Goal: Contribute content: Add original content to the website for others to see

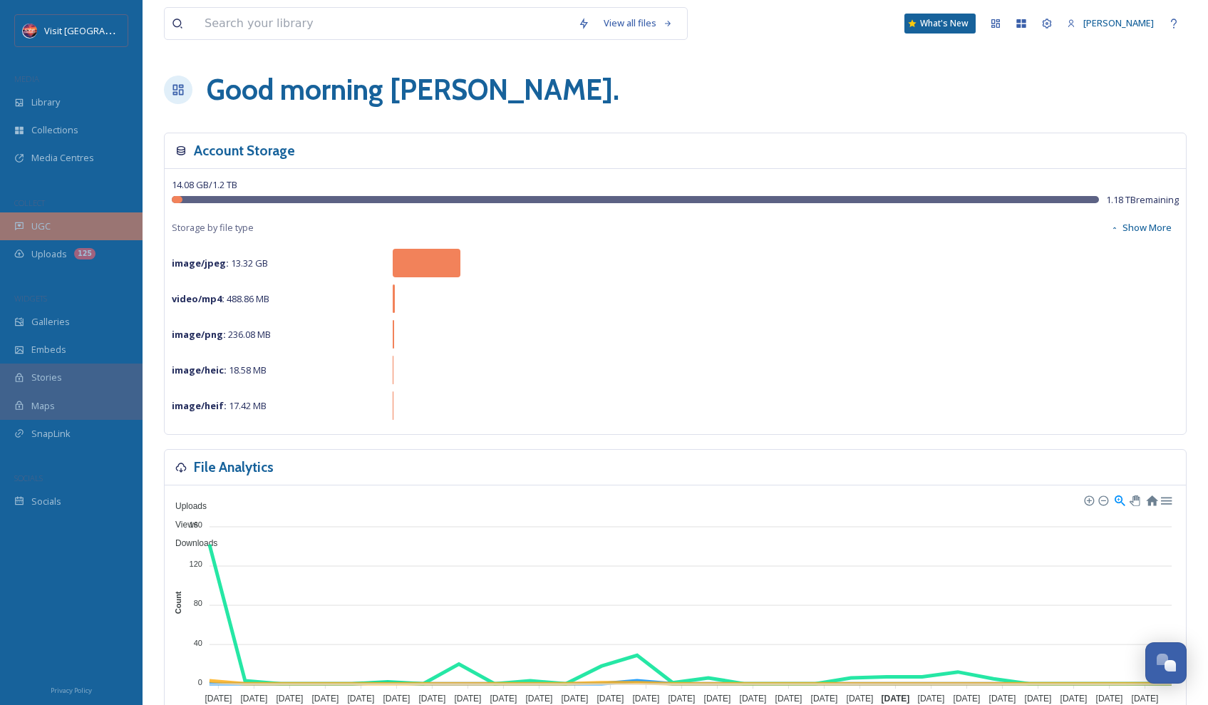
click at [80, 217] on div "UGC" at bounding box center [71, 226] width 143 height 28
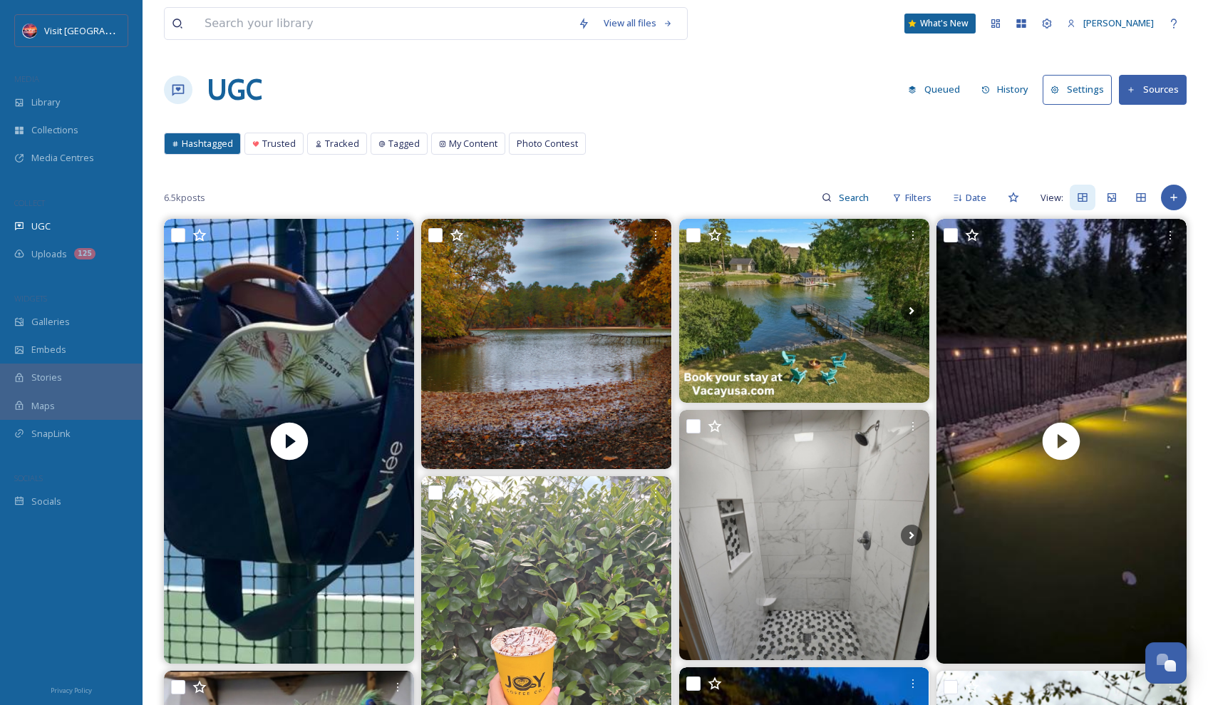
click at [1169, 101] on button "Sources" at bounding box center [1153, 89] width 68 height 29
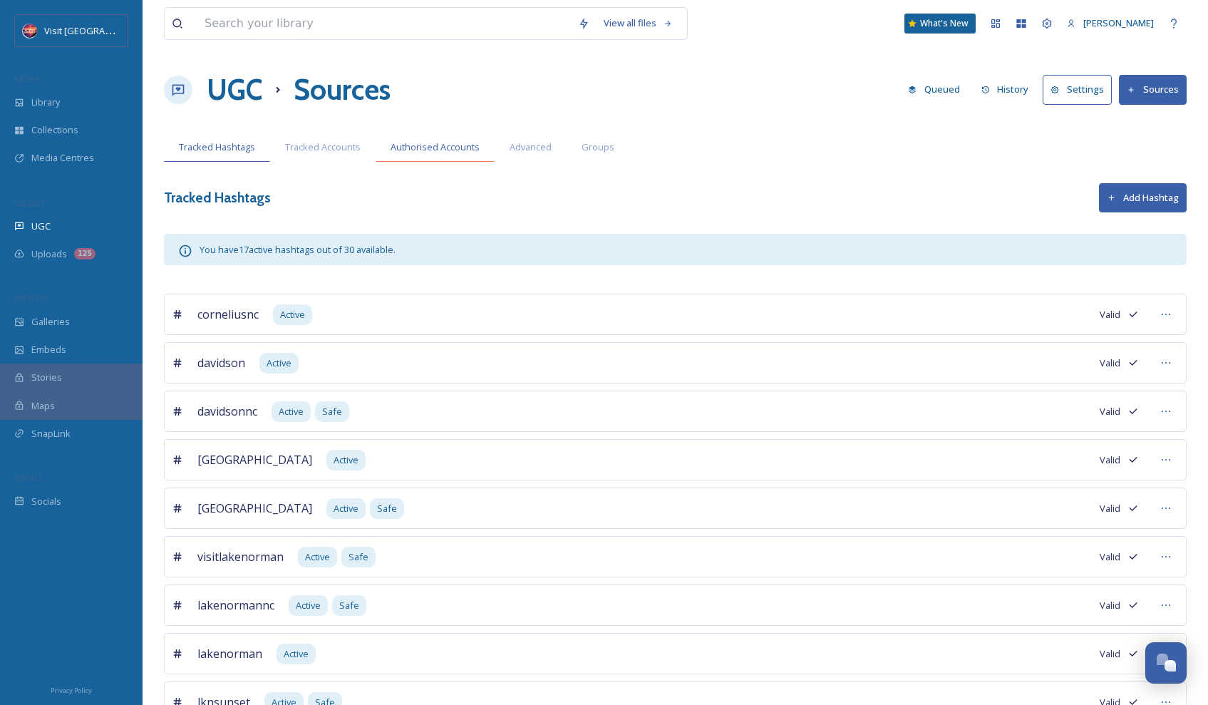
click at [458, 145] on span "Authorised Accounts" at bounding box center [435, 147] width 89 height 14
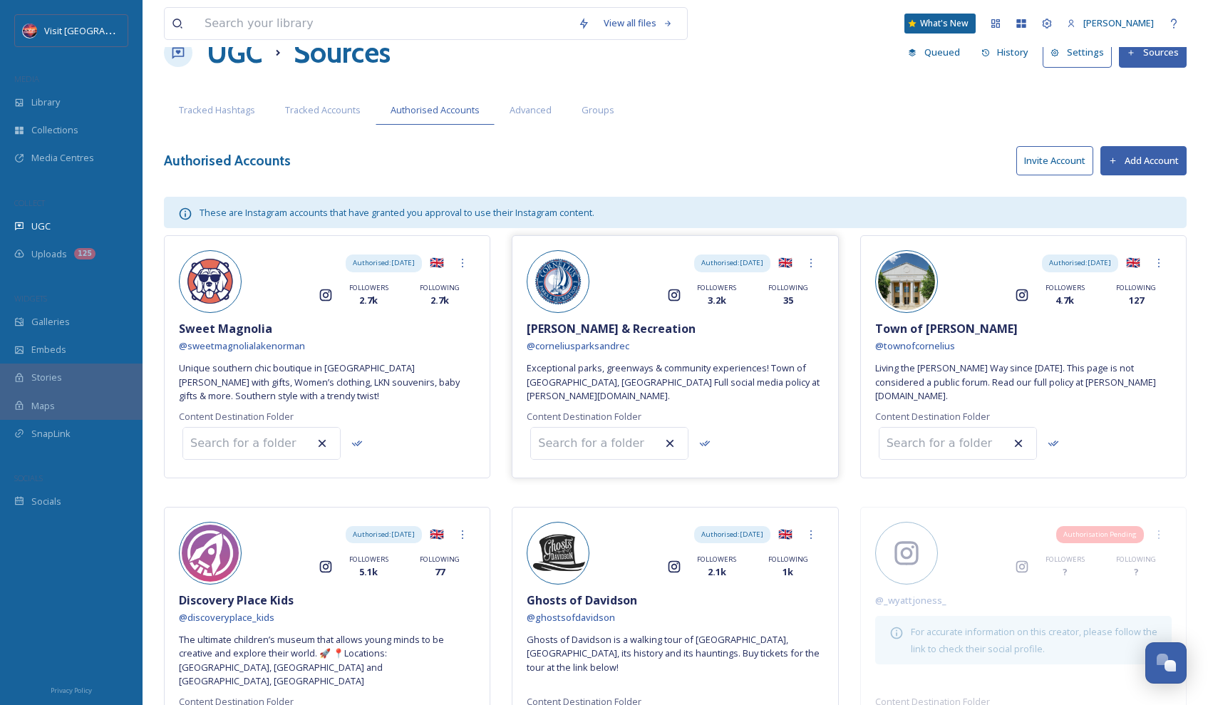
scroll to position [53, 0]
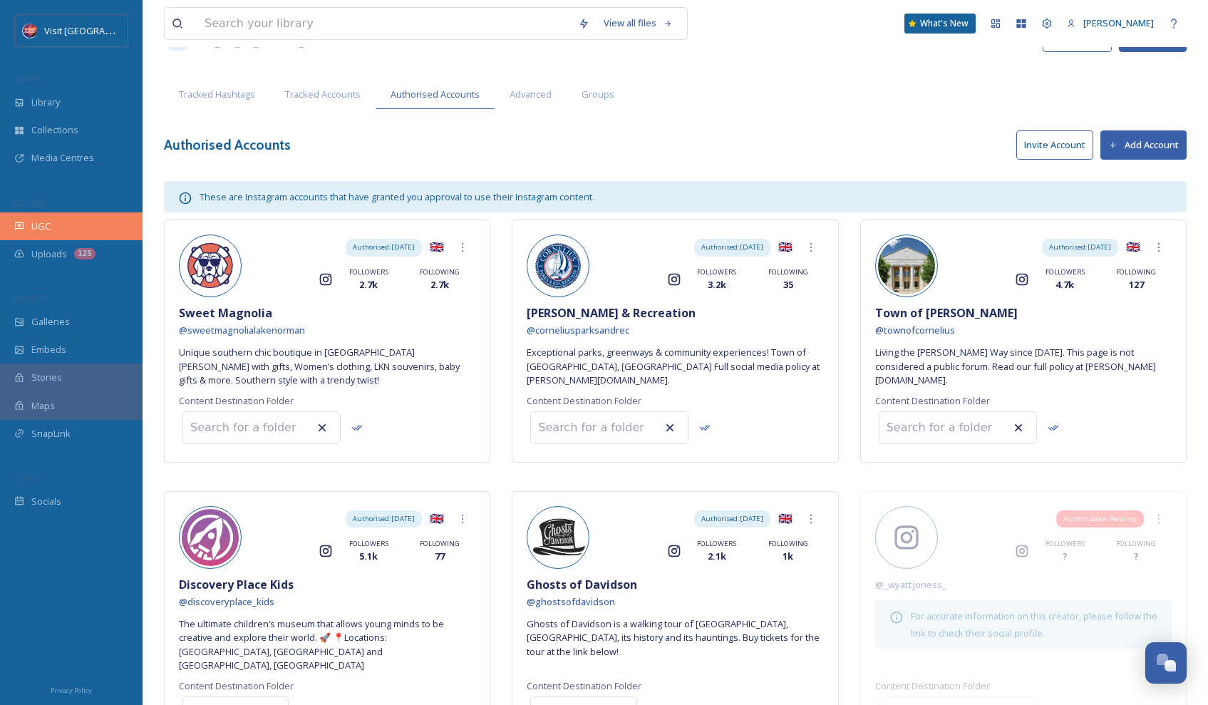
click at [57, 219] on div "UGC" at bounding box center [71, 226] width 143 height 28
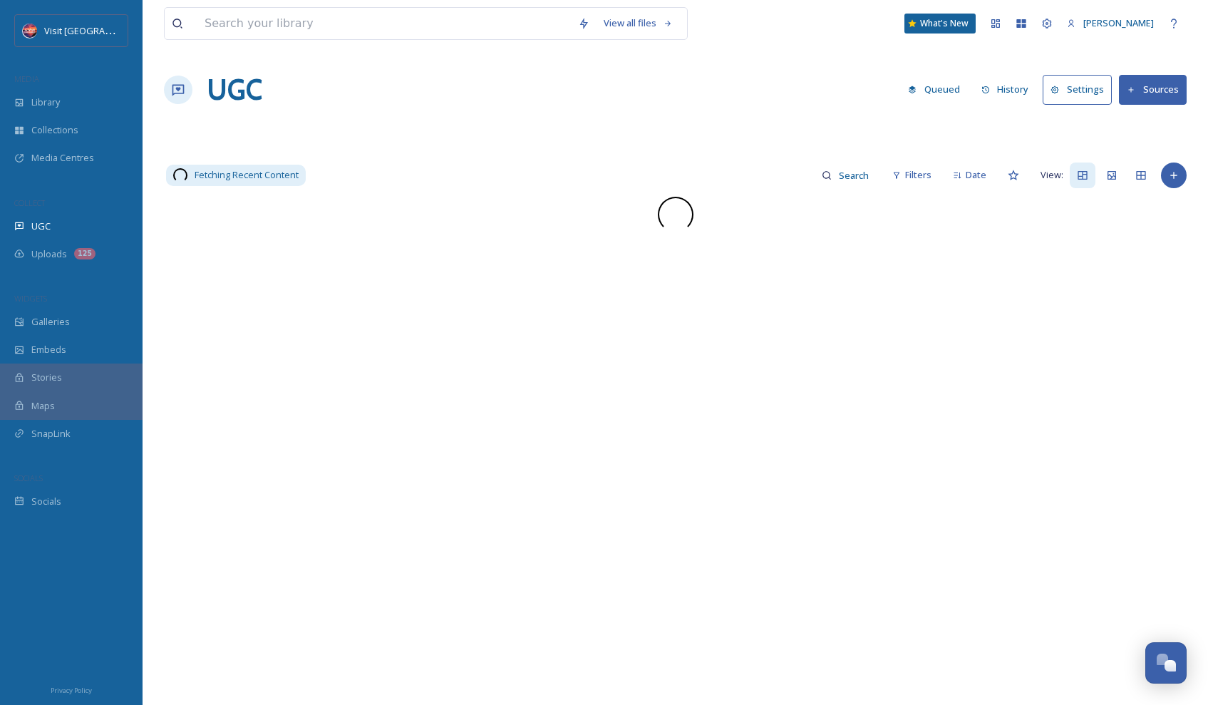
click at [61, 108] on div "Library" at bounding box center [71, 102] width 143 height 28
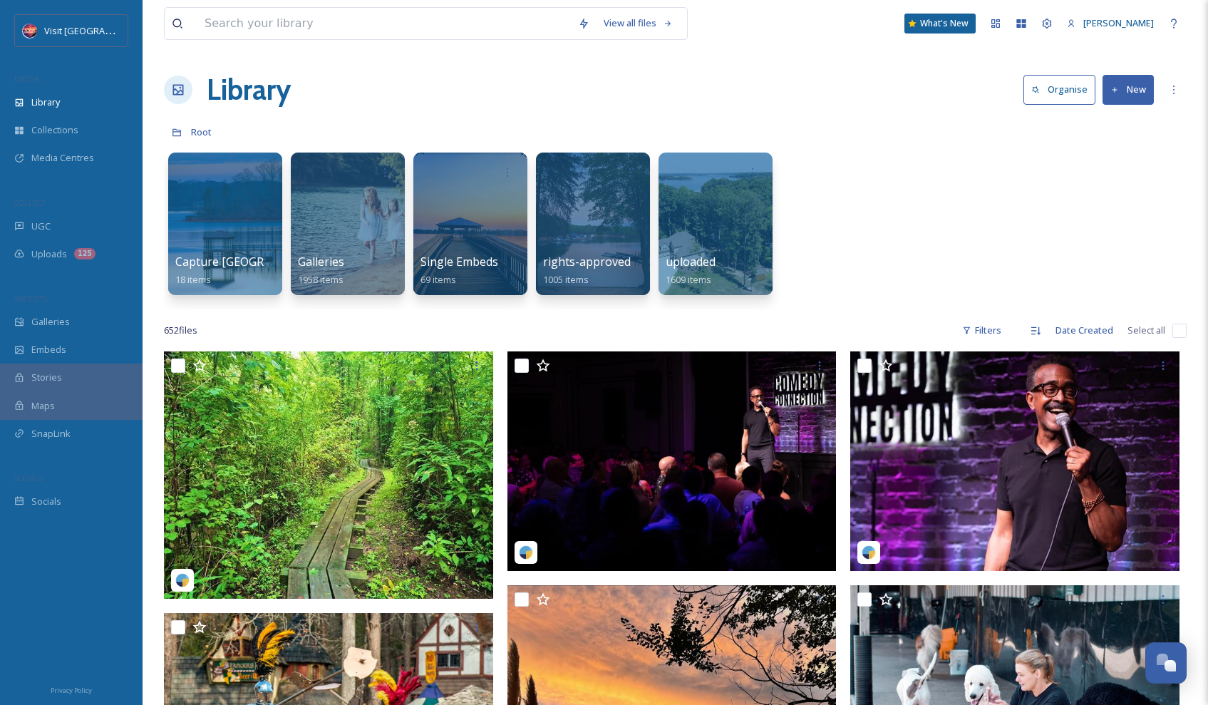
scroll to position [169, 0]
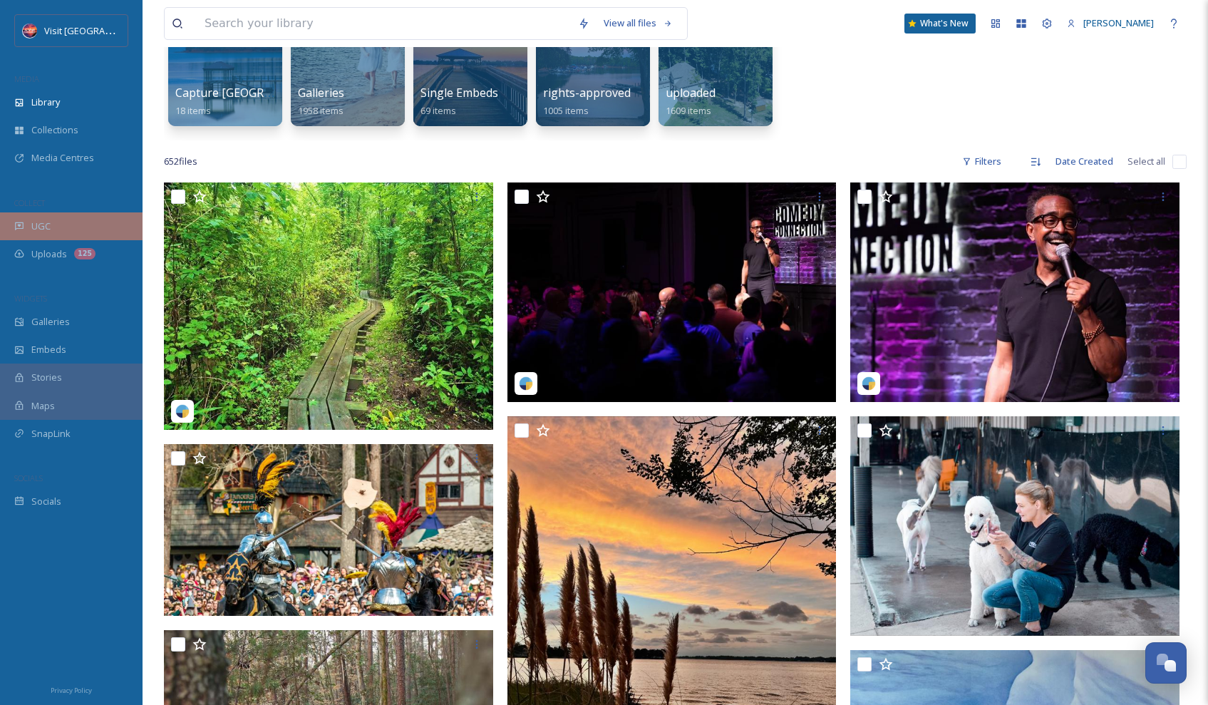
click at [81, 222] on div "UGC" at bounding box center [71, 226] width 143 height 28
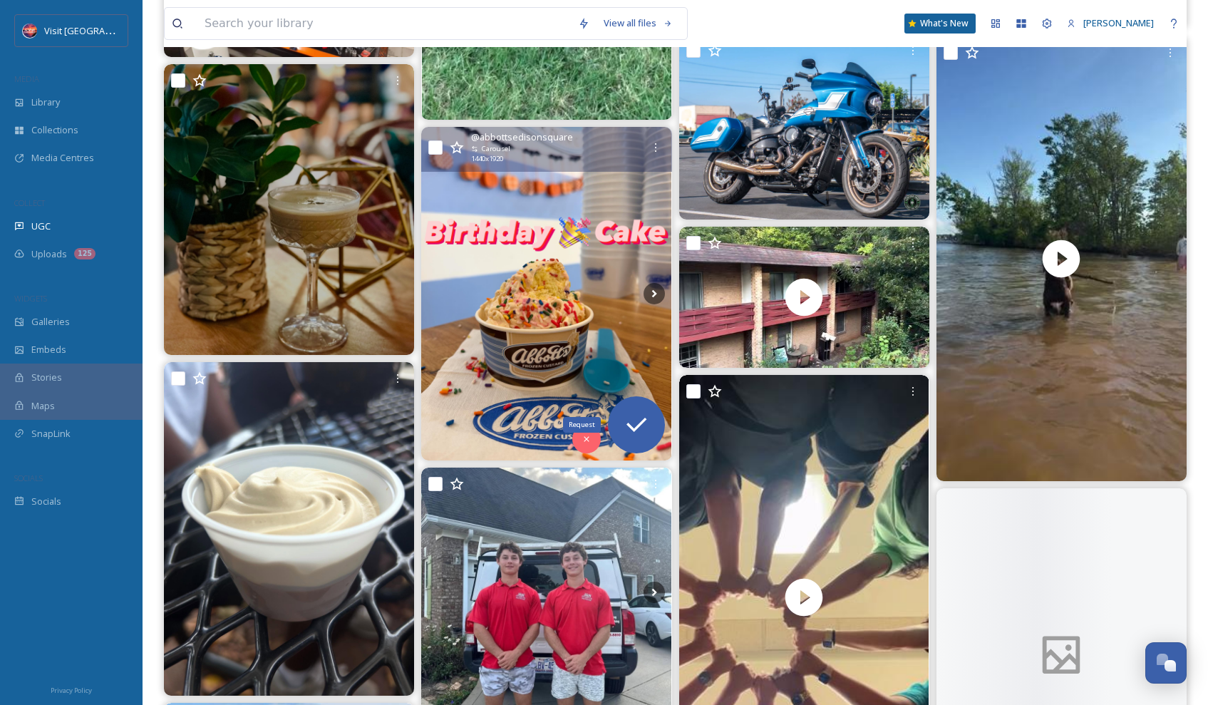
scroll to position [2248, 0]
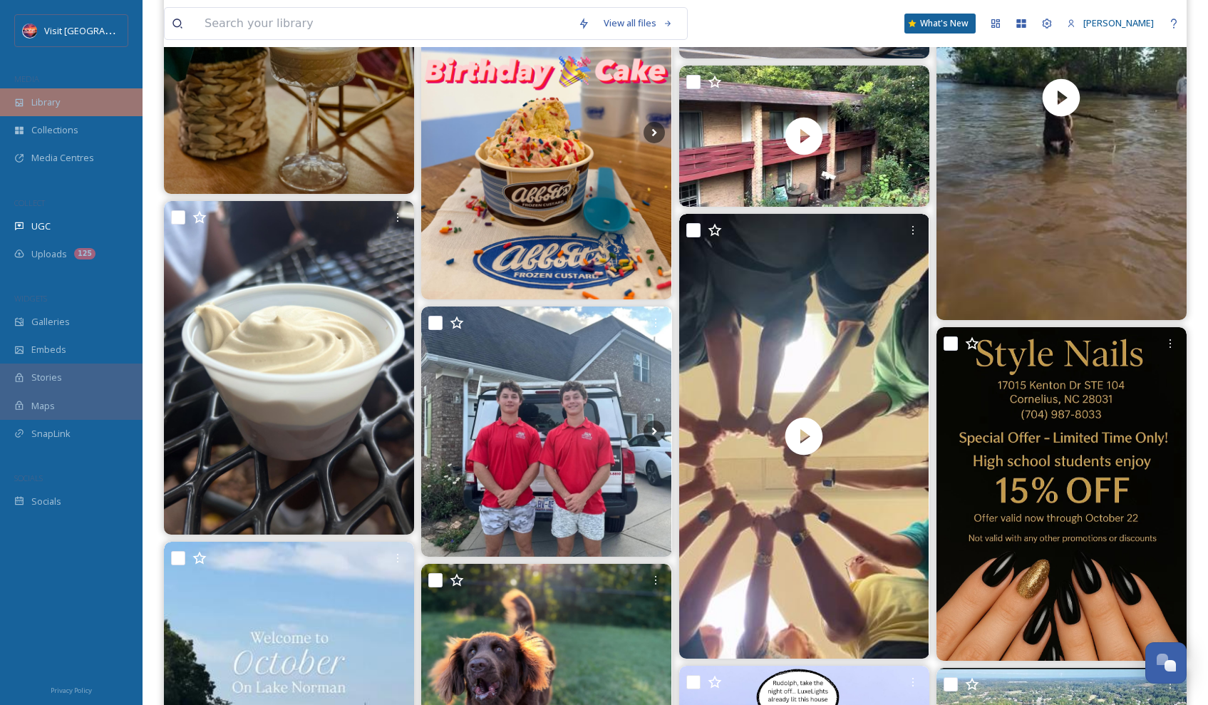
click at [63, 103] on div "Library" at bounding box center [71, 102] width 143 height 28
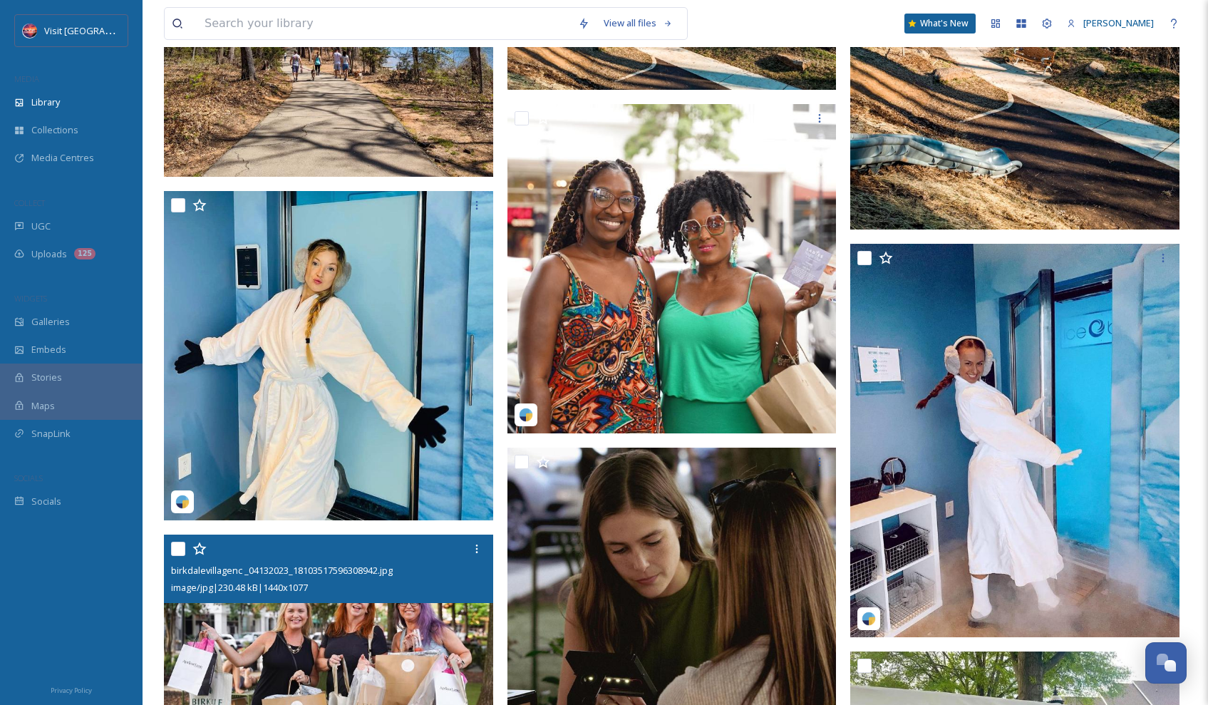
scroll to position [2497, 0]
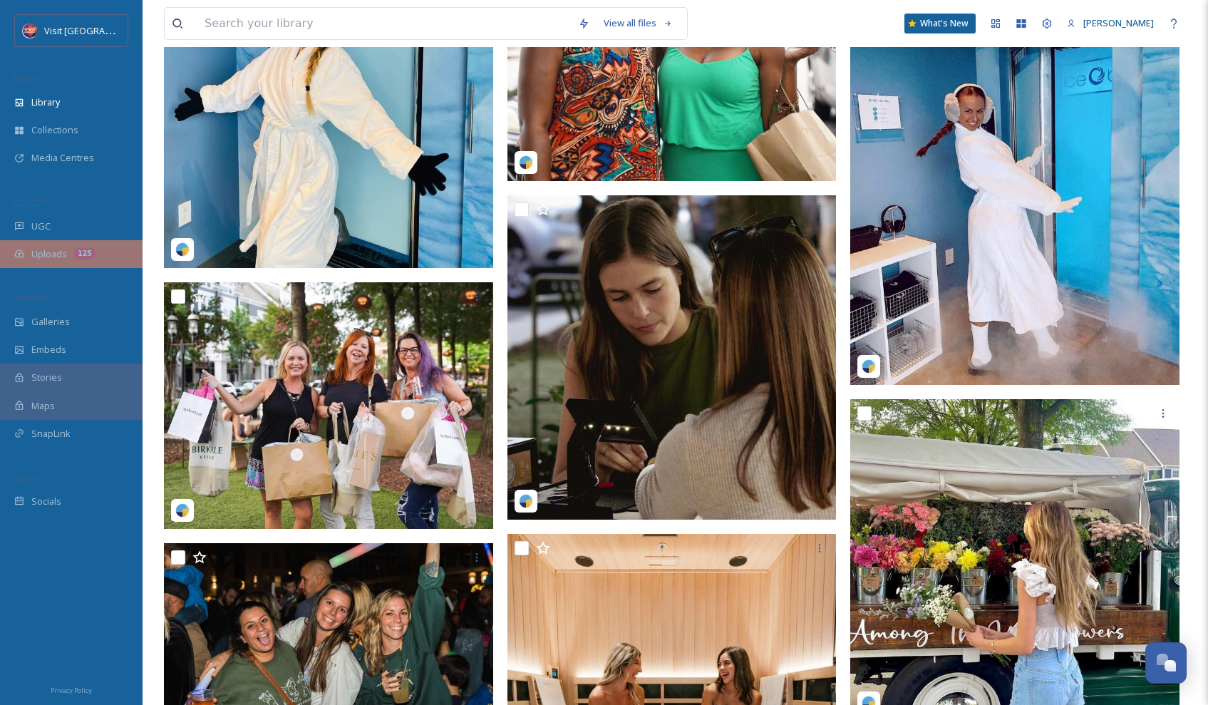
click at [48, 256] on span "Uploads" at bounding box center [49, 254] width 36 height 14
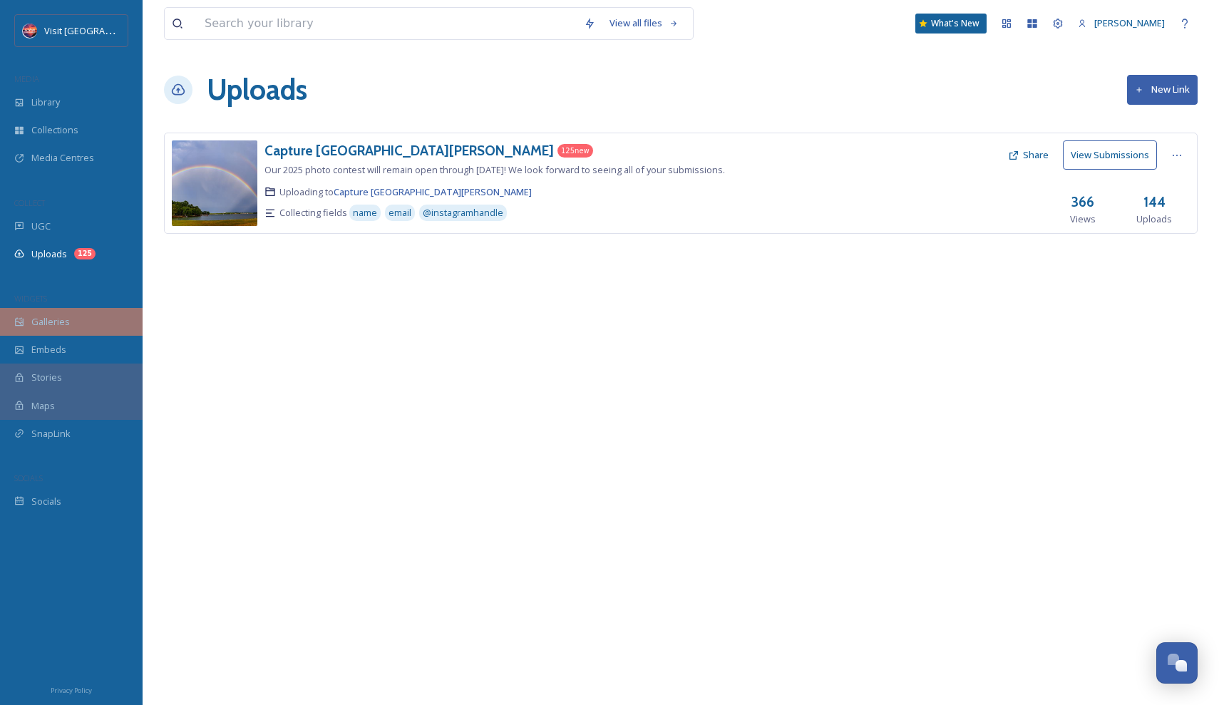
click at [124, 311] on div "Galleries" at bounding box center [71, 322] width 143 height 28
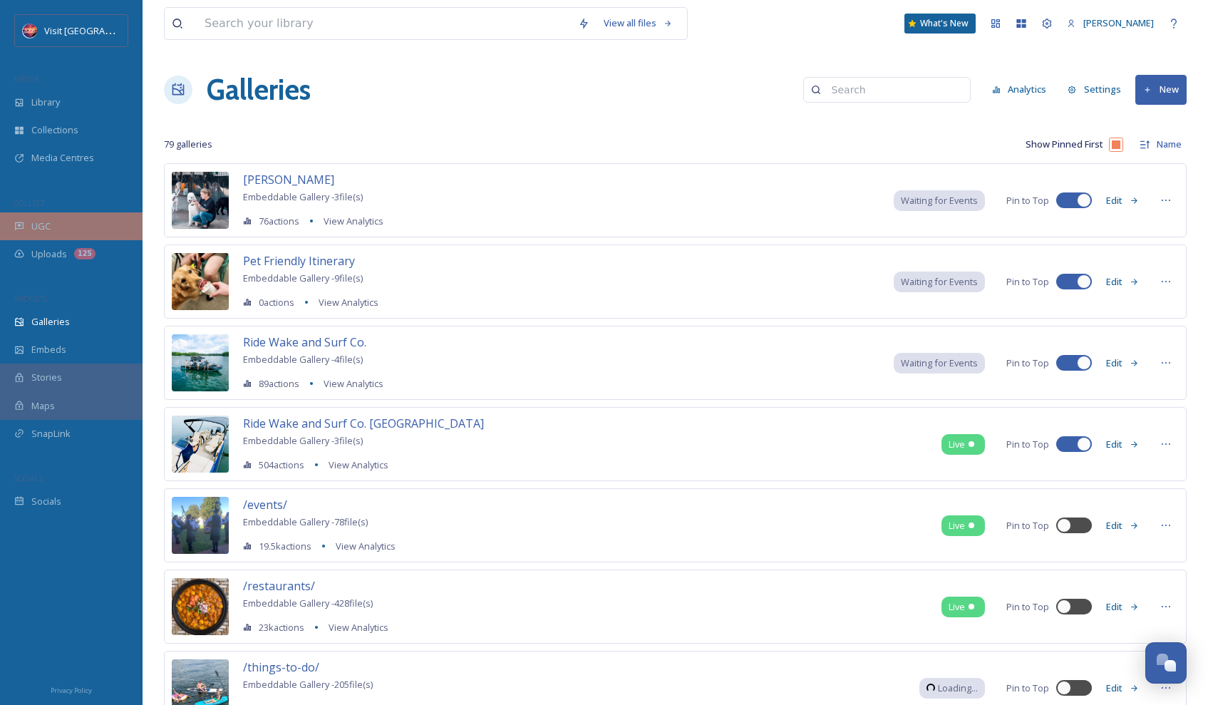
click at [91, 226] on div "UGC" at bounding box center [71, 226] width 143 height 28
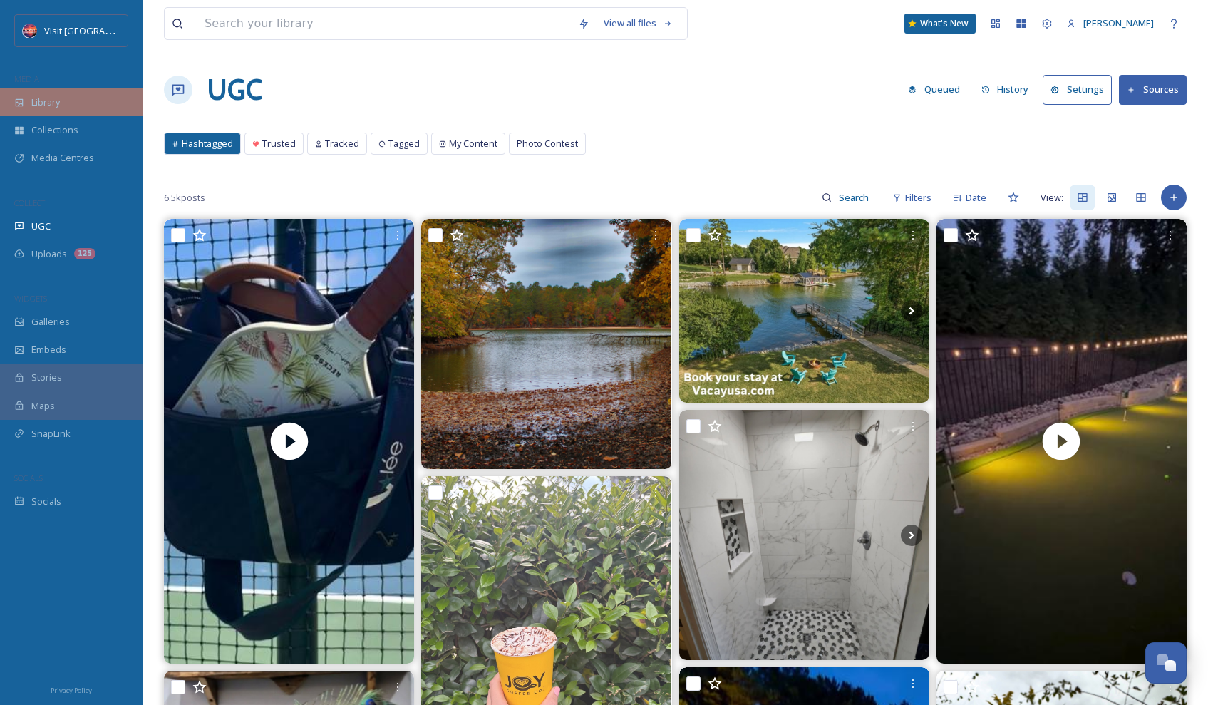
click at [64, 104] on div "Library" at bounding box center [71, 102] width 143 height 28
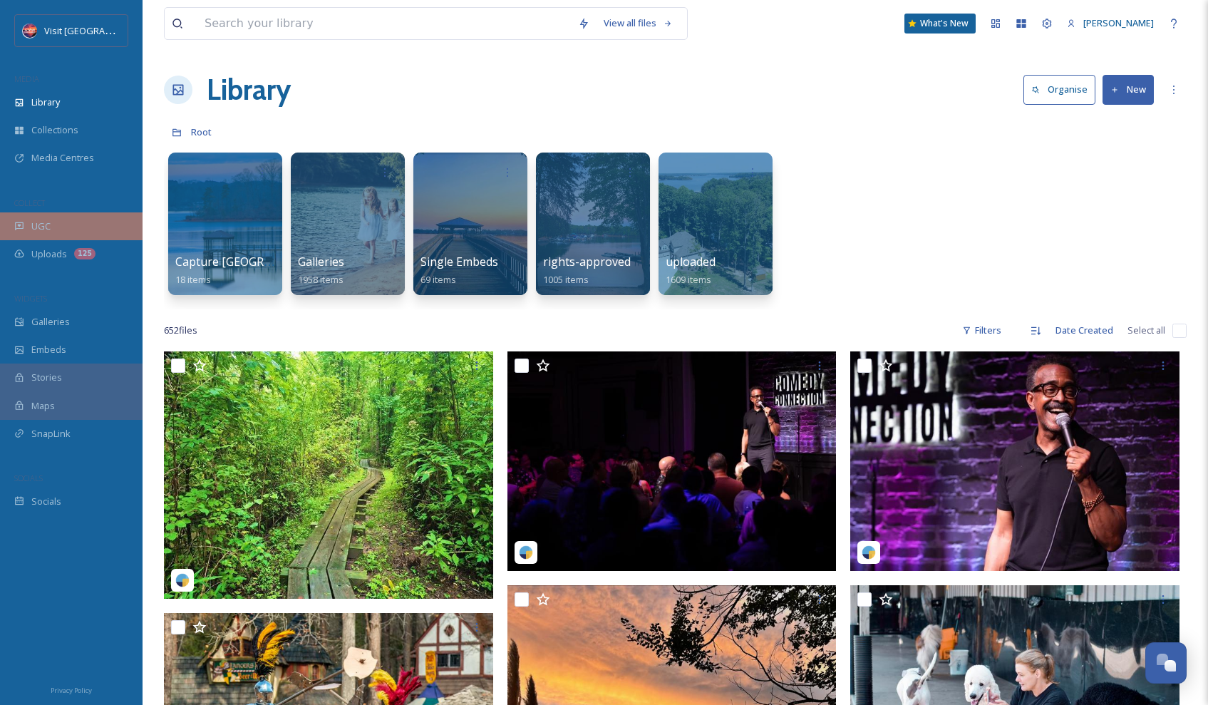
click at [26, 225] on div "UGC" at bounding box center [71, 226] width 143 height 28
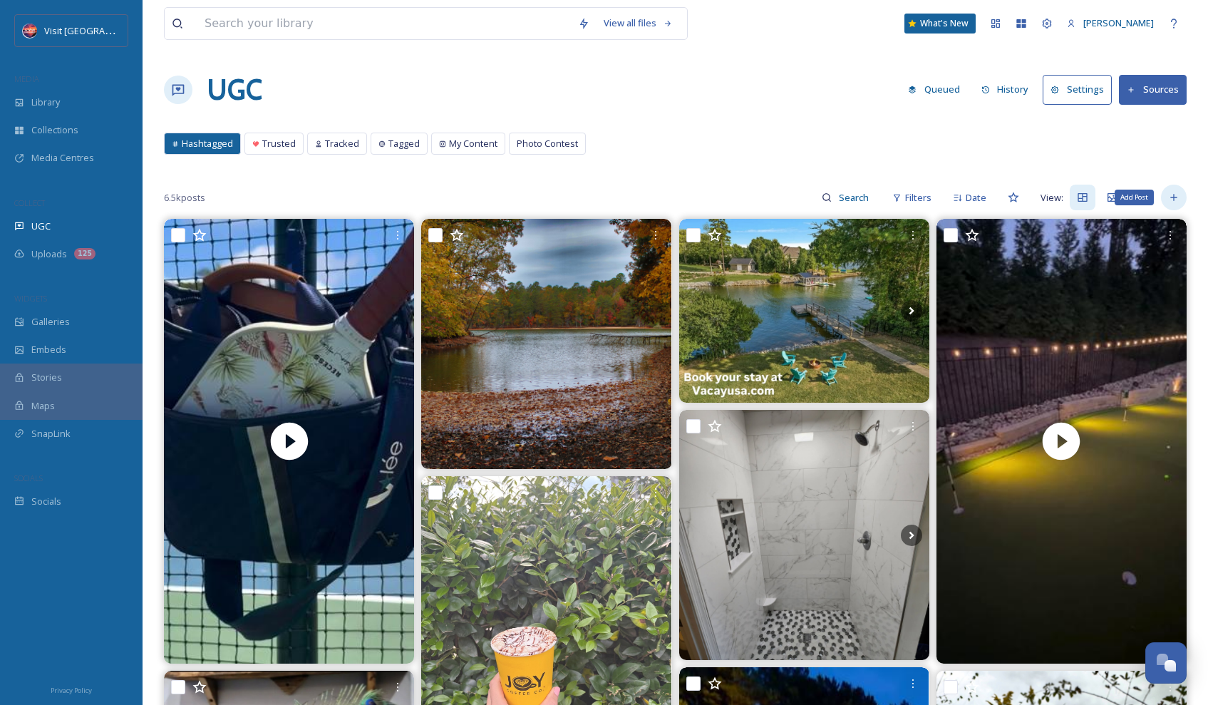
click at [1174, 203] on div "Add Post" at bounding box center [1174, 198] width 26 height 26
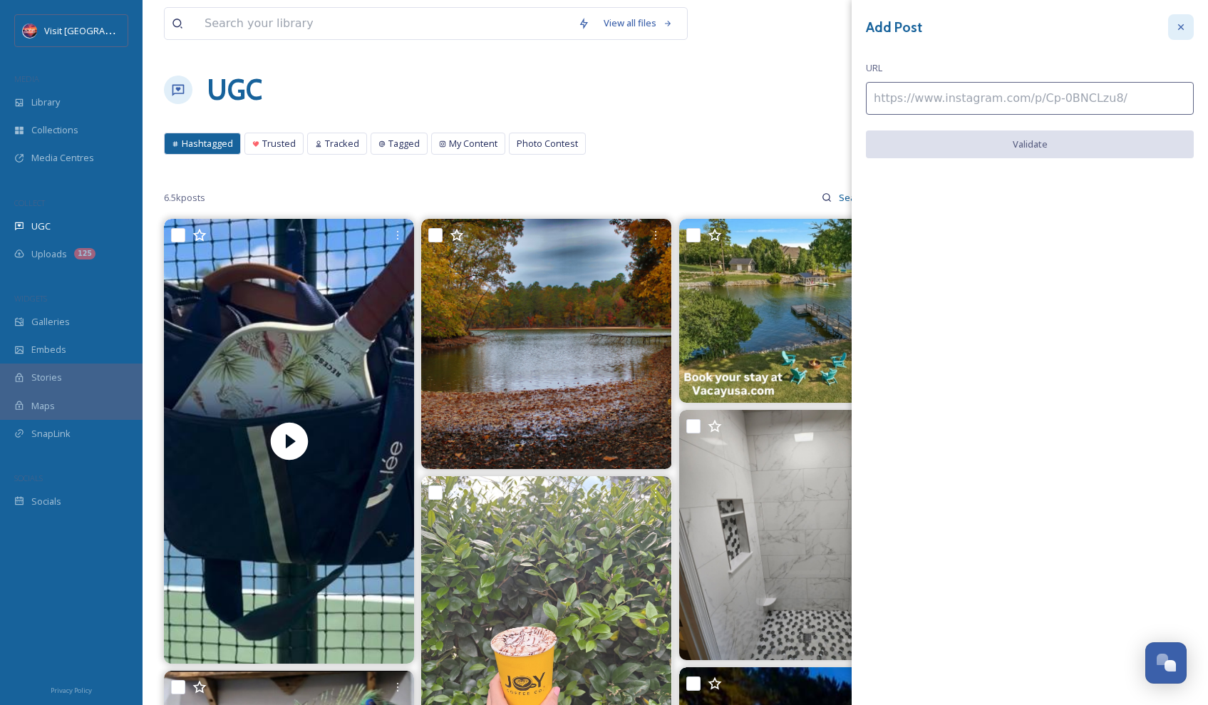
click at [1179, 18] on div at bounding box center [1181, 27] width 26 height 26
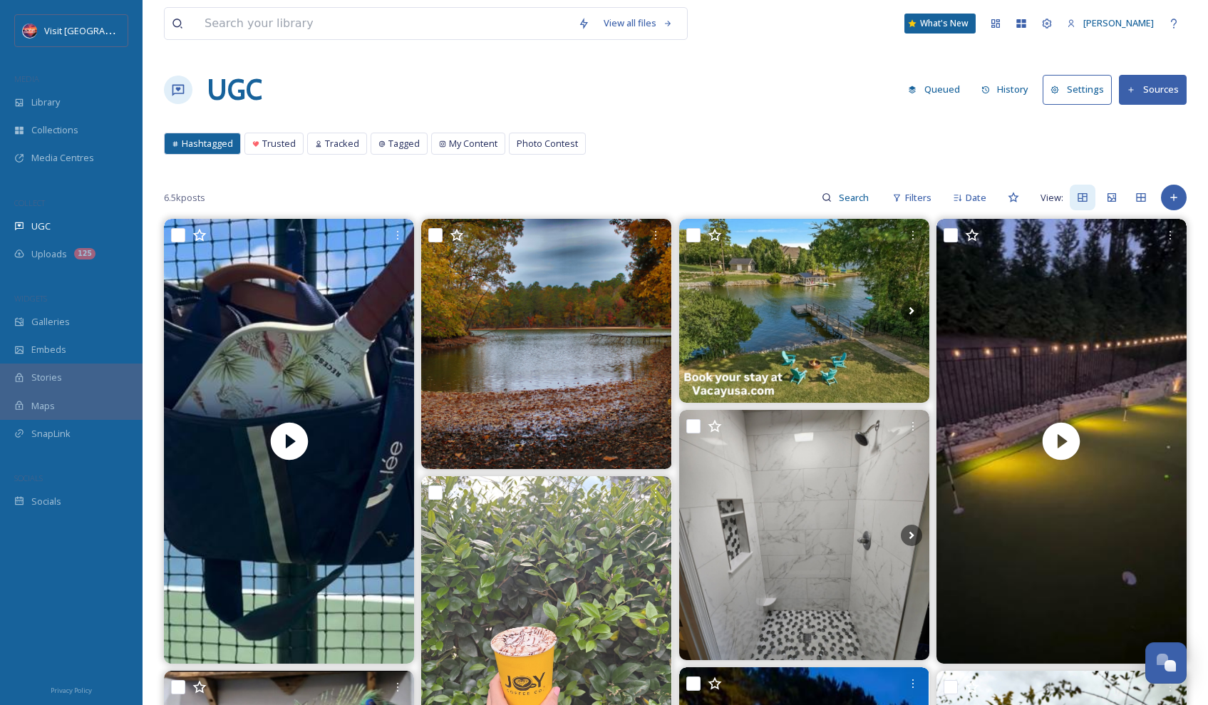
click at [1184, 91] on button "Sources" at bounding box center [1153, 89] width 68 height 29
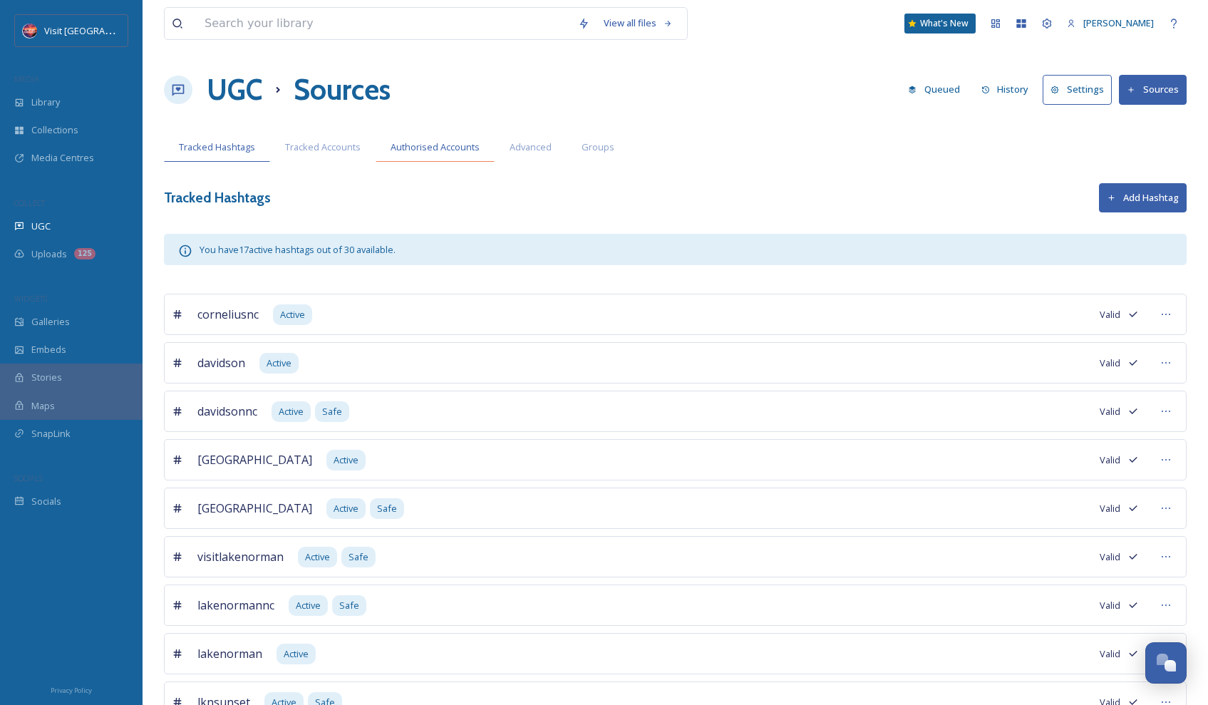
click at [419, 140] on span "Authorised Accounts" at bounding box center [435, 147] width 89 height 14
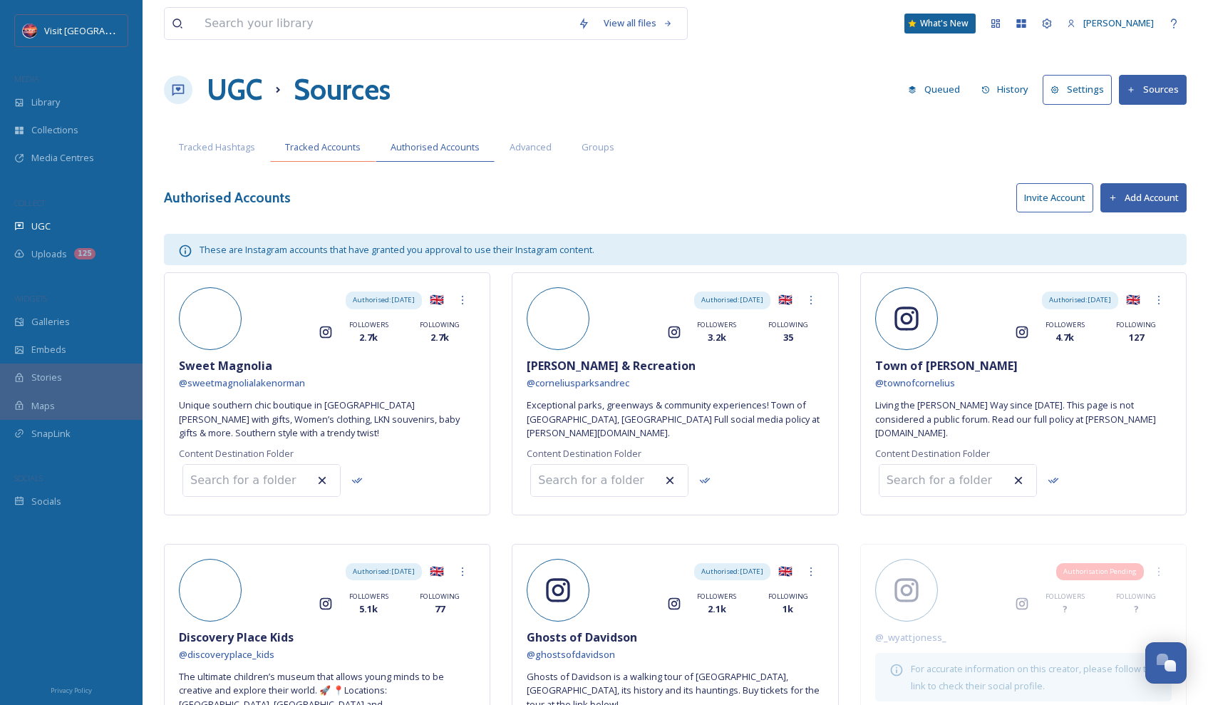
click at [337, 145] on span "Tracked Accounts" at bounding box center [323, 147] width 76 height 14
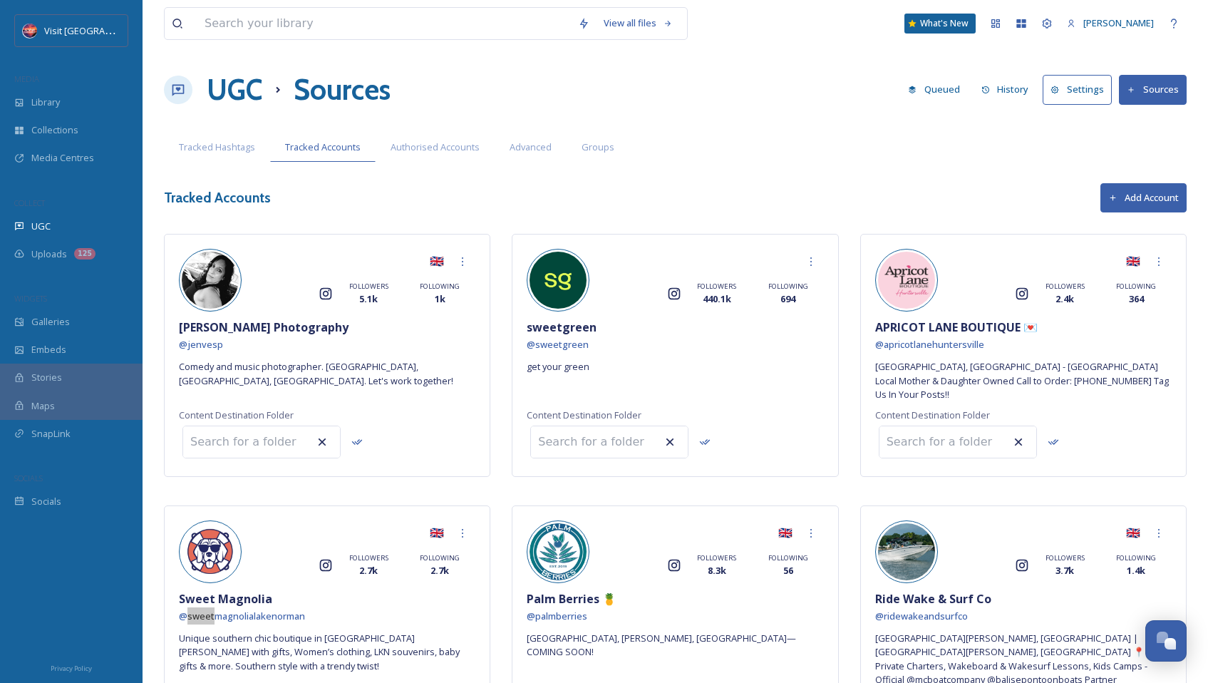
scroll to position [103, 0]
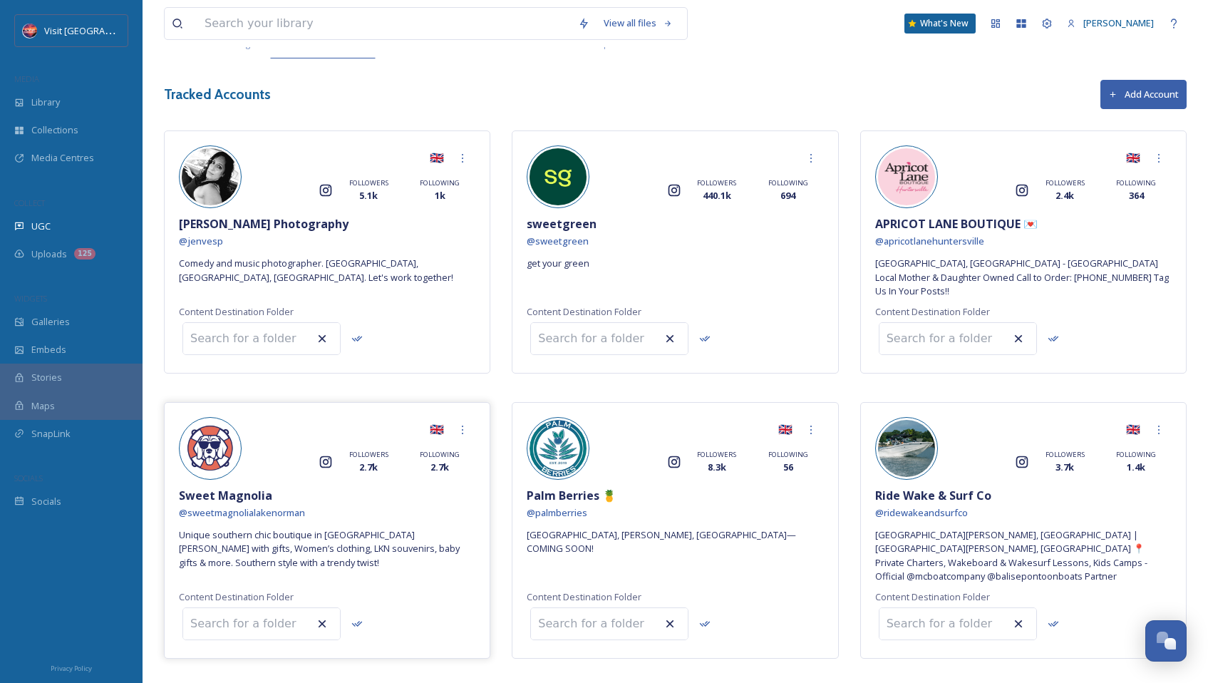
click at [253, 417] on div "🇬🇧" at bounding box center [359, 430] width 234 height 26
click at [215, 438] on img at bounding box center [210, 448] width 57 height 57
click at [300, 488] on div "Sweet Magnolia" at bounding box center [327, 495] width 296 height 17
click at [301, 506] on span "@ sweetmagnolialakenorman" at bounding box center [242, 512] width 126 height 13
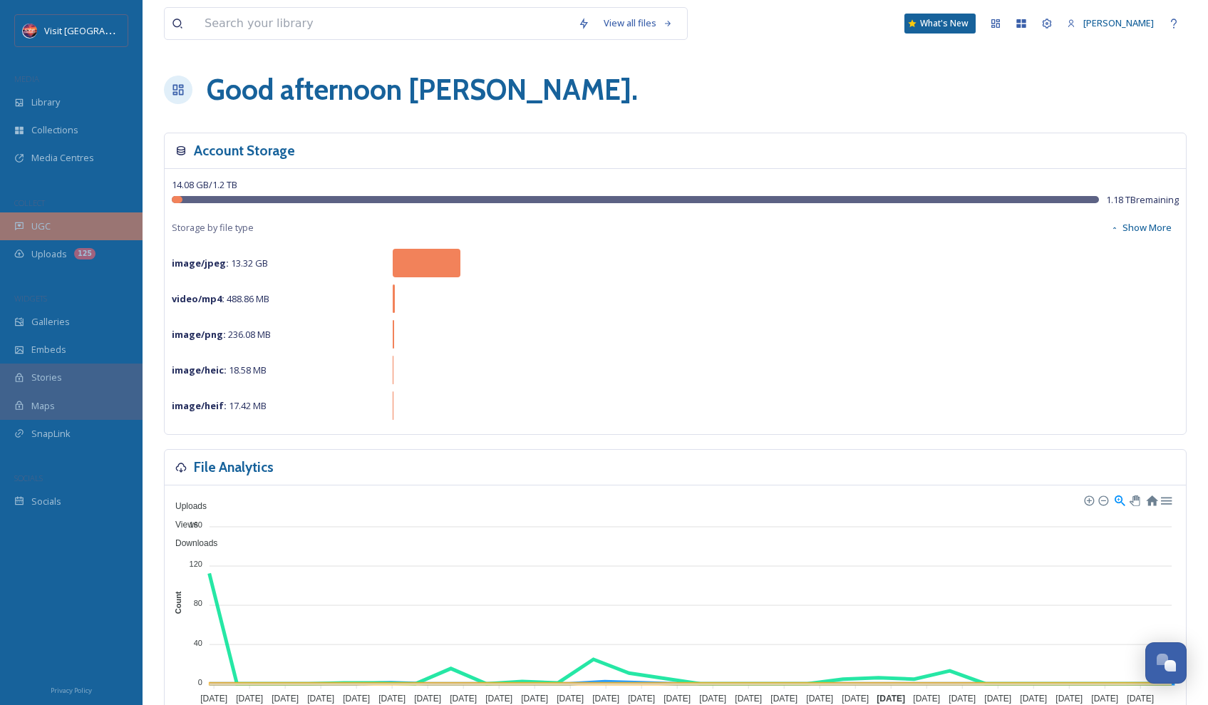
click at [83, 227] on div "UGC" at bounding box center [71, 226] width 143 height 28
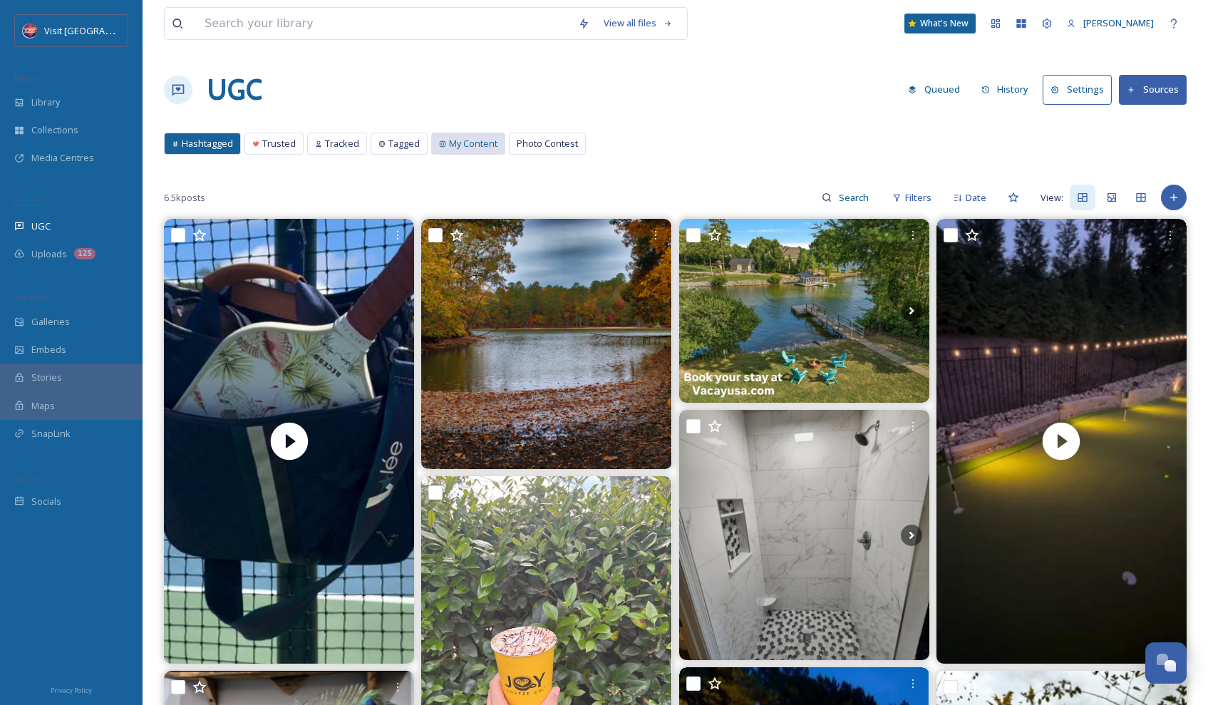
click at [503, 148] on div "My Content" at bounding box center [468, 143] width 73 height 21
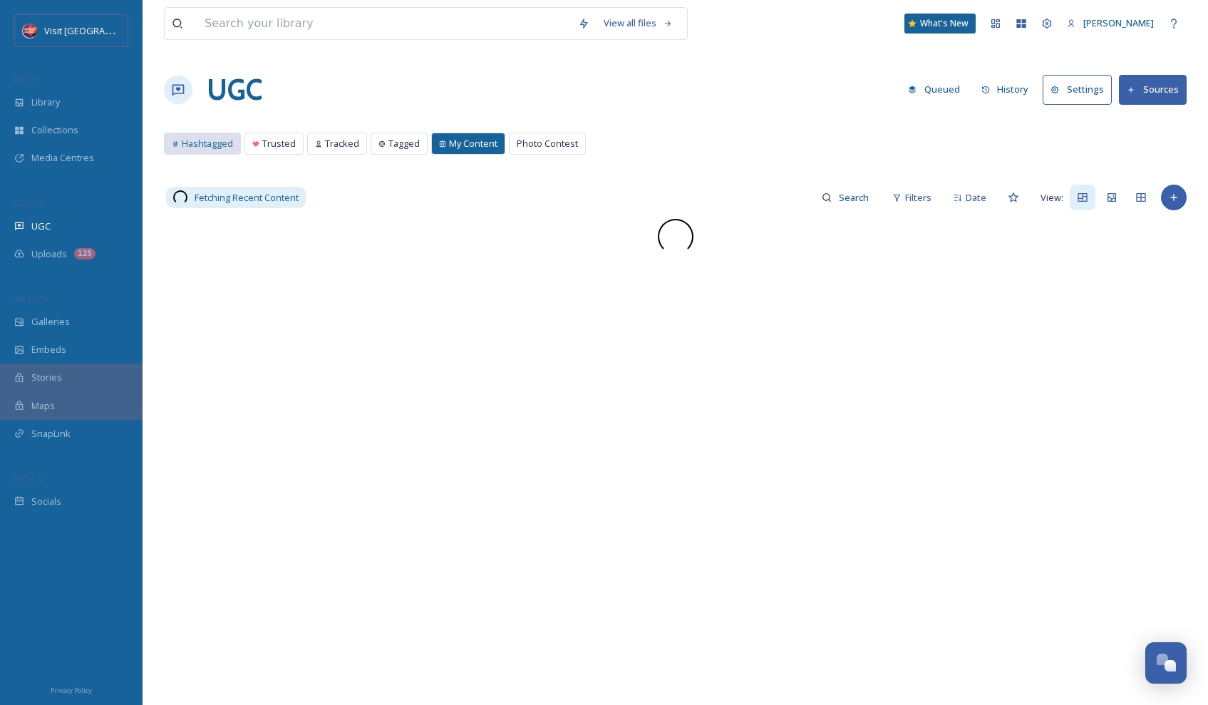
click at [176, 143] on icon at bounding box center [175, 143] width 7 height 7
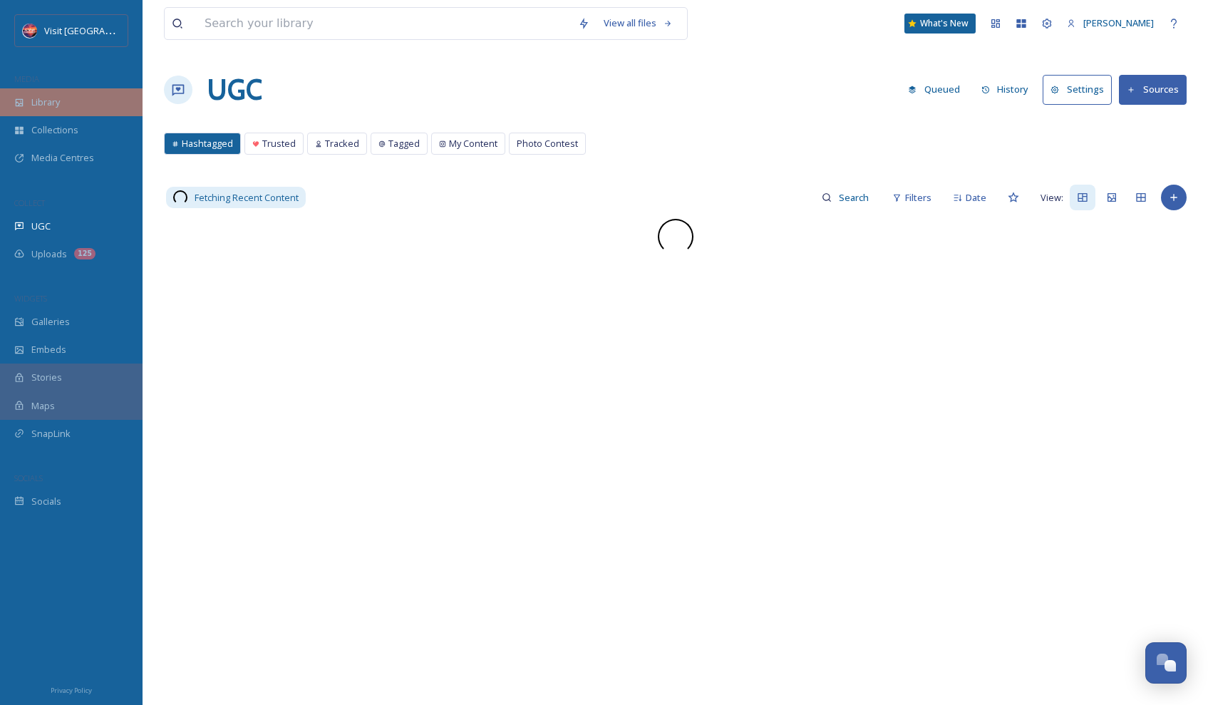
click at [86, 110] on div "Library" at bounding box center [71, 102] width 143 height 28
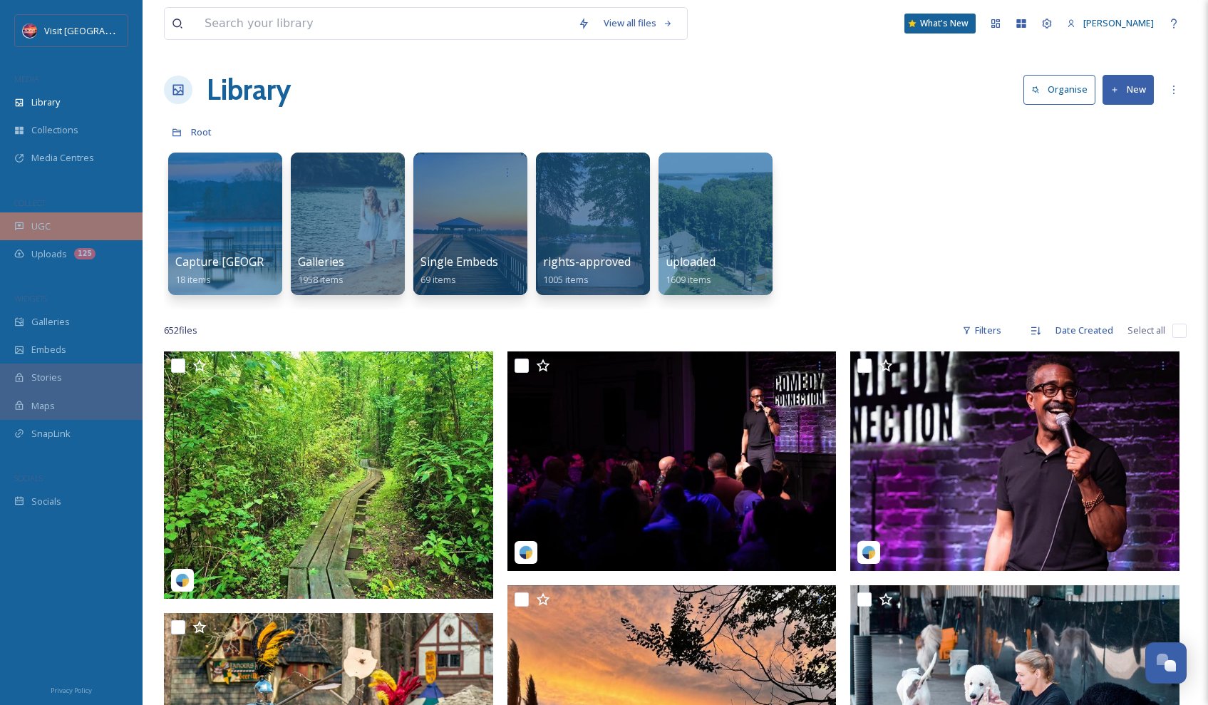
click at [76, 222] on div "UGC" at bounding box center [71, 226] width 143 height 28
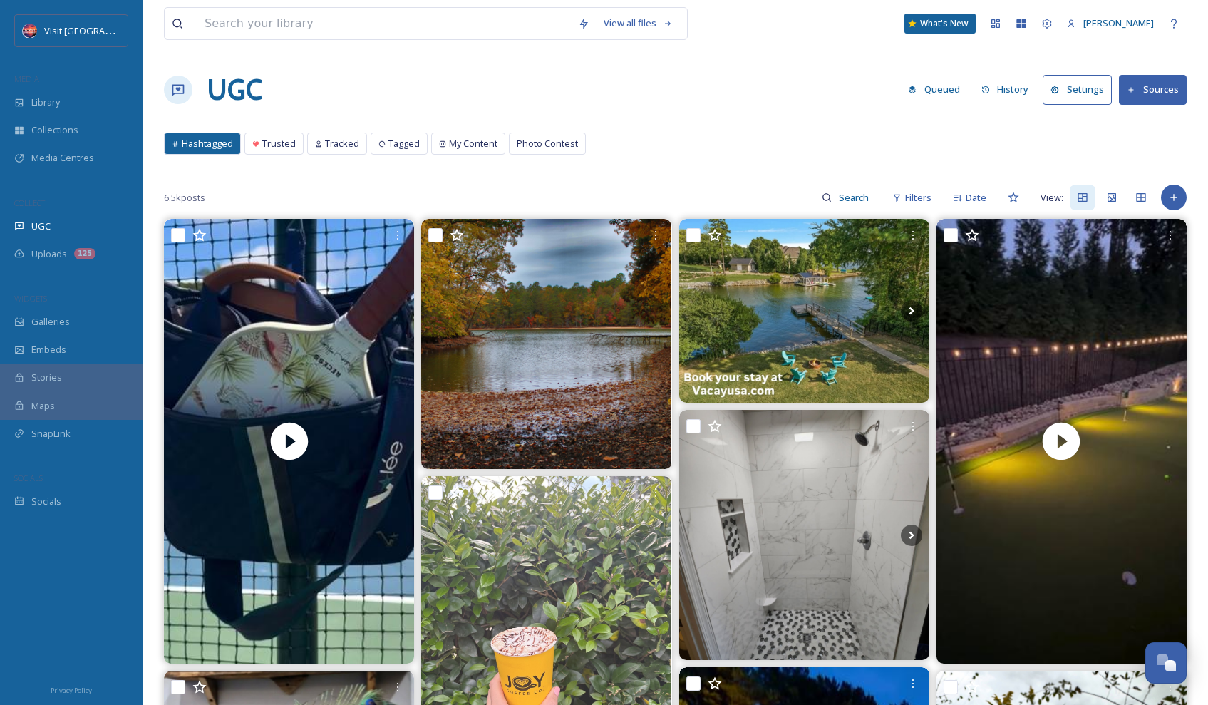
click at [1172, 93] on button "Sources" at bounding box center [1153, 89] width 68 height 29
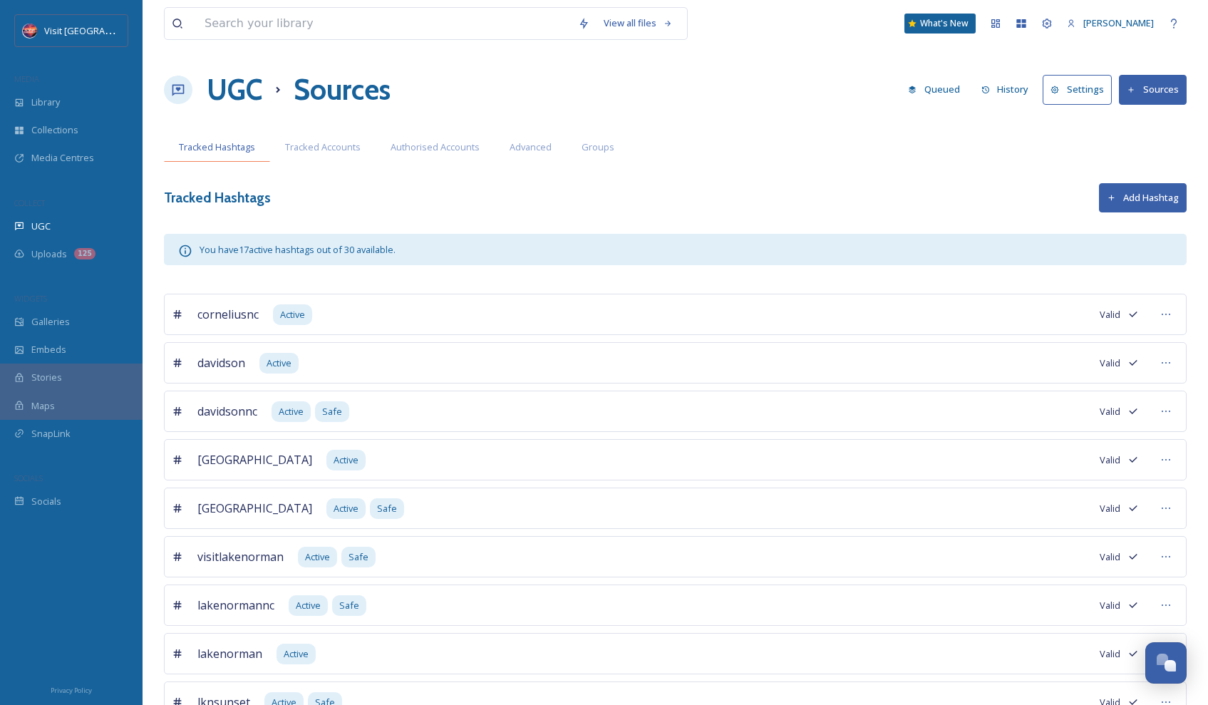
click at [212, 147] on span "Tracked Hashtags" at bounding box center [217, 147] width 76 height 14
click at [74, 217] on div "UGC" at bounding box center [71, 226] width 143 height 28
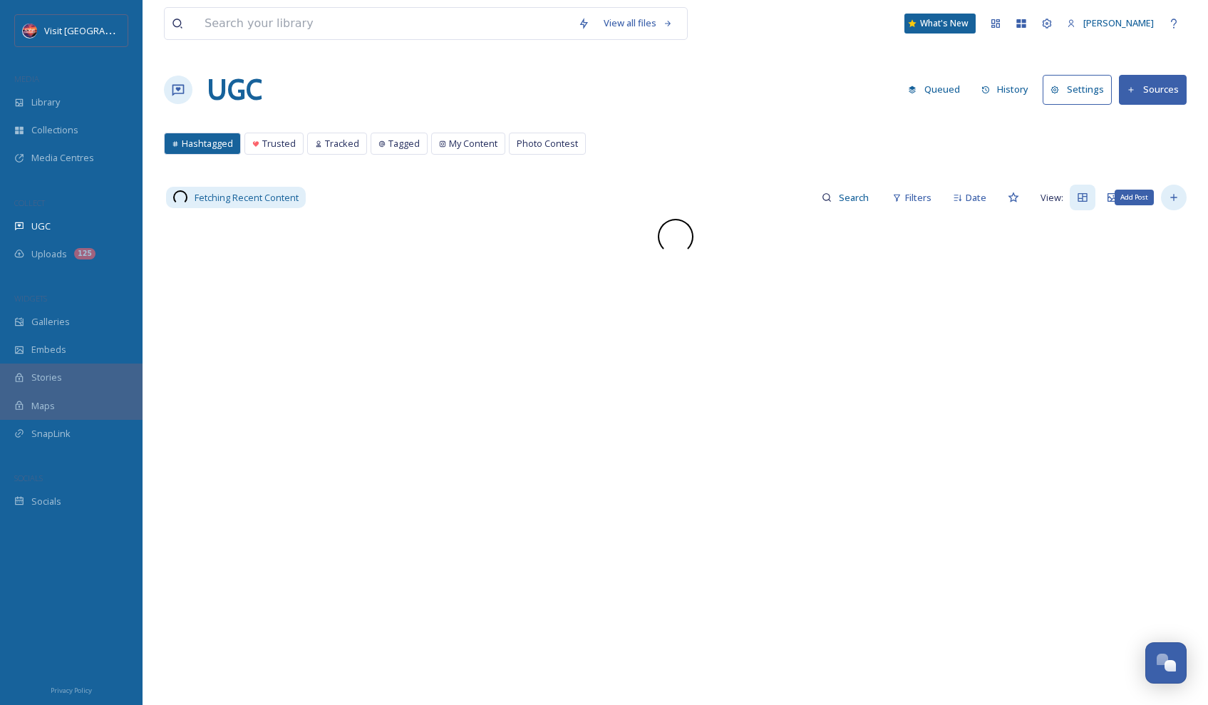
click at [1174, 197] on icon at bounding box center [1173, 198] width 6 height 6
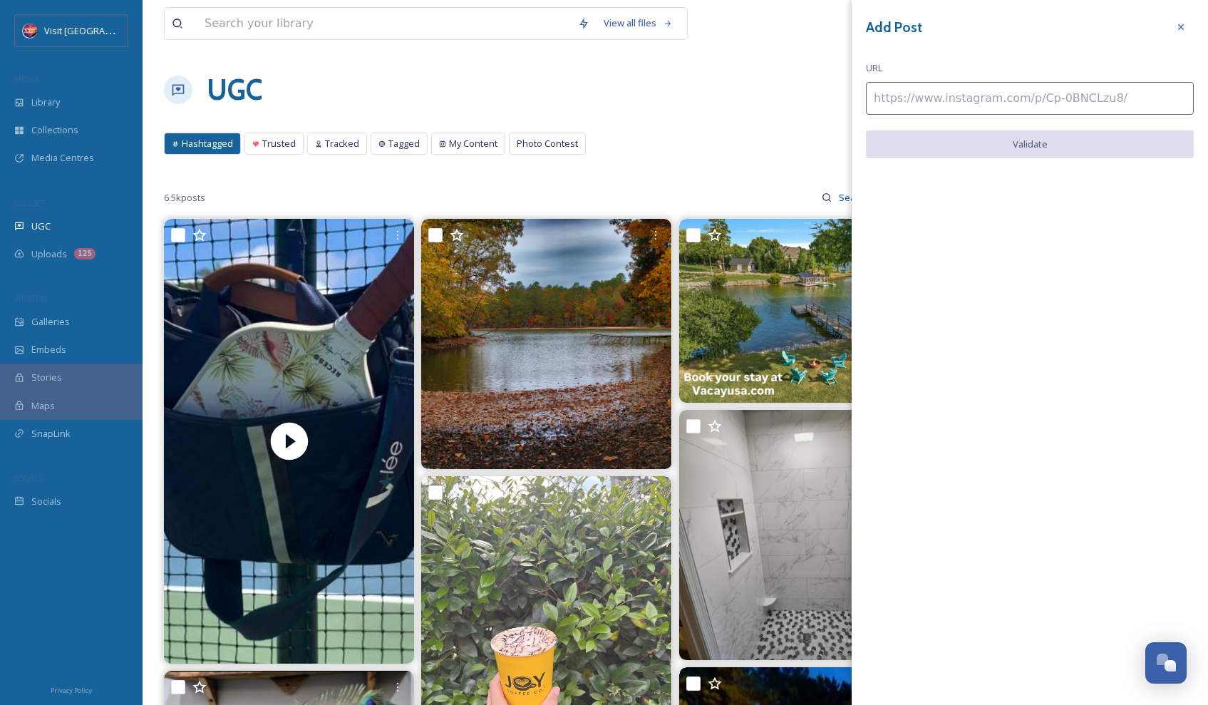
click at [1001, 93] on input at bounding box center [1030, 98] width 328 height 33
click at [1041, 93] on input at bounding box center [1030, 98] width 328 height 33
paste input "https://www.instagram.com/p/DPWe50hDcI_/"
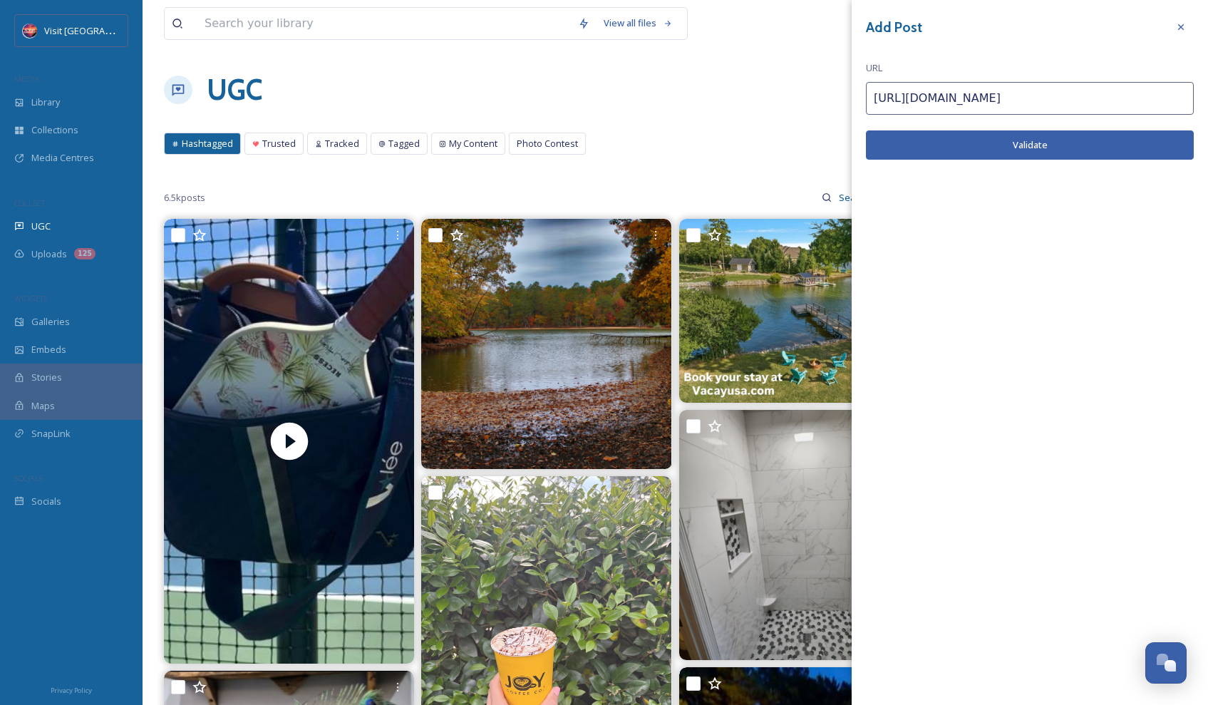
type input "https://www.instagram.com/p/DPWe50hDcI_/"
click at [1068, 147] on button "Validate" at bounding box center [1030, 144] width 328 height 29
click at [1060, 148] on button "Add Post" at bounding box center [1030, 144] width 328 height 29
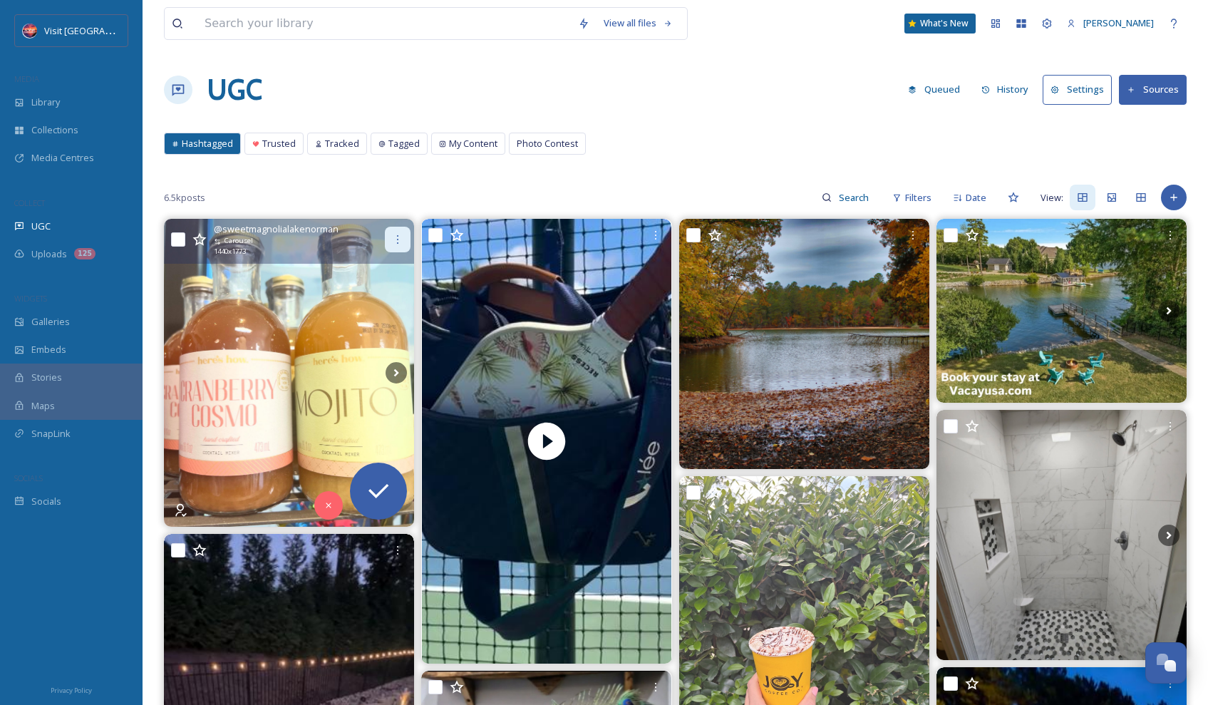
click at [393, 233] on div at bounding box center [398, 240] width 26 height 26
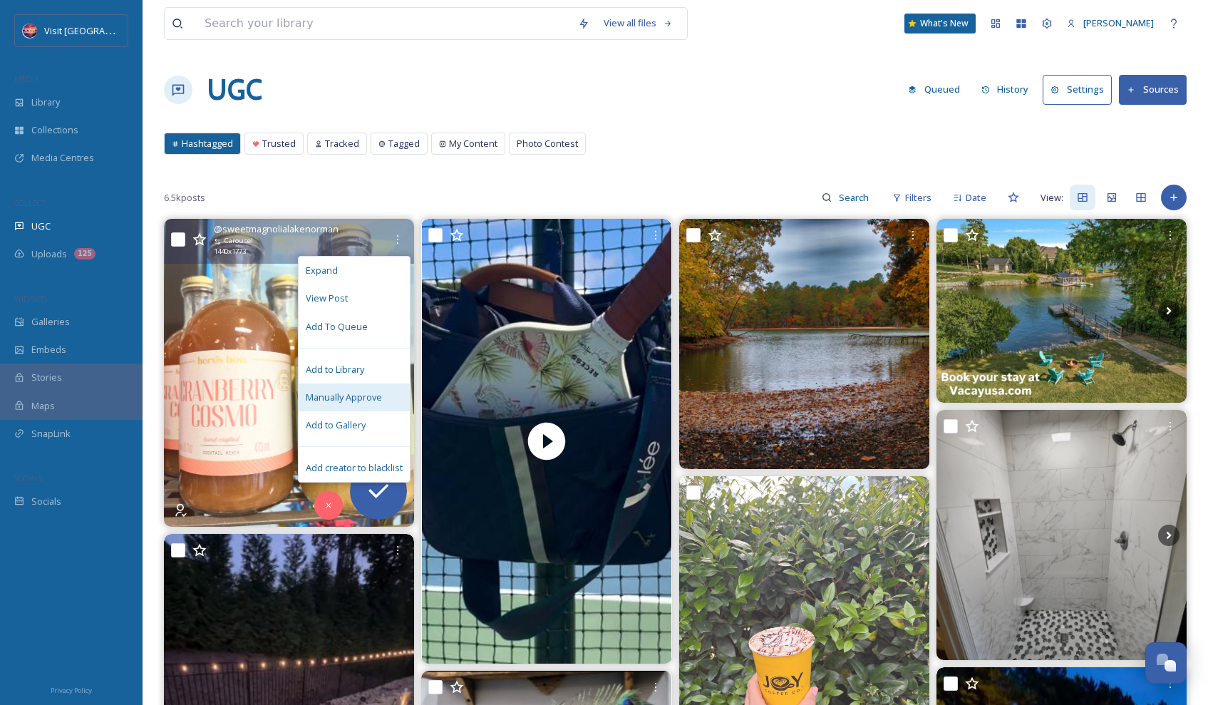
click at [358, 398] on span "Manually Approve" at bounding box center [344, 398] width 76 height 14
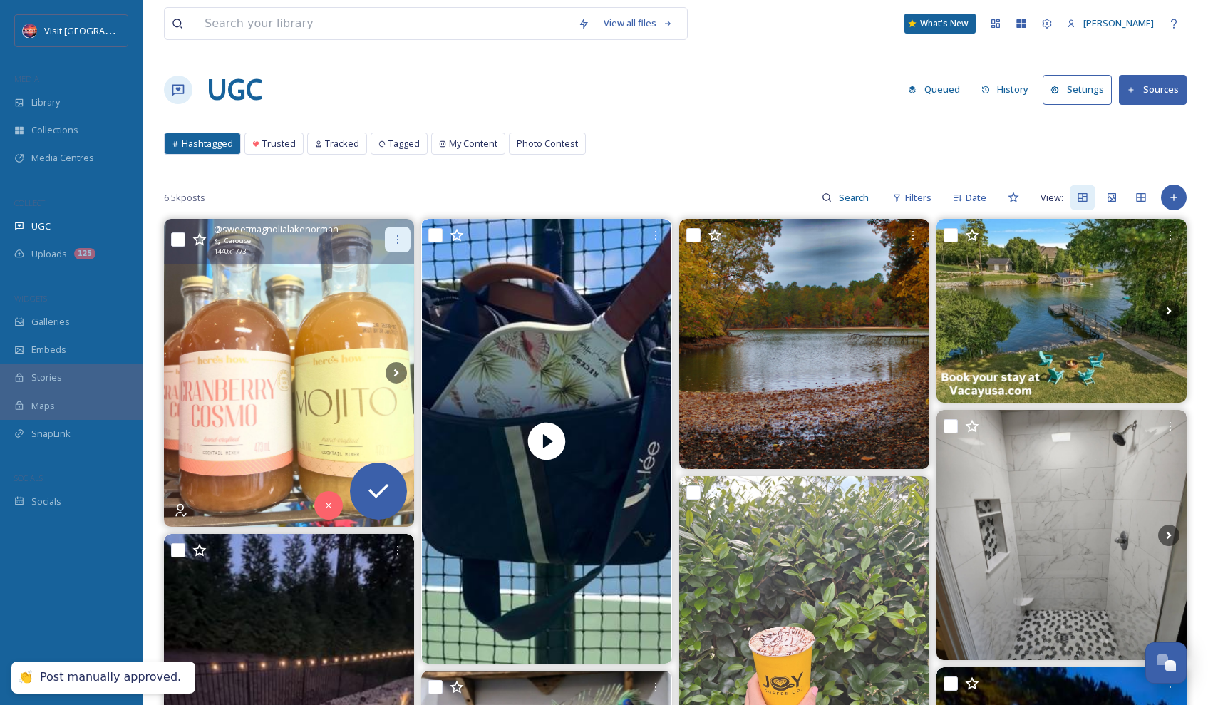
click at [393, 242] on icon at bounding box center [397, 239] width 11 height 11
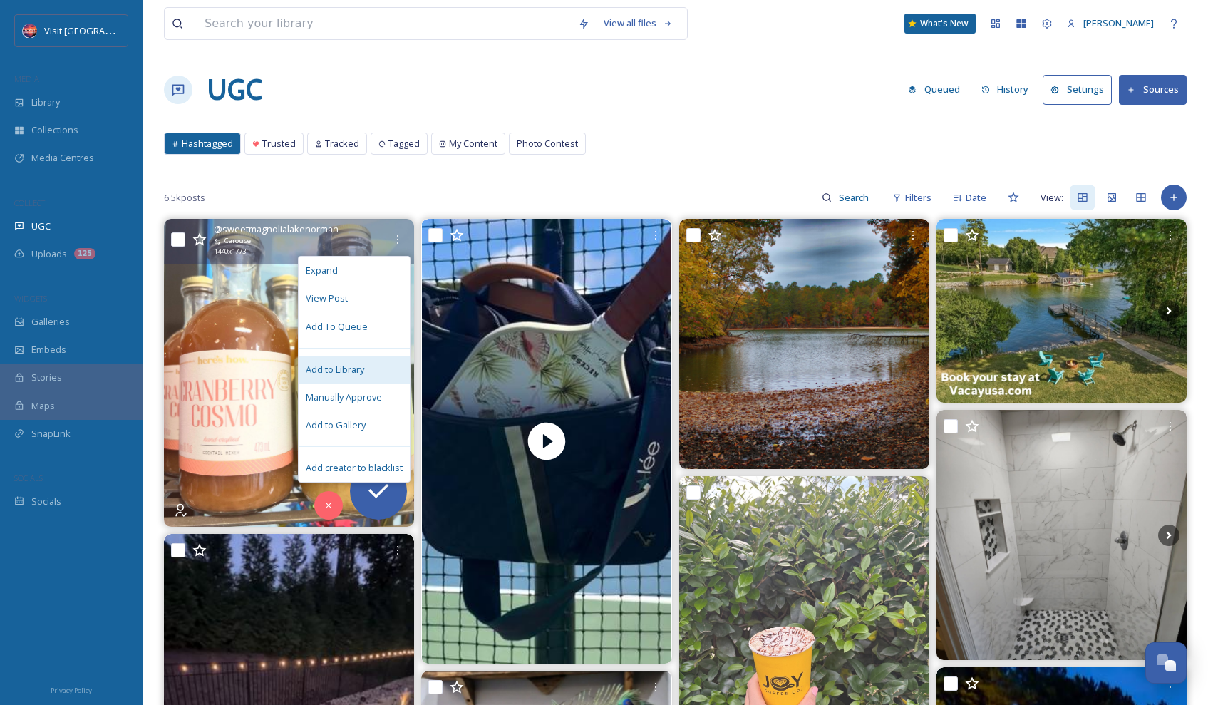
click at [370, 374] on div "Add to Library" at bounding box center [354, 370] width 111 height 28
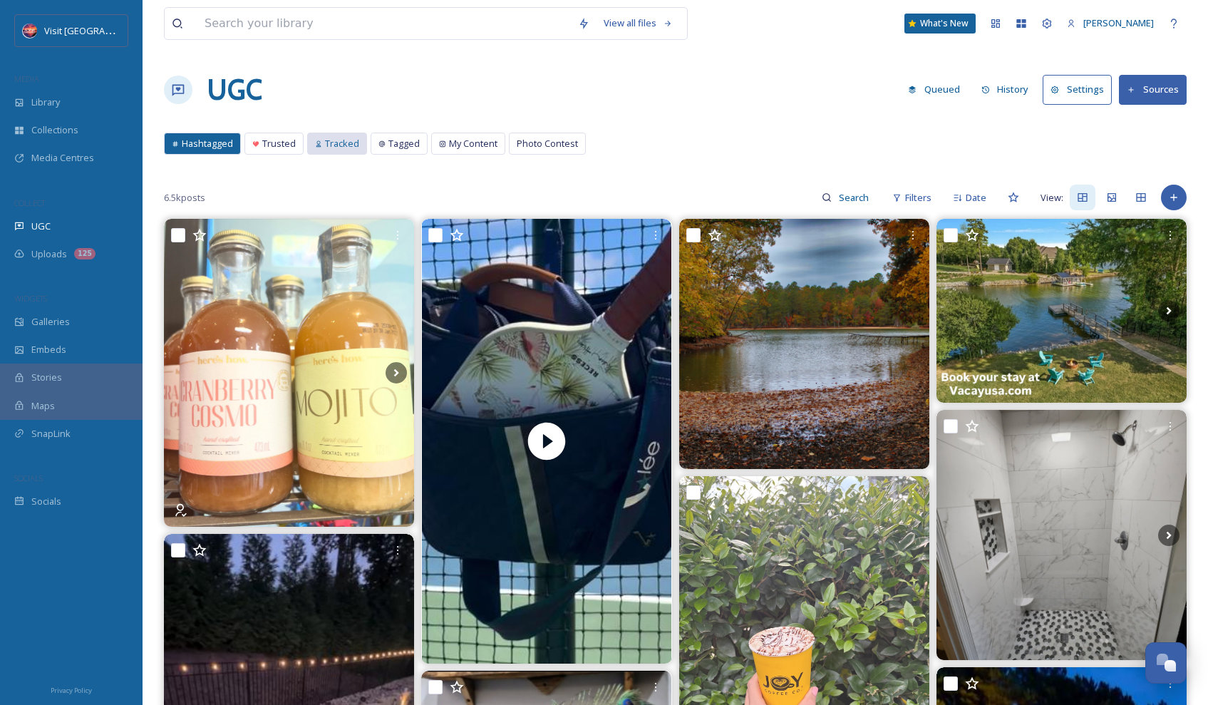
click at [346, 134] on div "Tracked" at bounding box center [337, 143] width 58 height 21
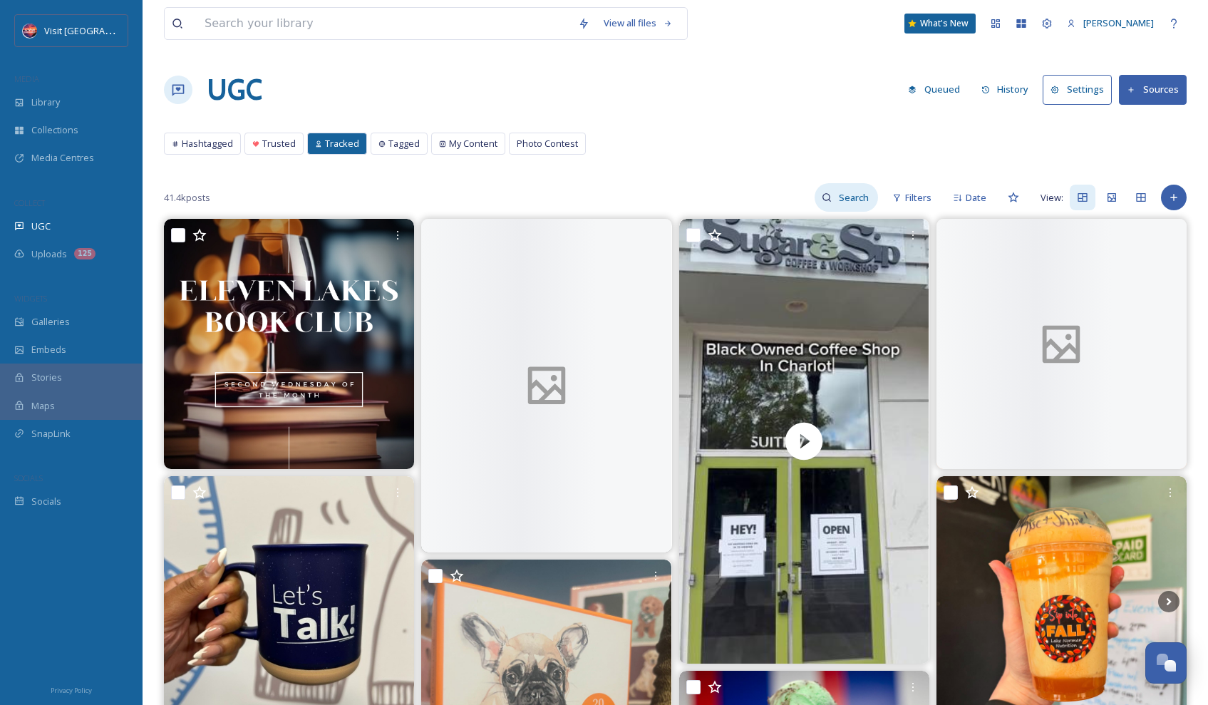
click at [857, 197] on input at bounding box center [855, 197] width 46 height 29
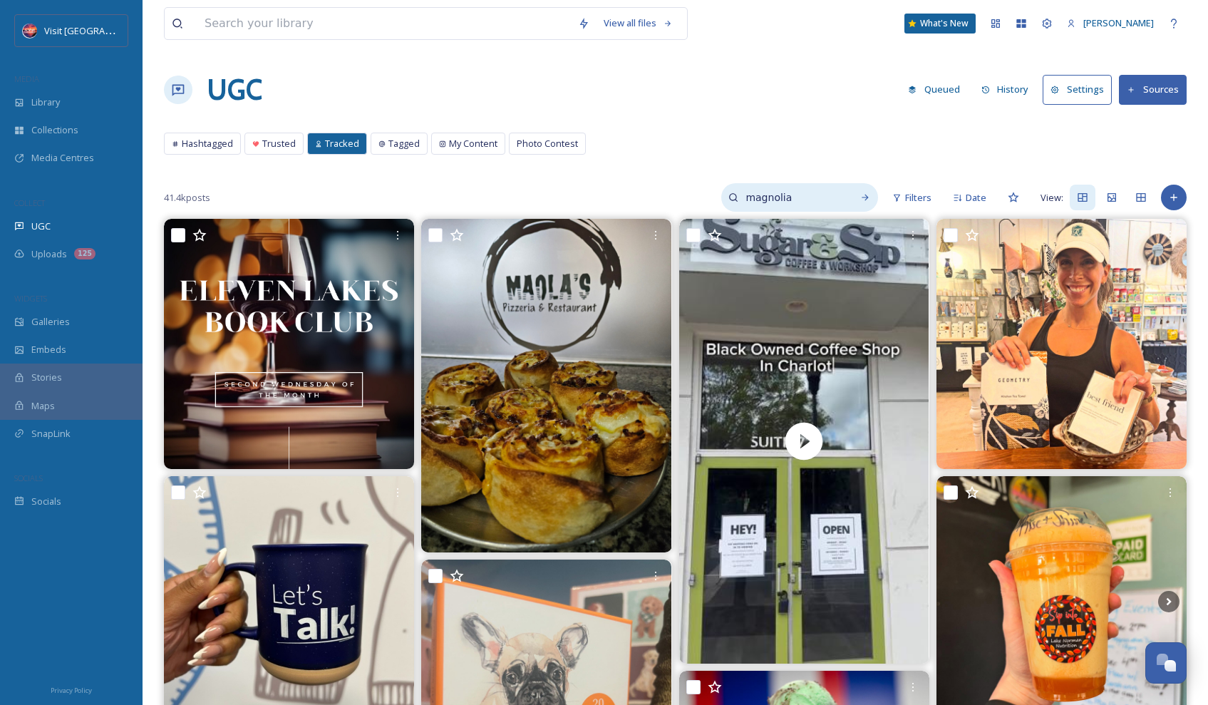
type input "magnolia"
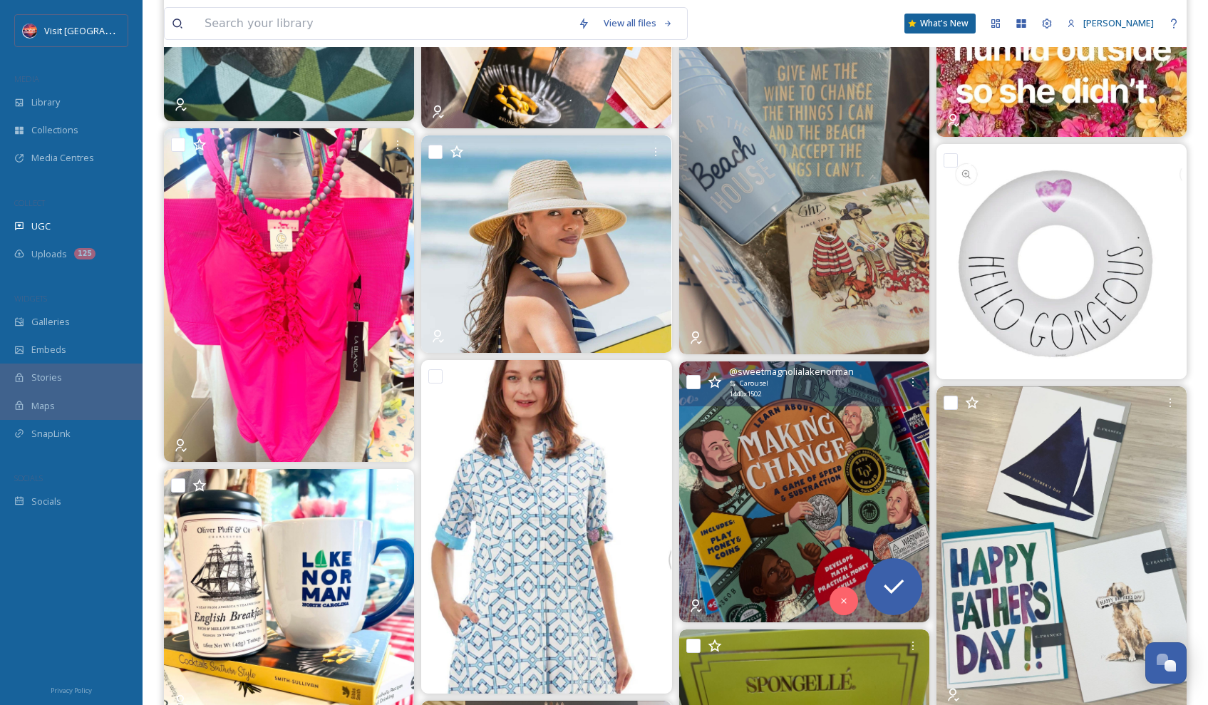
scroll to position [961, 0]
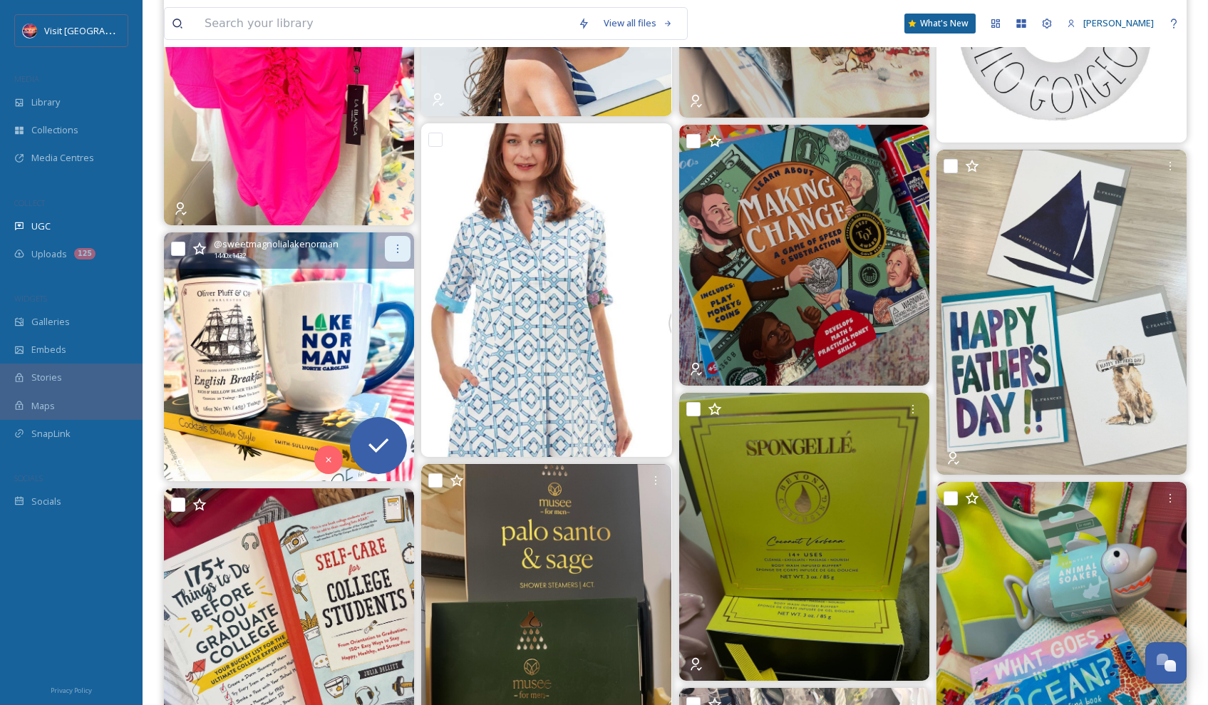
click at [398, 249] on icon at bounding box center [397, 248] width 1 height 9
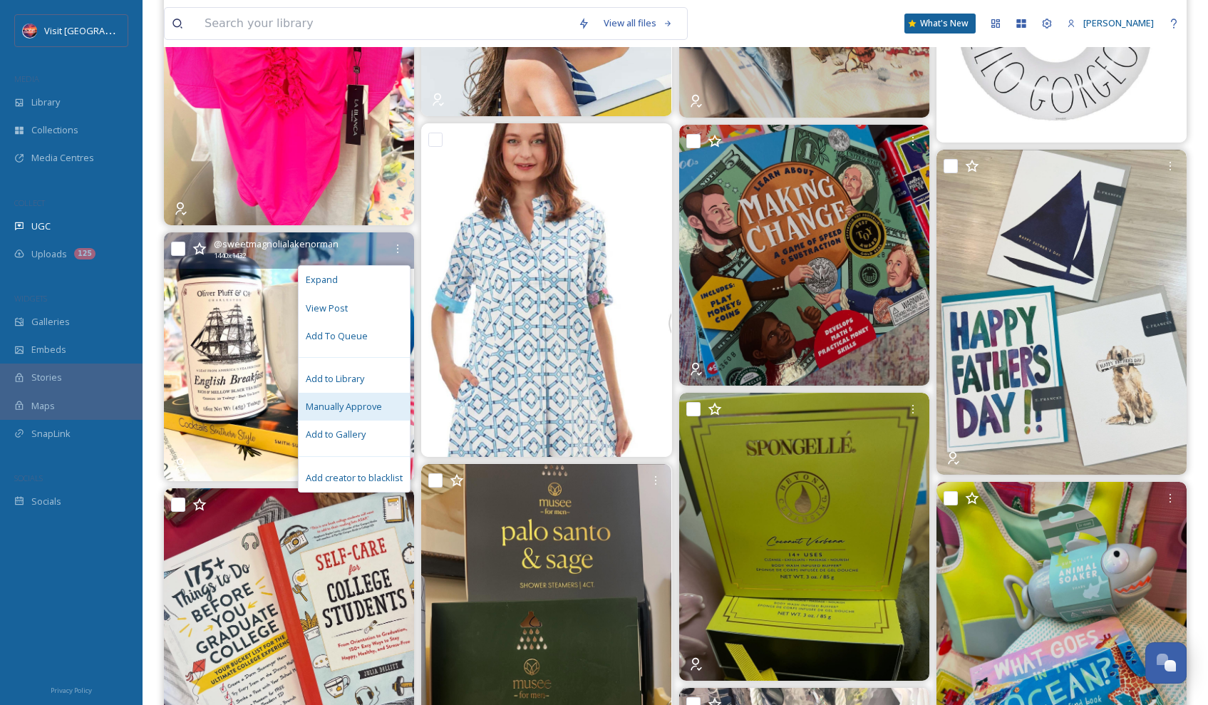
click at [366, 395] on div "Manually Approve" at bounding box center [354, 407] width 111 height 28
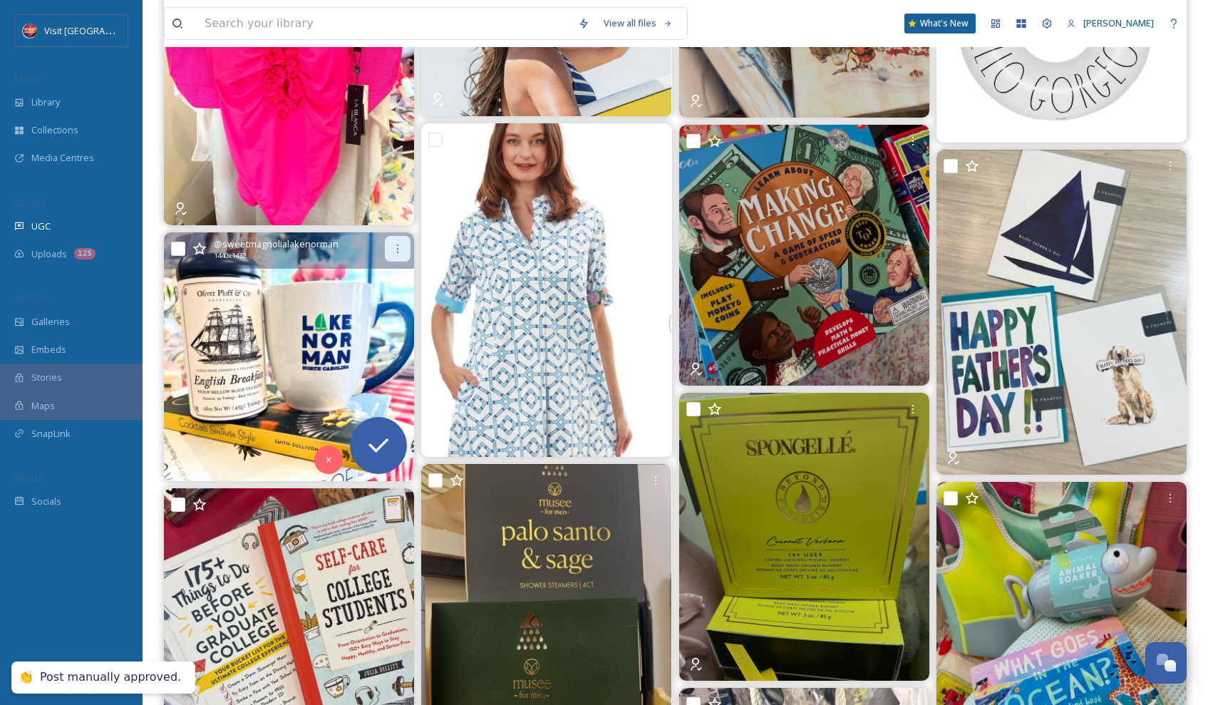
click at [408, 246] on div at bounding box center [398, 249] width 26 height 26
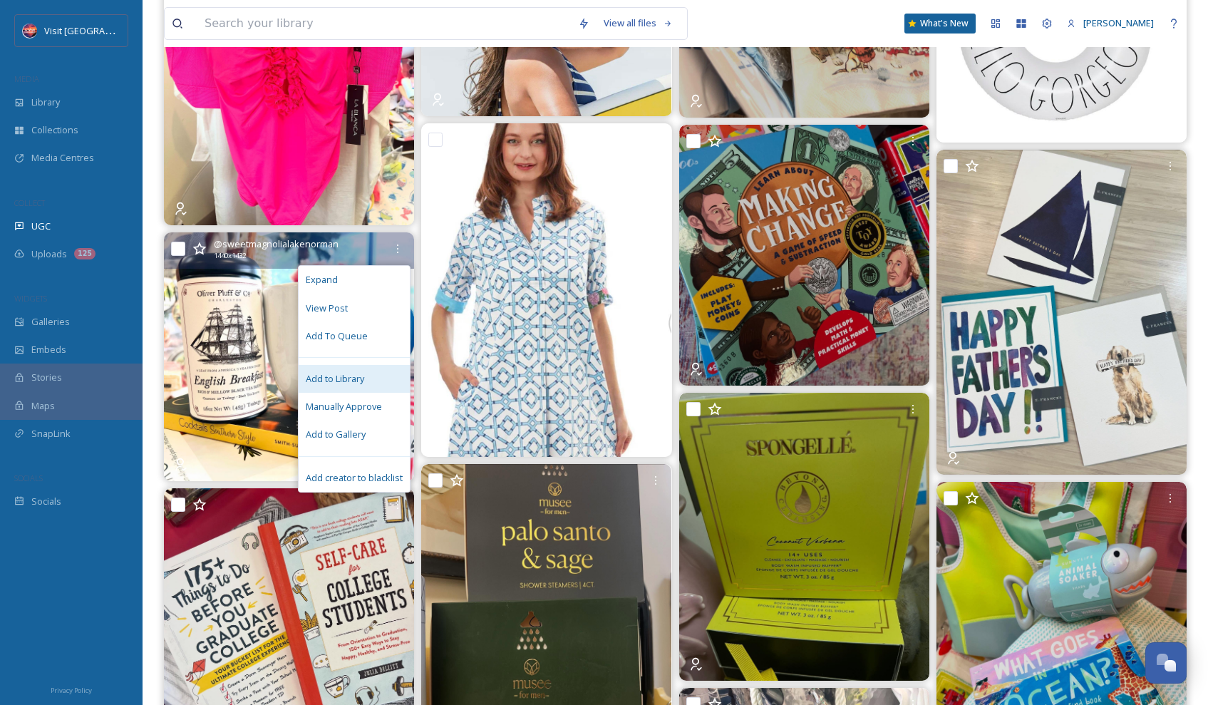
click at [337, 375] on span "Add to Library" at bounding box center [335, 379] width 58 height 14
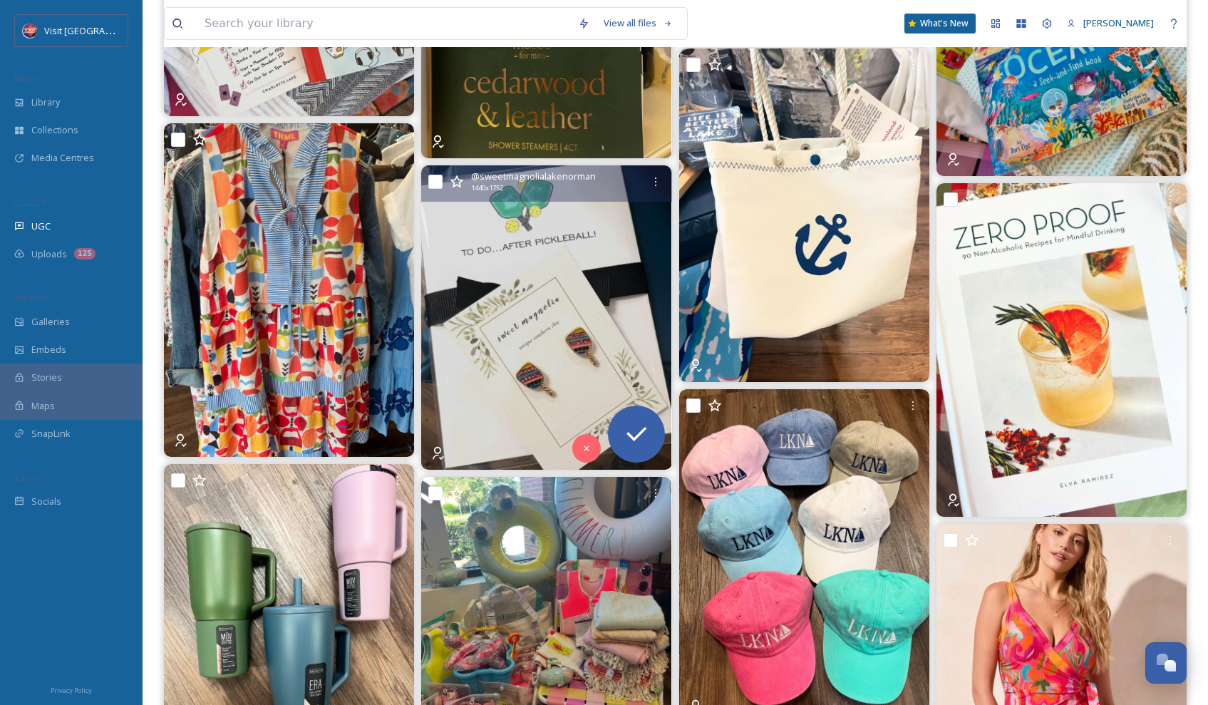
scroll to position [1437, 0]
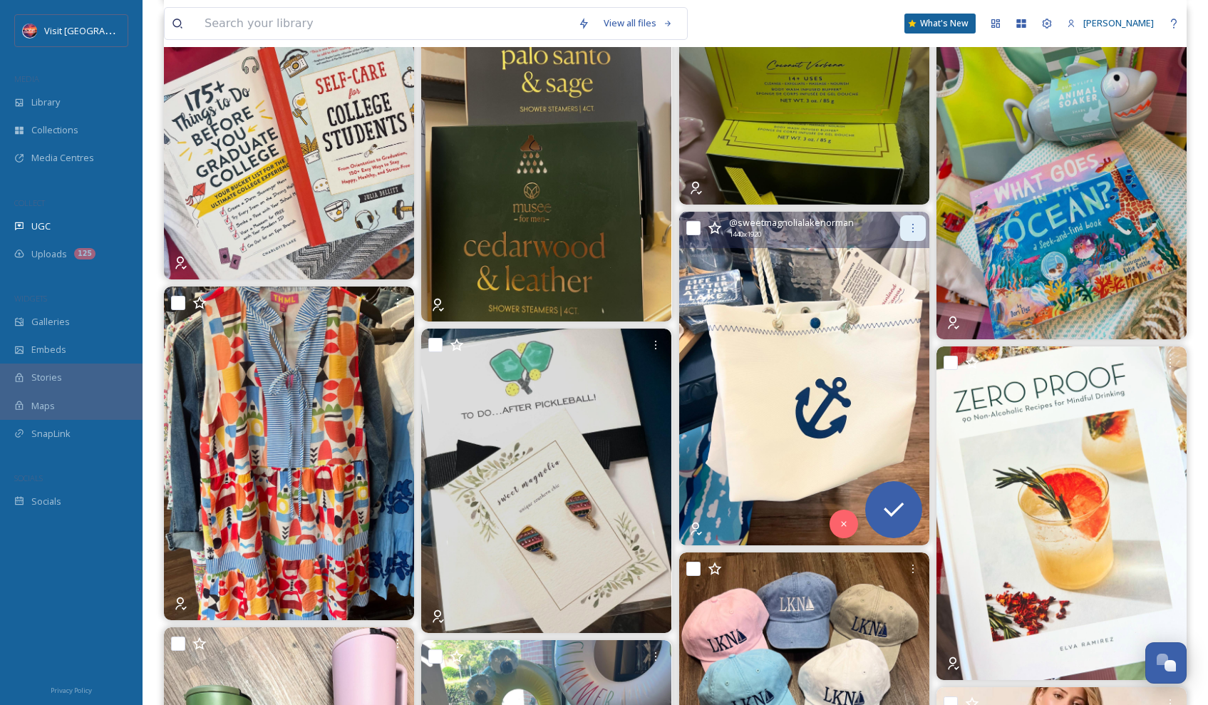
click at [913, 225] on icon at bounding box center [912, 227] width 11 height 11
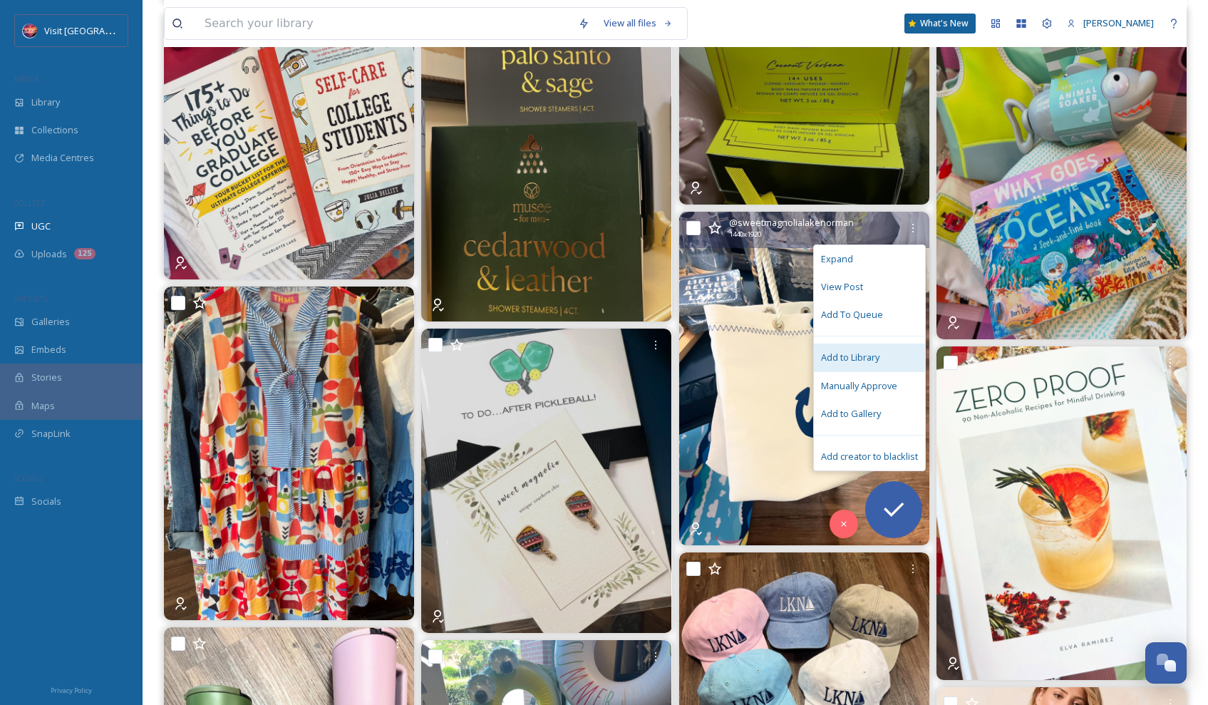
click at [889, 356] on div "Add to Library" at bounding box center [869, 358] width 111 height 28
click at [881, 379] on span "Manually Approve" at bounding box center [859, 386] width 76 height 14
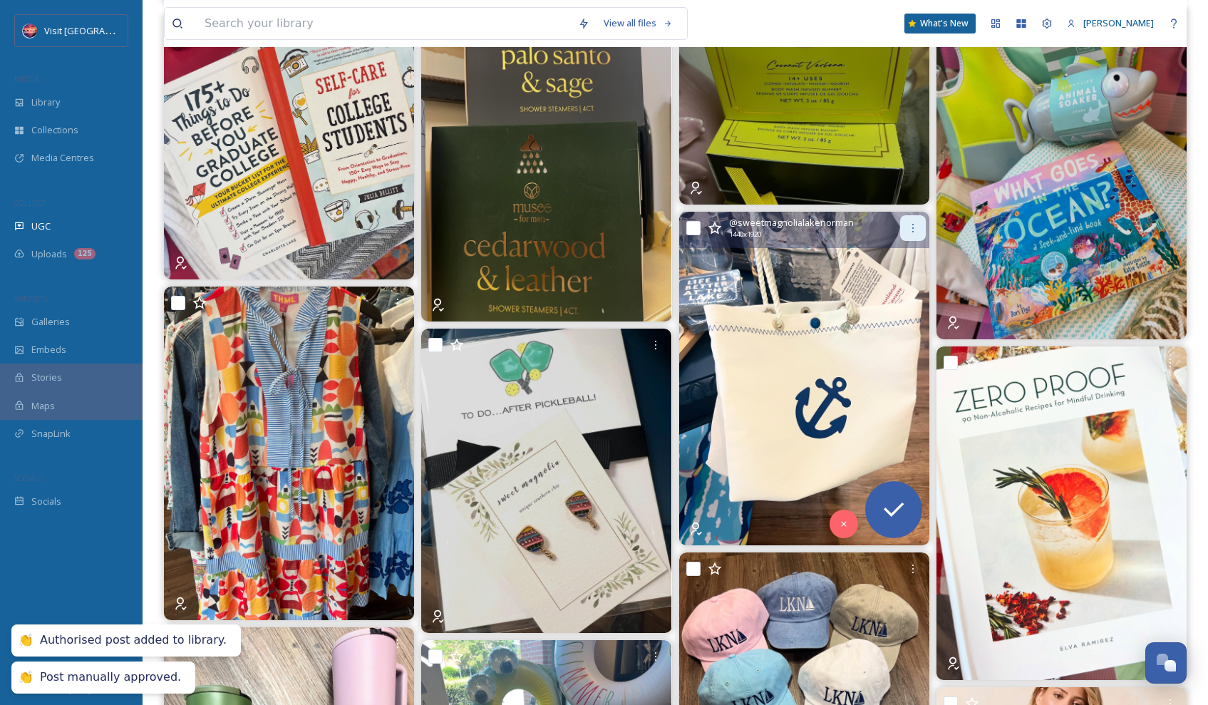
click at [903, 228] on div at bounding box center [913, 228] width 26 height 26
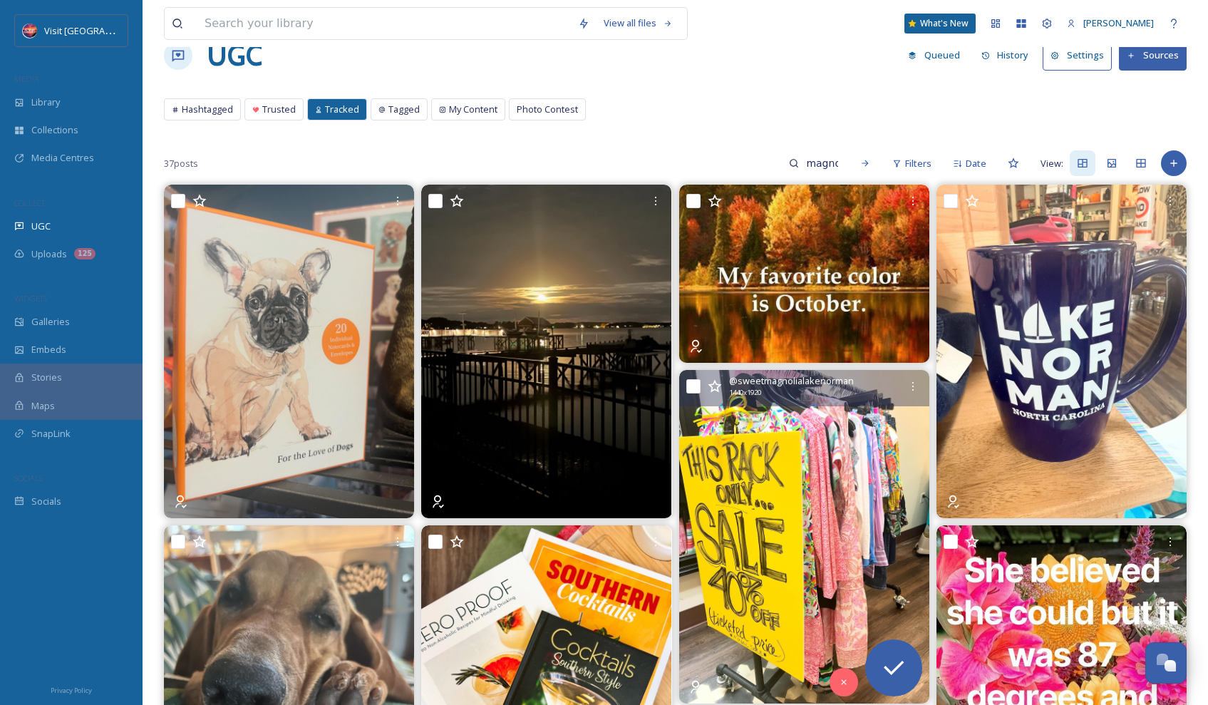
scroll to position [0, 0]
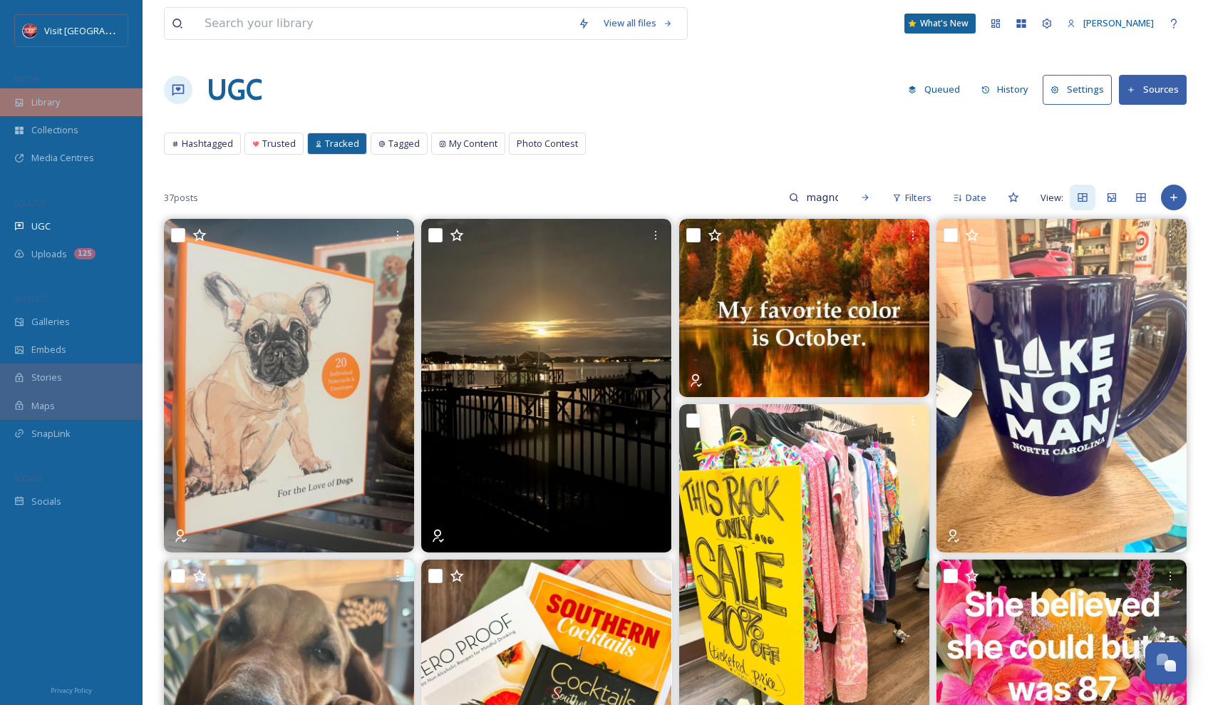
click at [57, 102] on span "Library" at bounding box center [45, 102] width 29 height 14
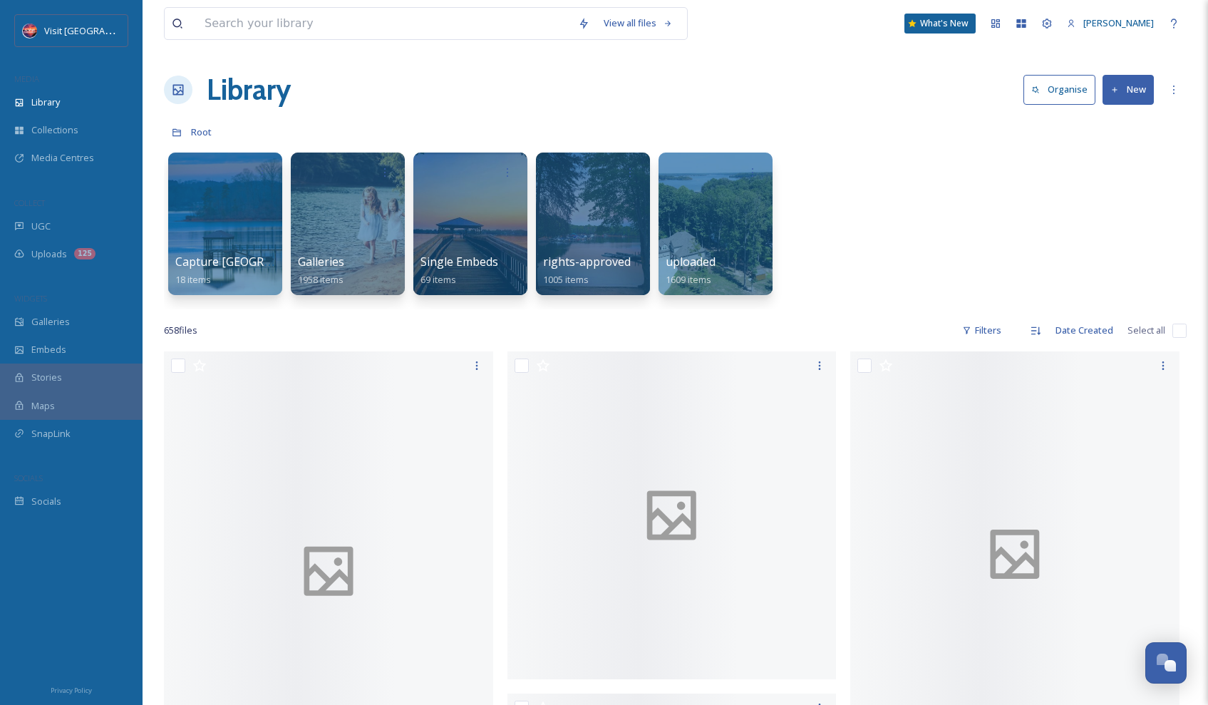
scroll to position [167, 0]
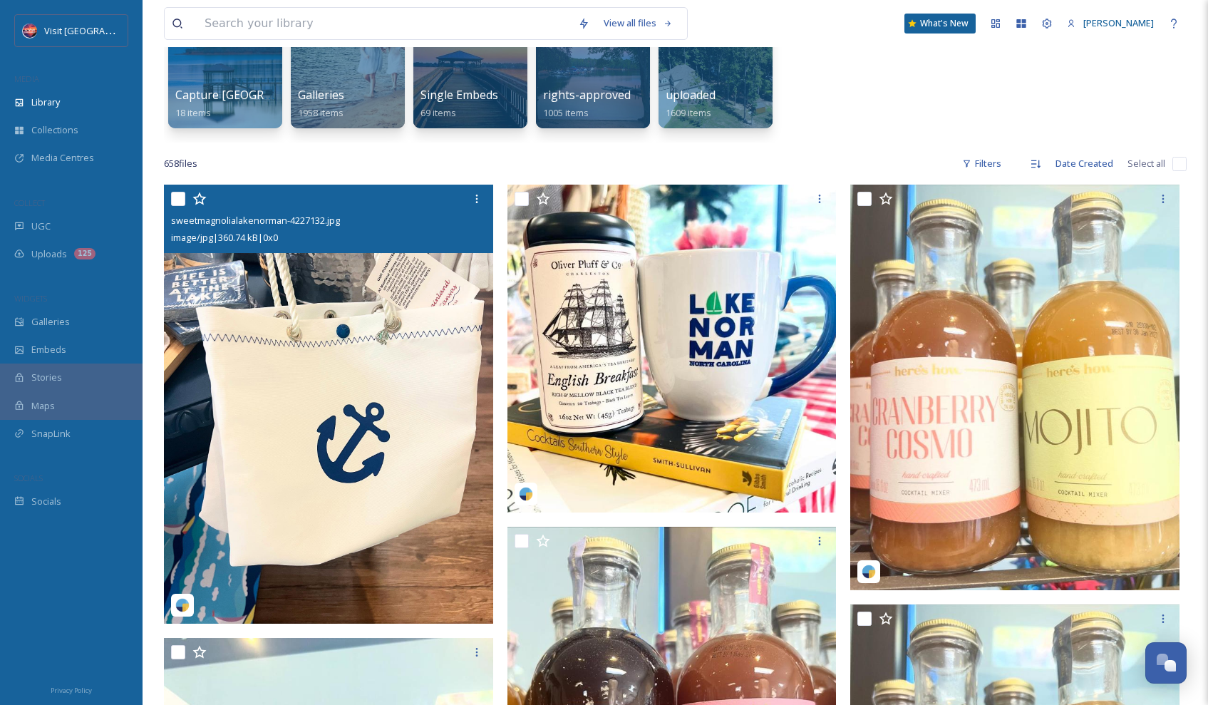
click at [420, 306] on img at bounding box center [328, 404] width 329 height 439
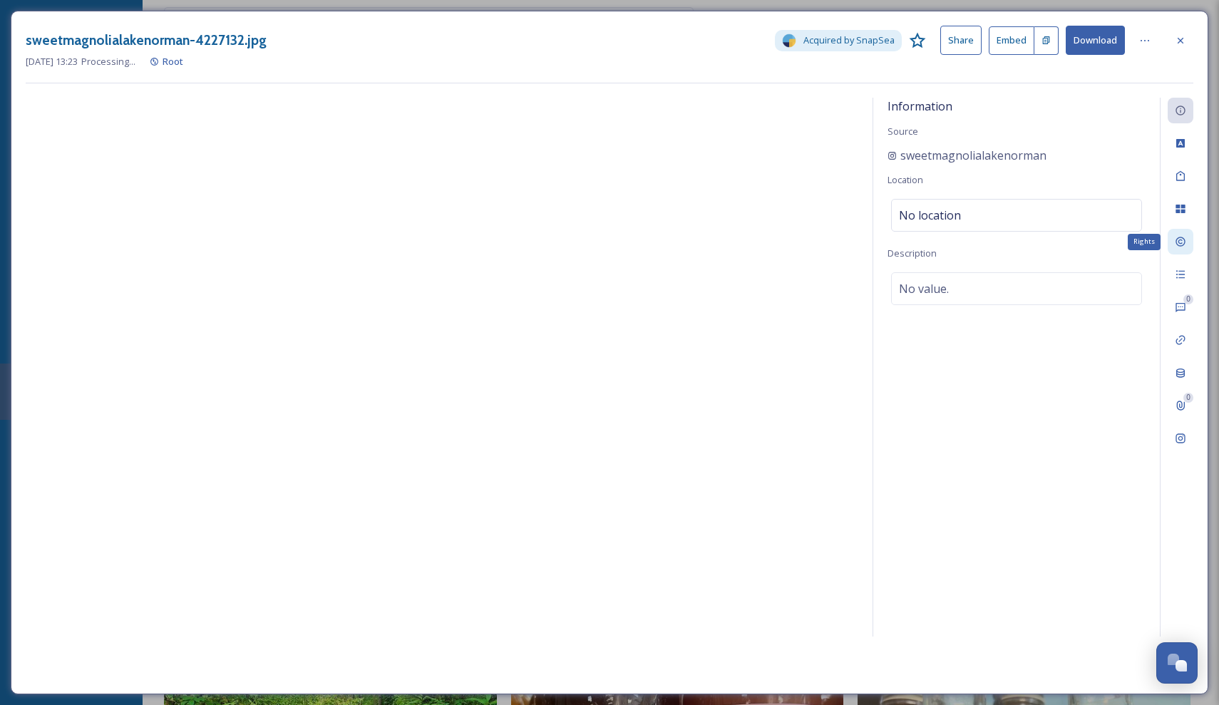
click at [1181, 245] on icon at bounding box center [1179, 241] width 9 height 9
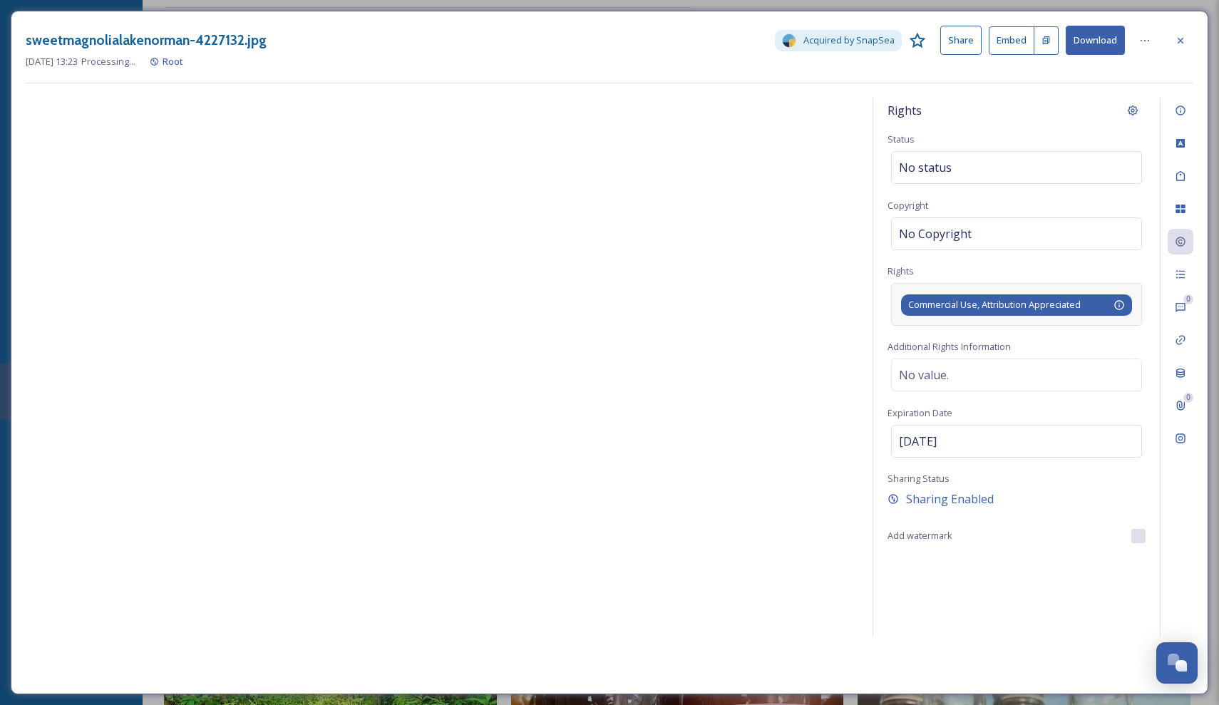
click at [1038, 311] on div "Commercial Use, Attribution Appreciated This allows the client to use your post…" at bounding box center [1016, 304] width 231 height 21
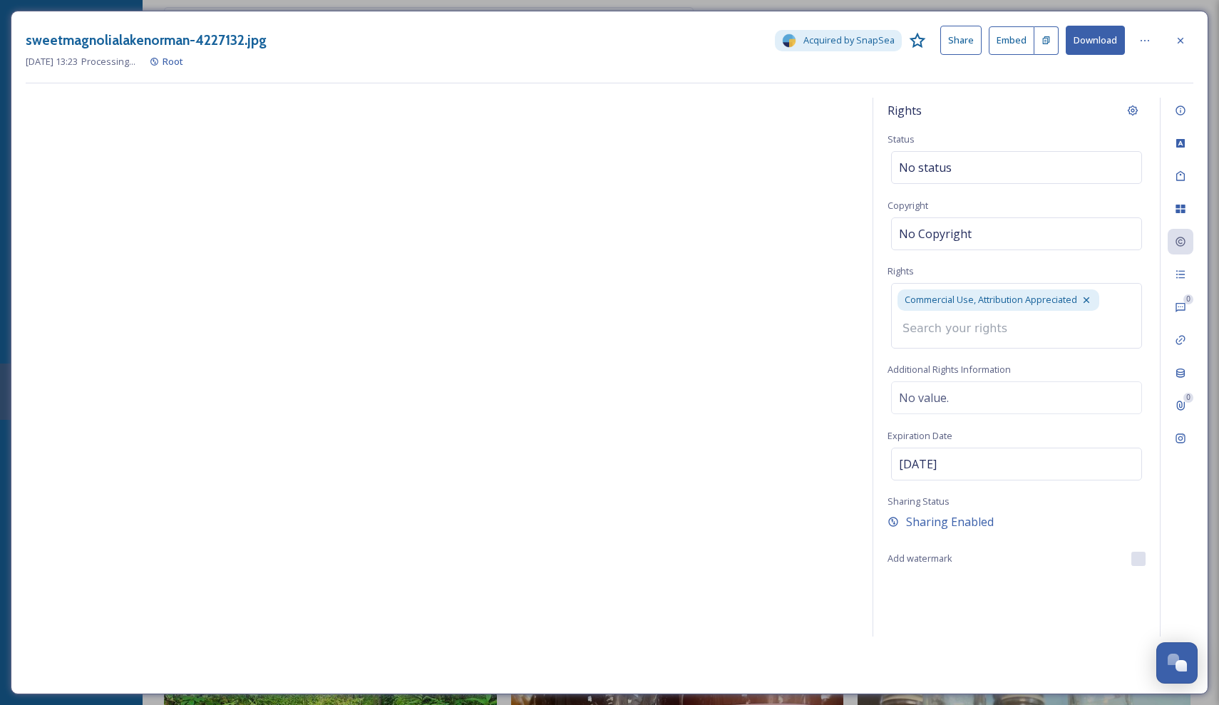
click at [1021, 338] on input at bounding box center [973, 328] width 157 height 31
type input "r"
click at [1026, 268] on div "Rights Status No status Copyright No Copyright Rights Commercial Use, Attributi…" at bounding box center [1016, 367] width 286 height 539
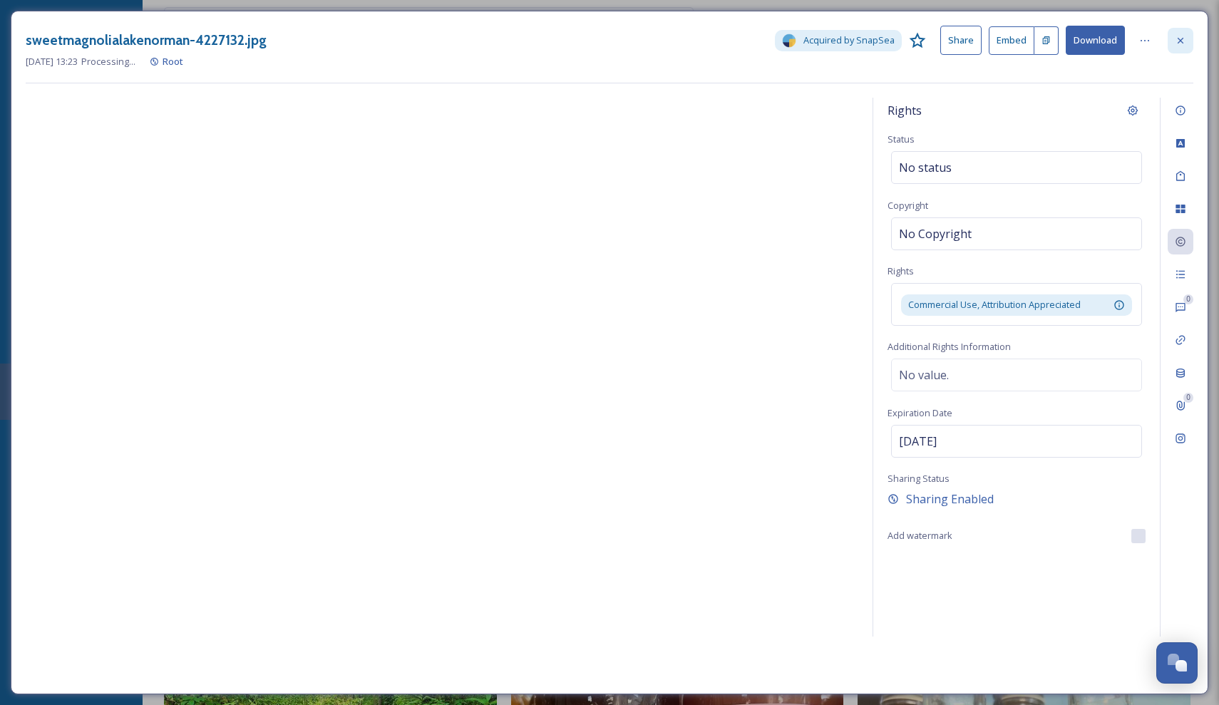
click at [1175, 42] on icon at bounding box center [1179, 40] width 11 height 11
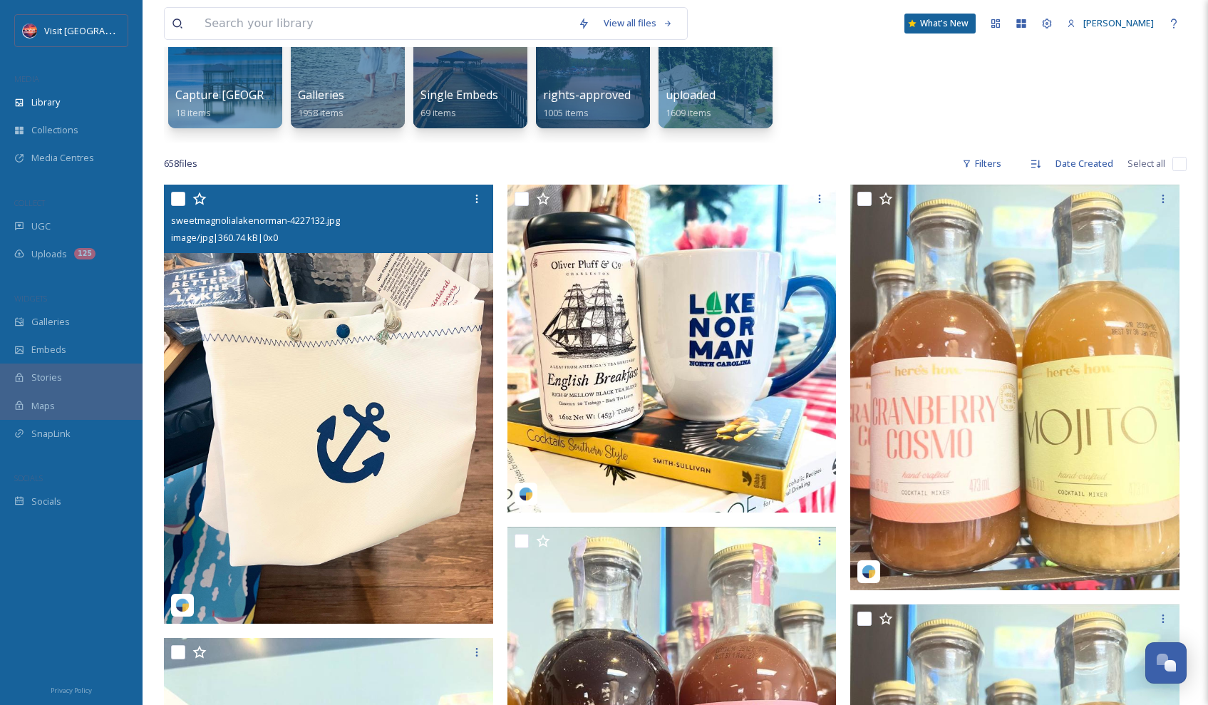
click at [388, 377] on img at bounding box center [328, 404] width 329 height 439
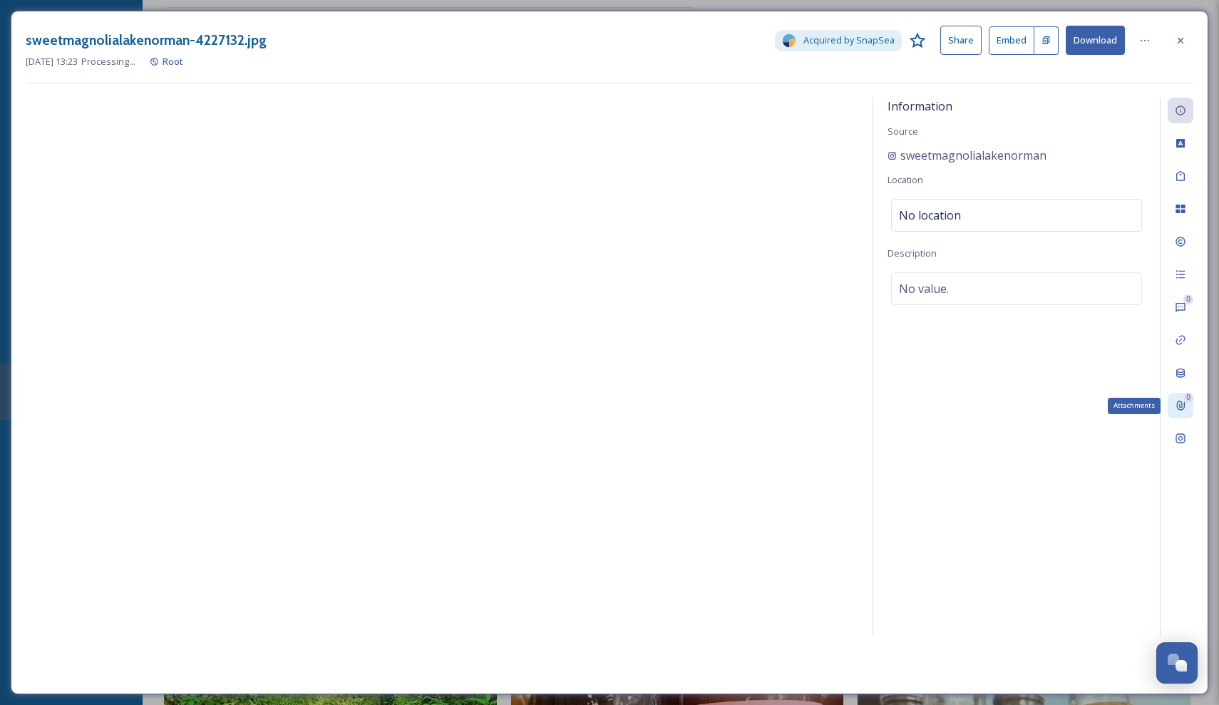
click at [1185, 403] on icon at bounding box center [1179, 405] width 11 height 11
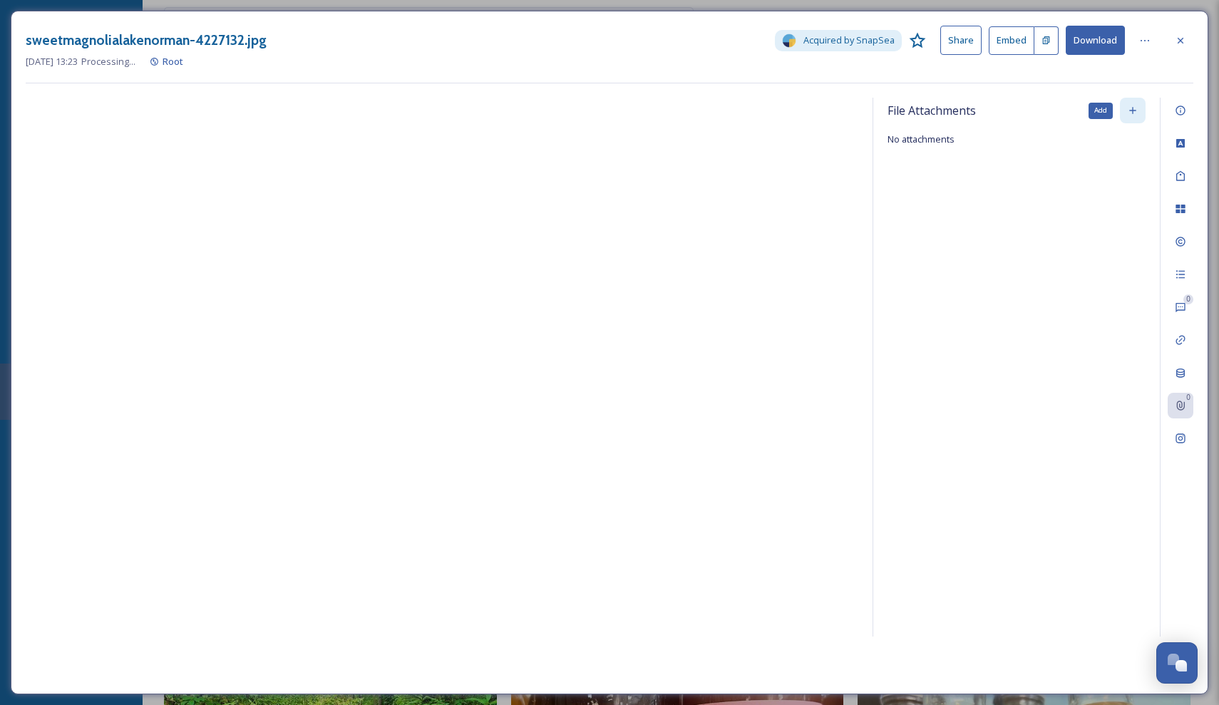
click at [1142, 110] on div "Add" at bounding box center [1133, 111] width 26 height 26
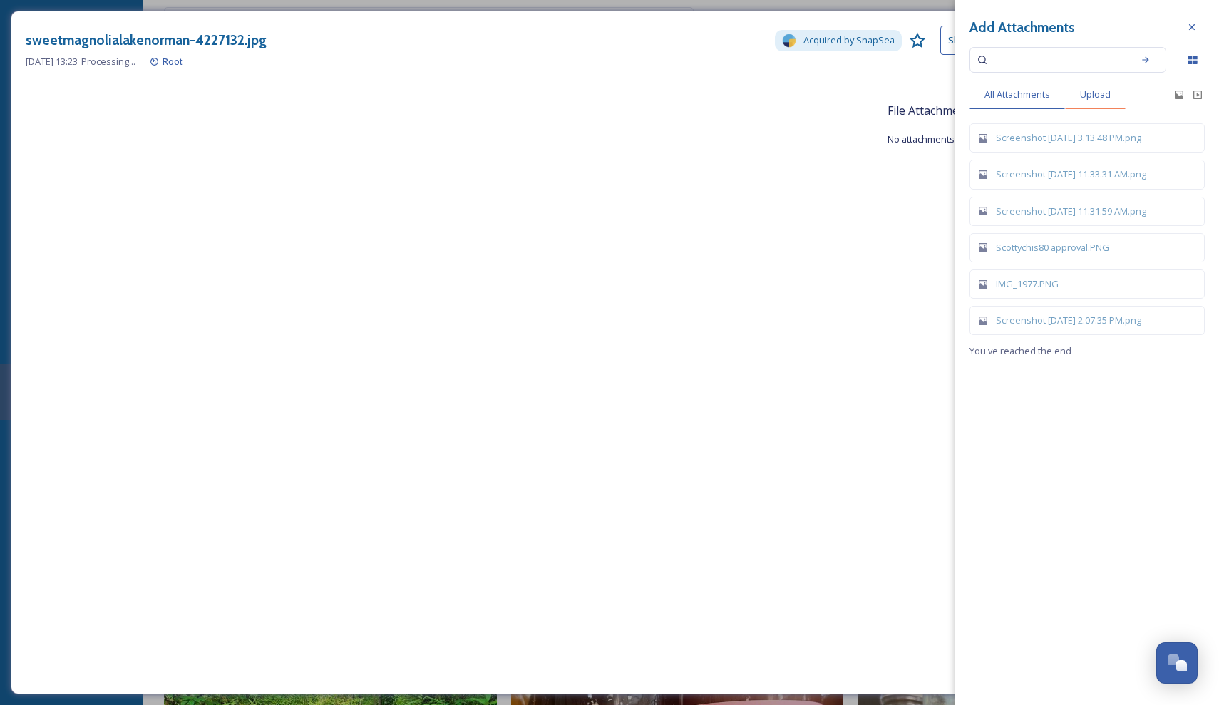
click at [1085, 97] on span "Upload" at bounding box center [1095, 95] width 31 height 14
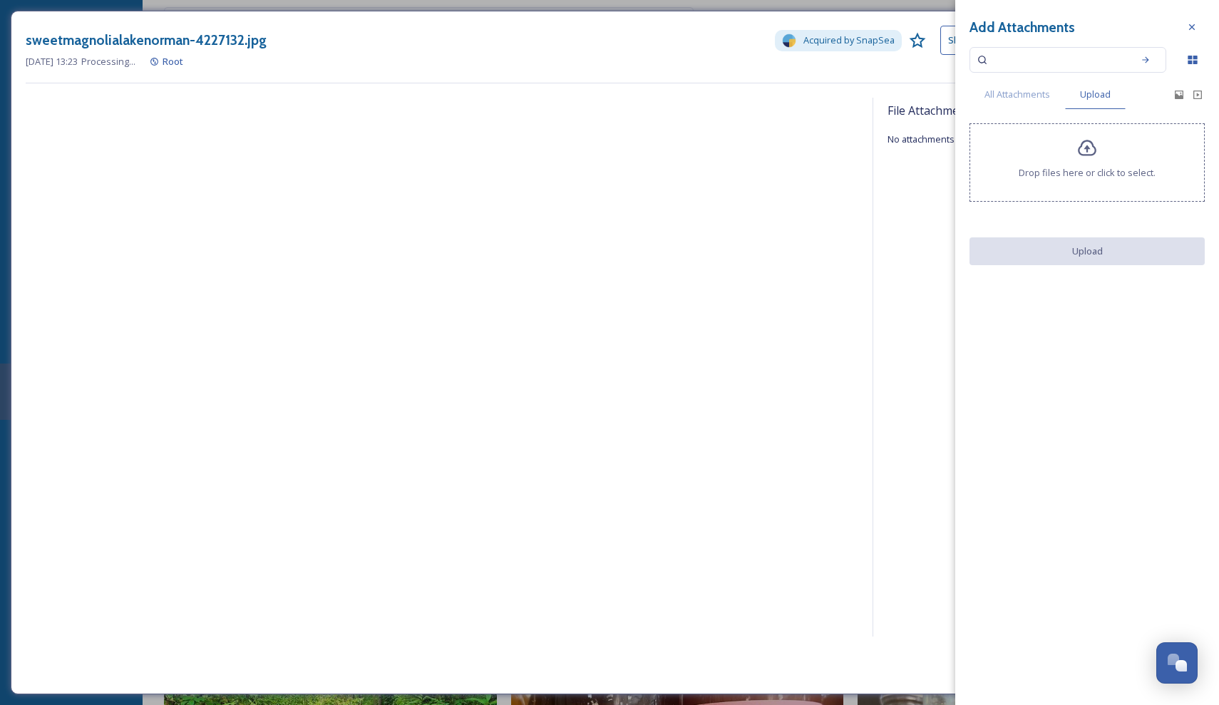
click at [1085, 180] on span "Drop files here or click to select." at bounding box center [1086, 173] width 137 height 14
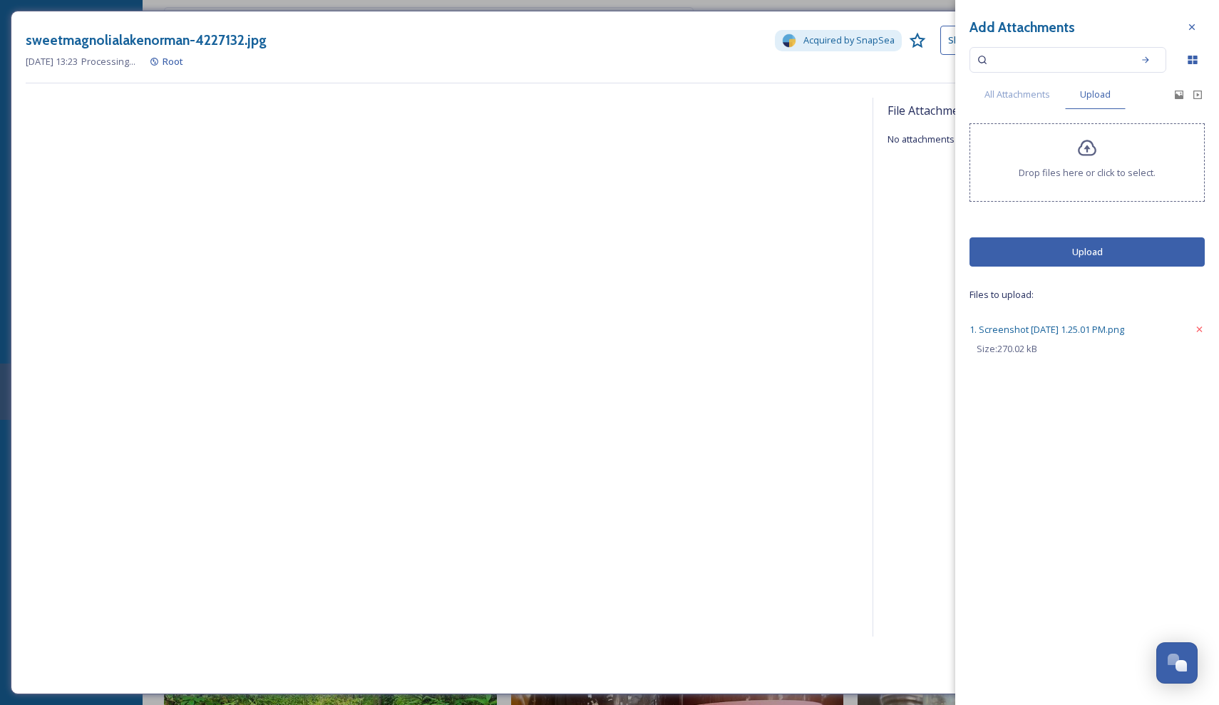
click at [1046, 264] on button "Upload" at bounding box center [1086, 251] width 235 height 29
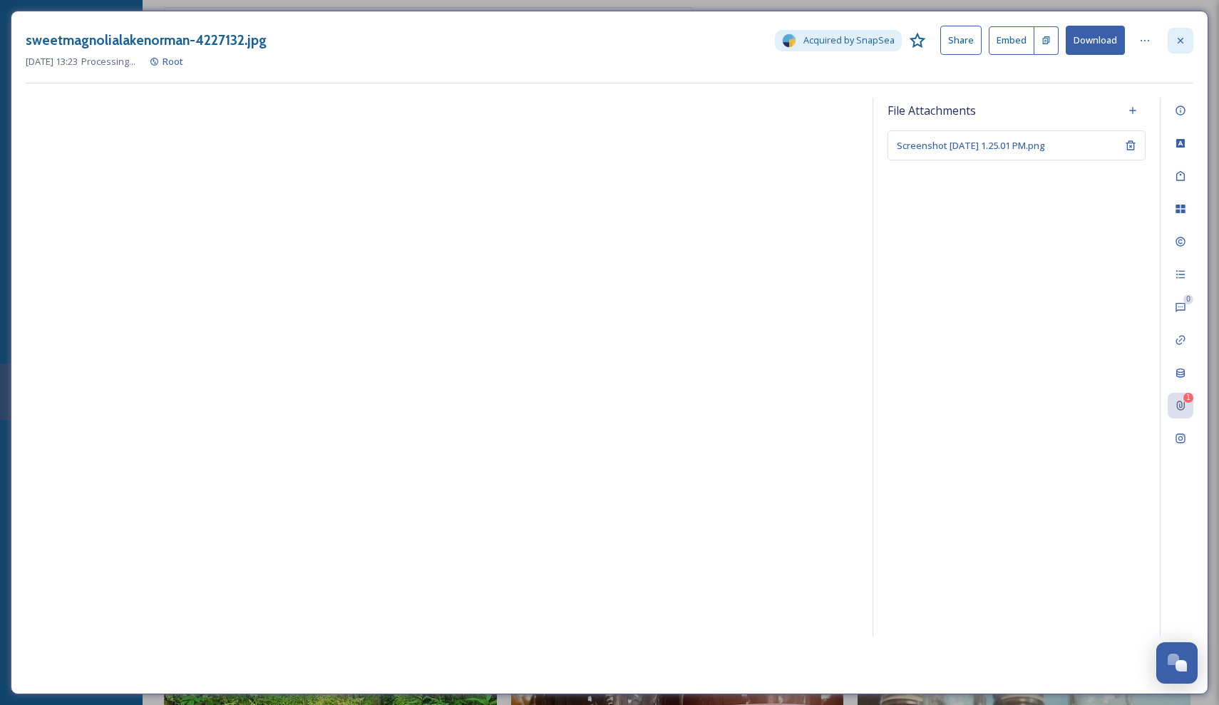
click at [1173, 40] on div at bounding box center [1180, 41] width 26 height 26
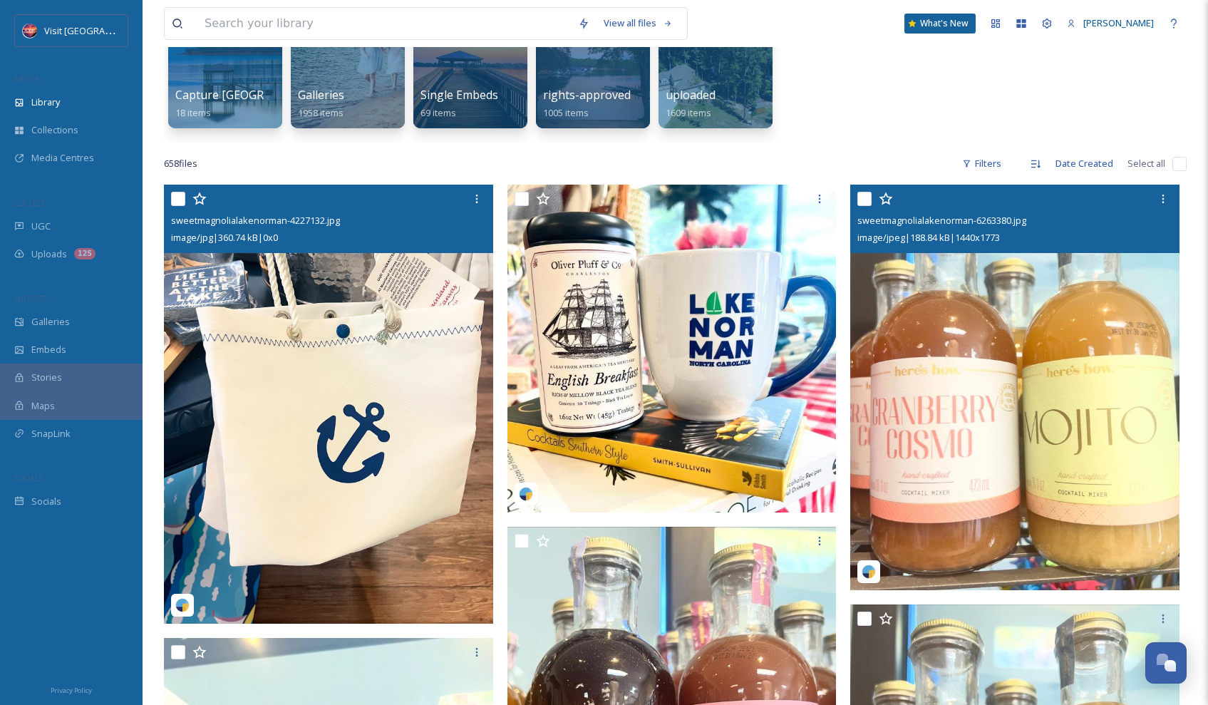
click at [863, 195] on input "checkbox" at bounding box center [864, 199] width 14 height 14
checkbox input "true"
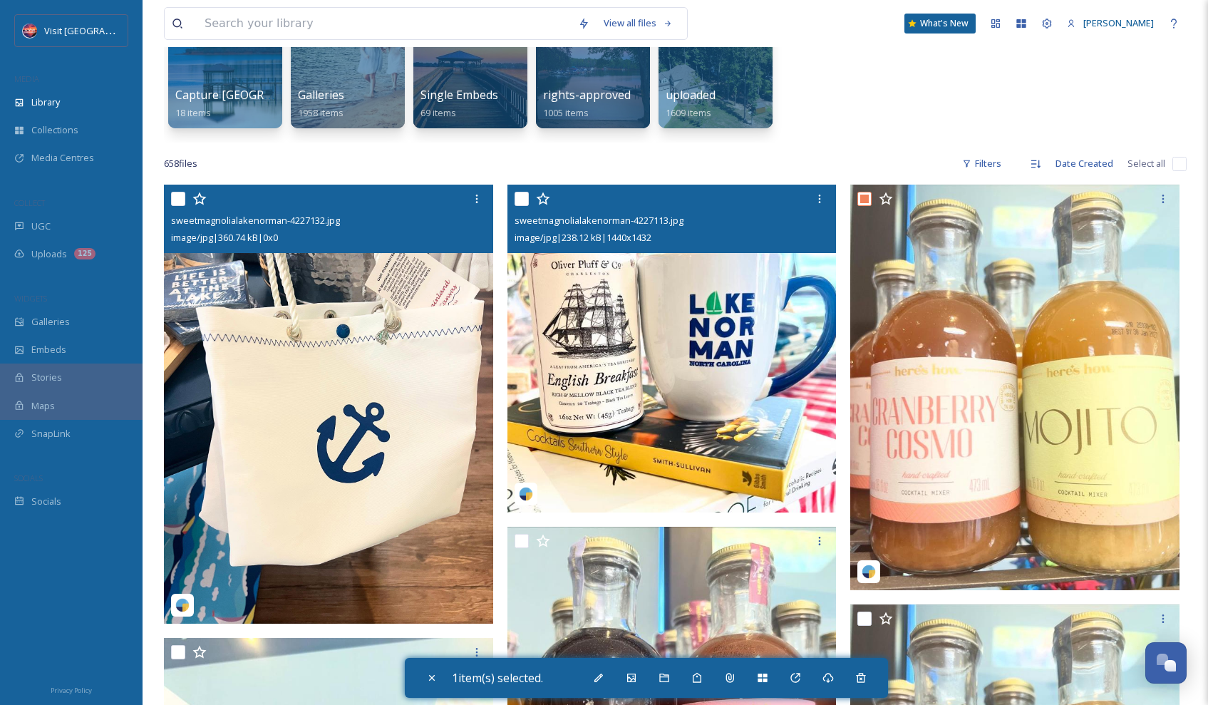
click at [520, 202] on input "checkbox" at bounding box center [522, 199] width 14 height 14
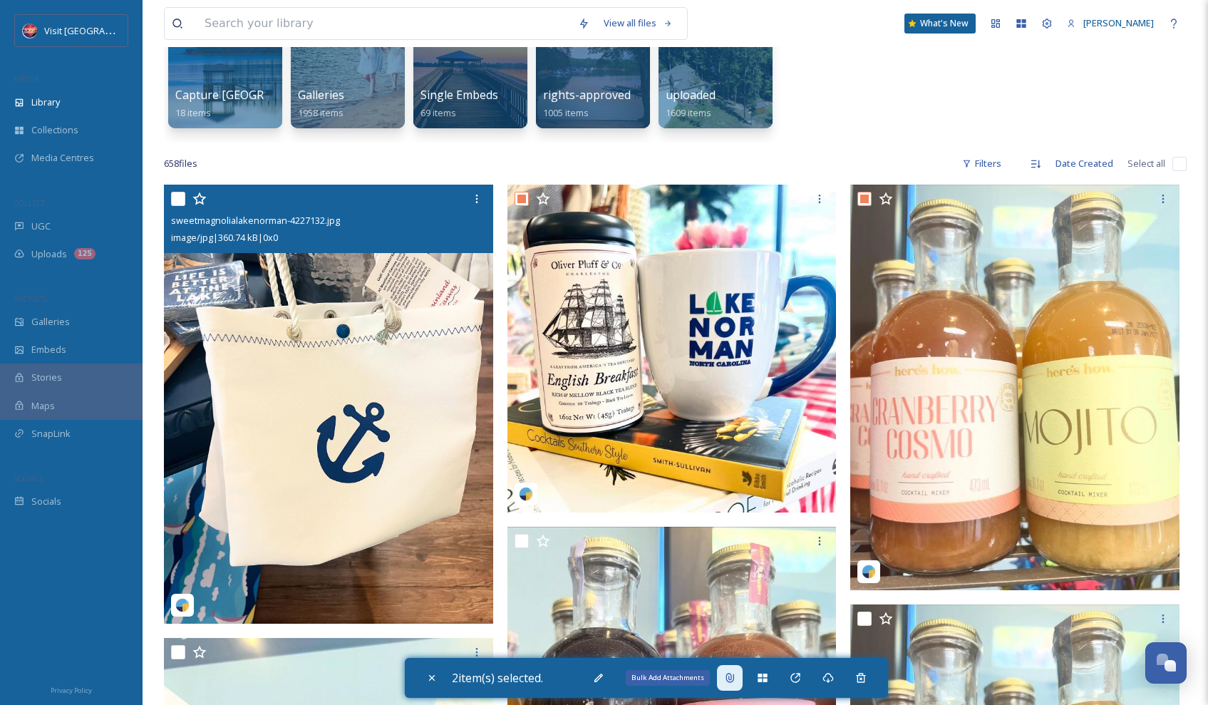
click at [735, 673] on icon at bounding box center [729, 677] width 11 height 11
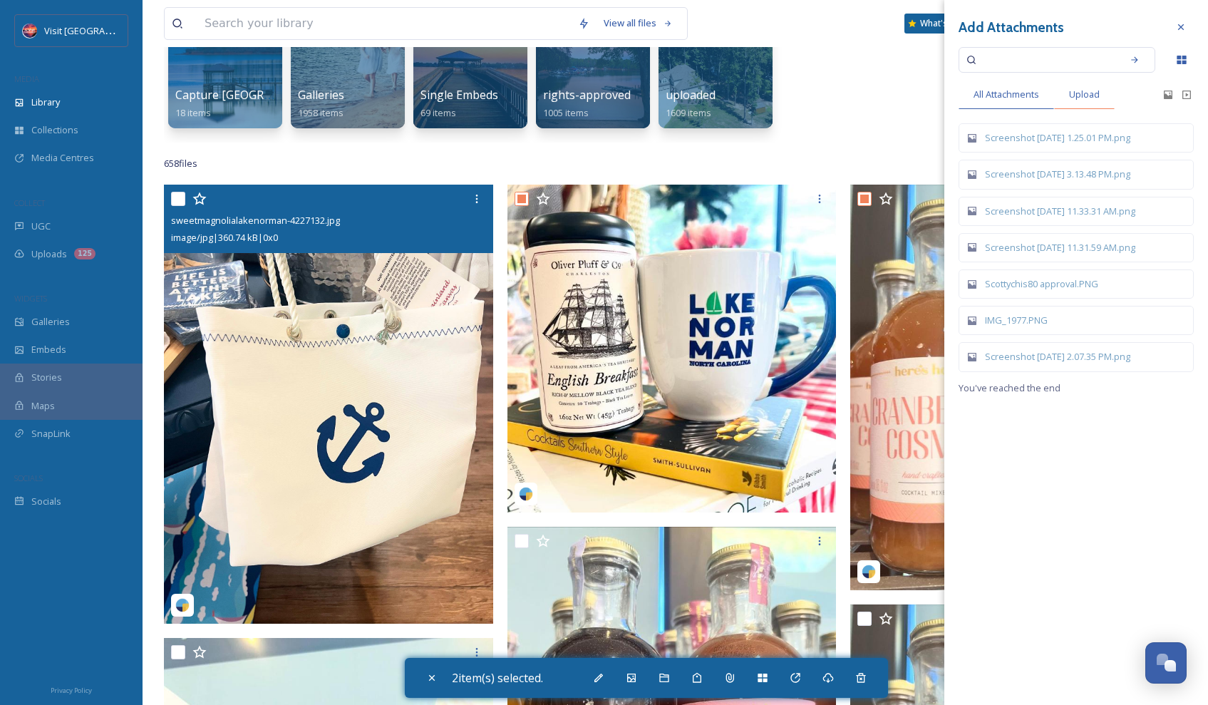
click at [1085, 100] on span "Upload" at bounding box center [1084, 95] width 31 height 14
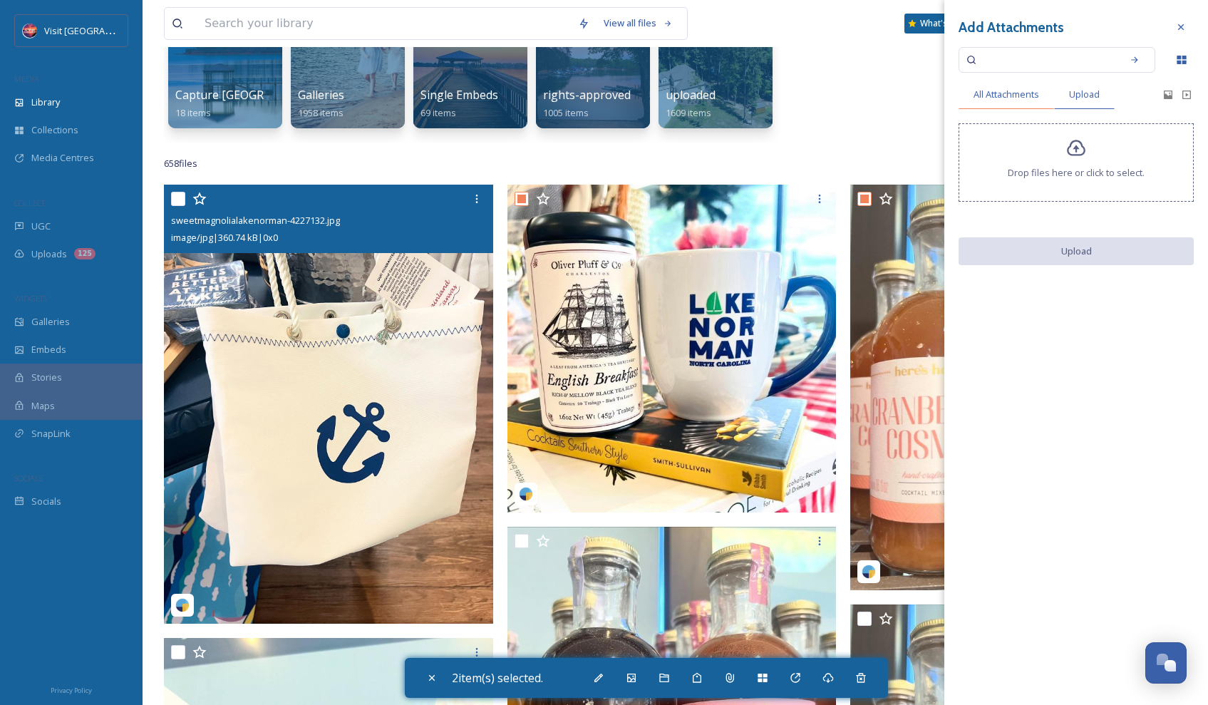
click at [1023, 99] on span "All Attachments" at bounding box center [1006, 95] width 66 height 14
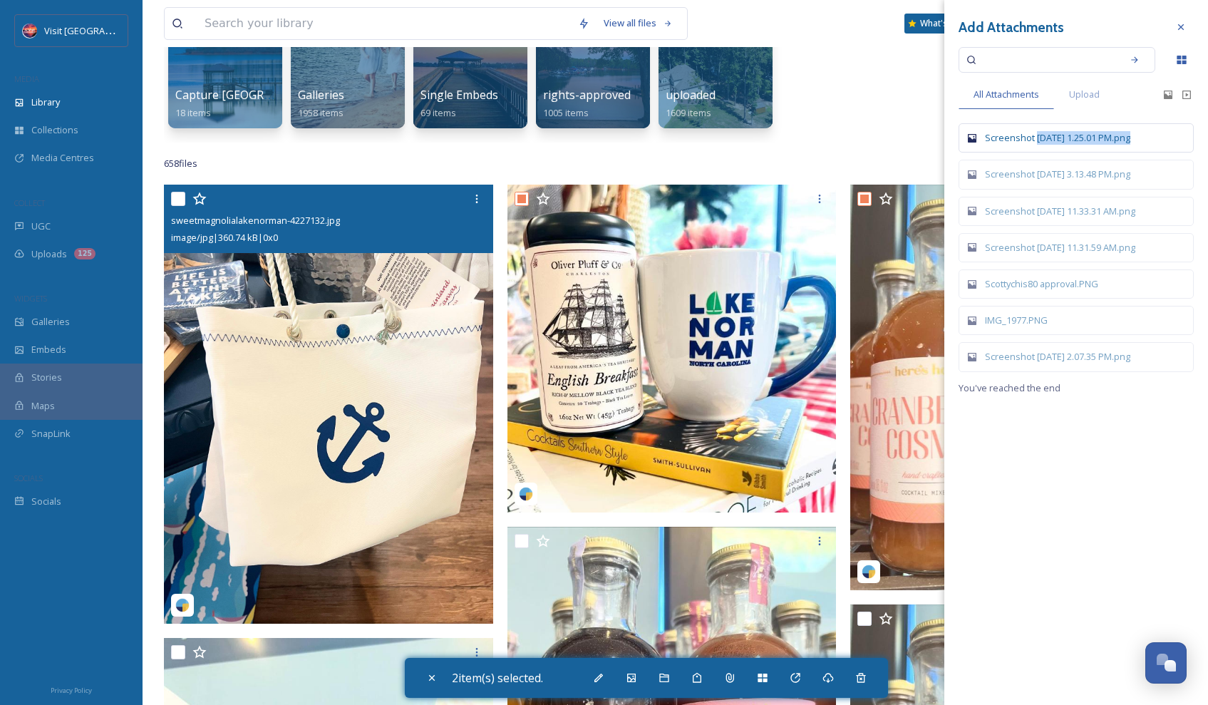
click at [1099, 135] on div "Screenshot 2025-10-07 at 1.25.01 PM.png" at bounding box center [1083, 138] width 197 height 14
click at [1187, 24] on div at bounding box center [1181, 27] width 26 height 26
checkbox input "false"
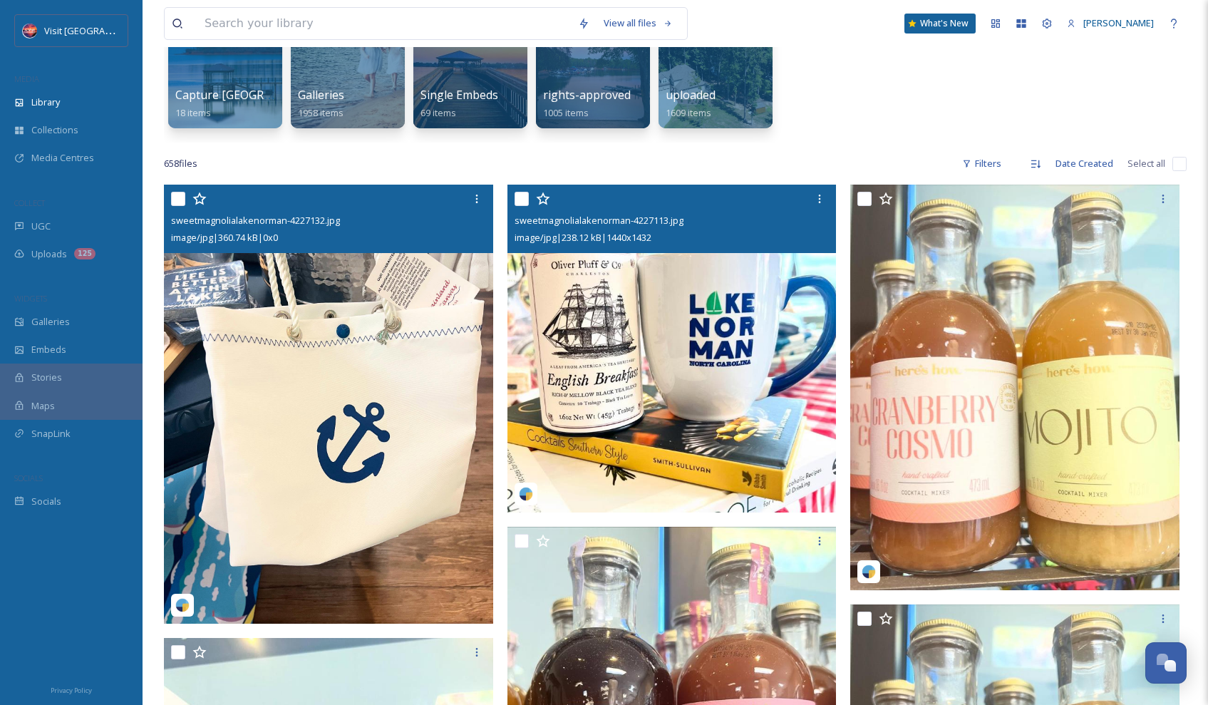
click at [725, 336] on img at bounding box center [671, 348] width 329 height 327
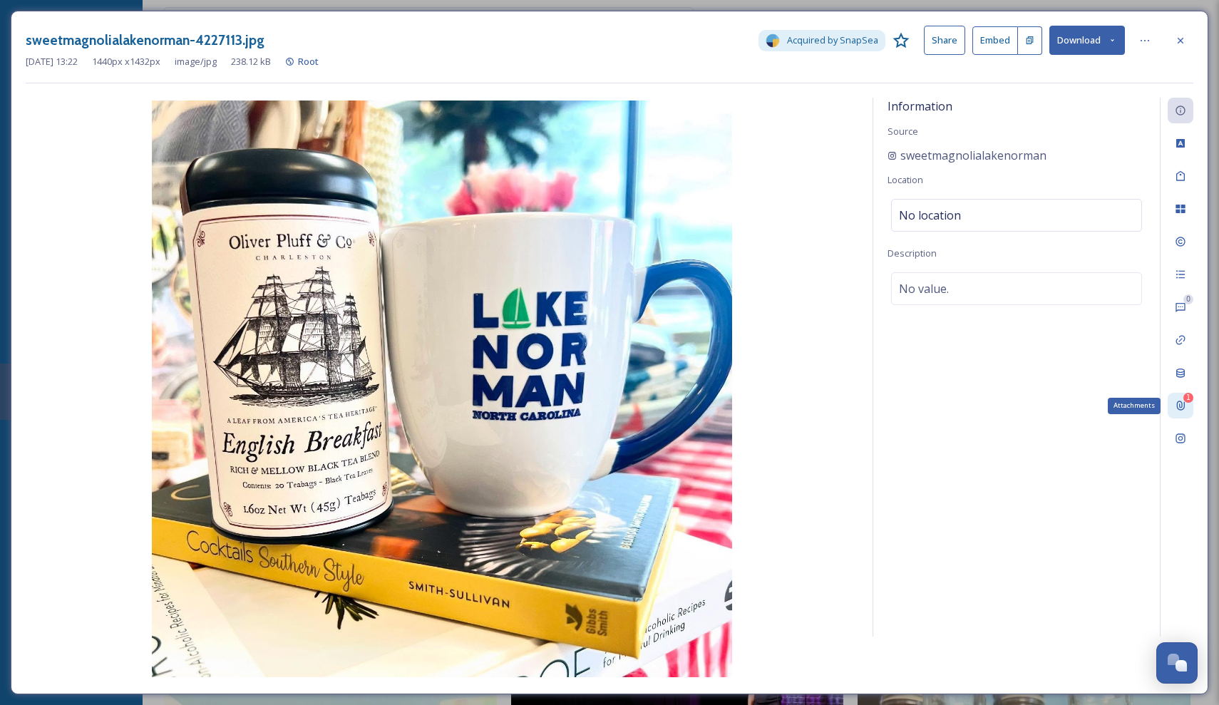
click at [1181, 403] on icon at bounding box center [1179, 405] width 11 height 11
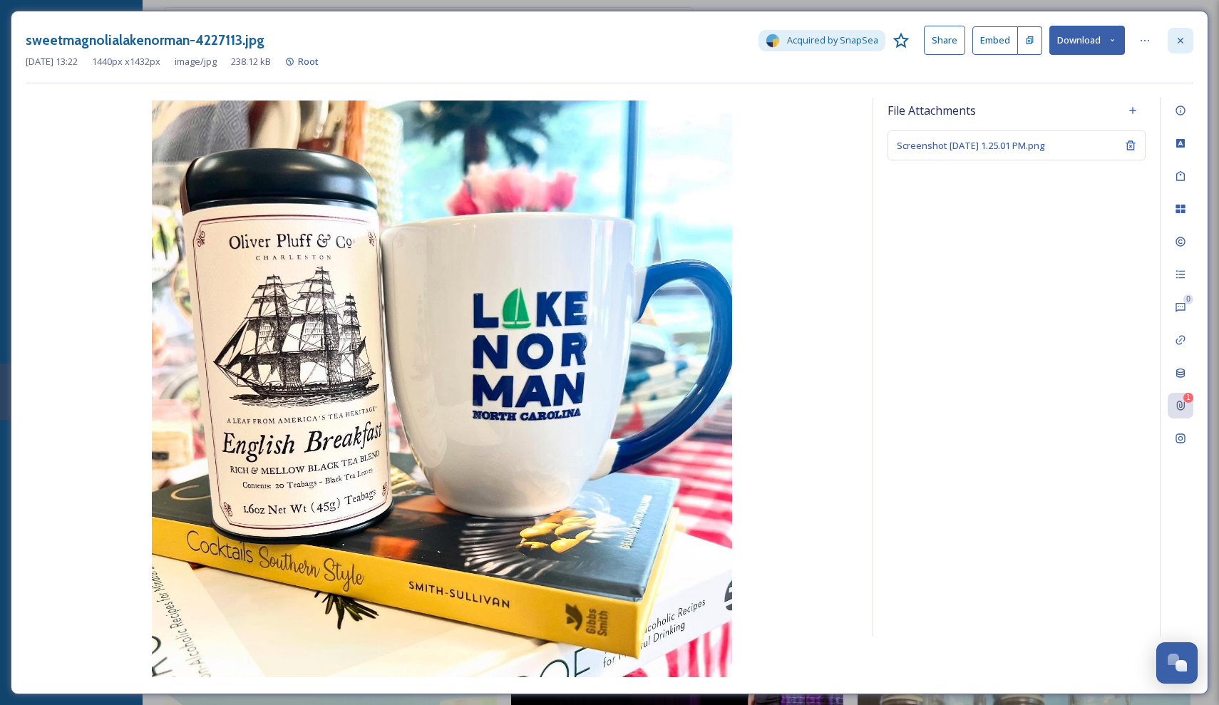
click at [1183, 41] on icon at bounding box center [1179, 40] width 11 height 11
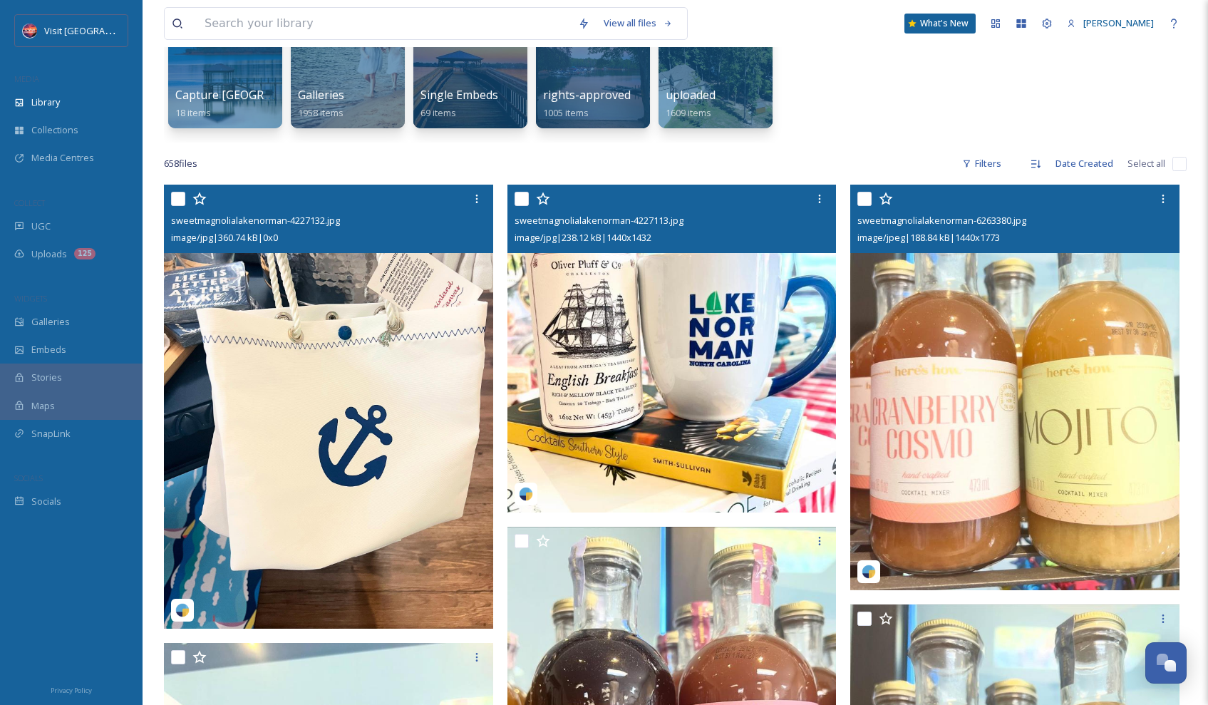
click at [1083, 296] on img at bounding box center [1014, 388] width 329 height 406
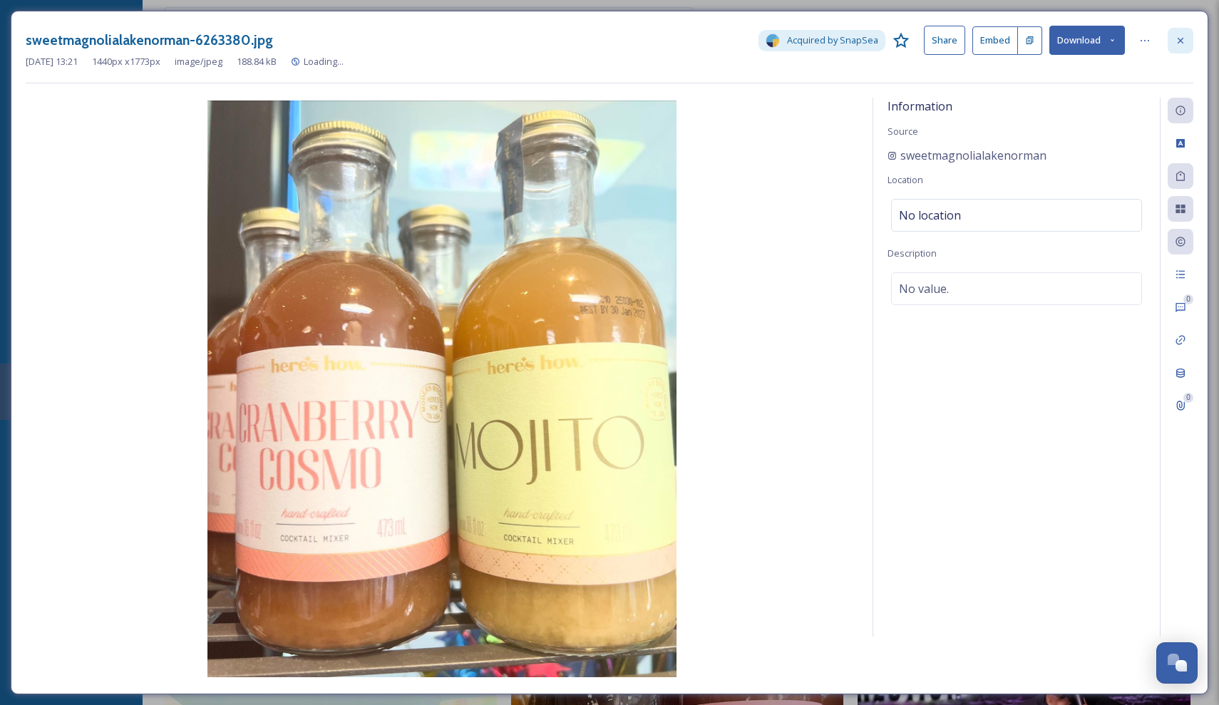
click at [1178, 36] on icon at bounding box center [1179, 40] width 11 height 11
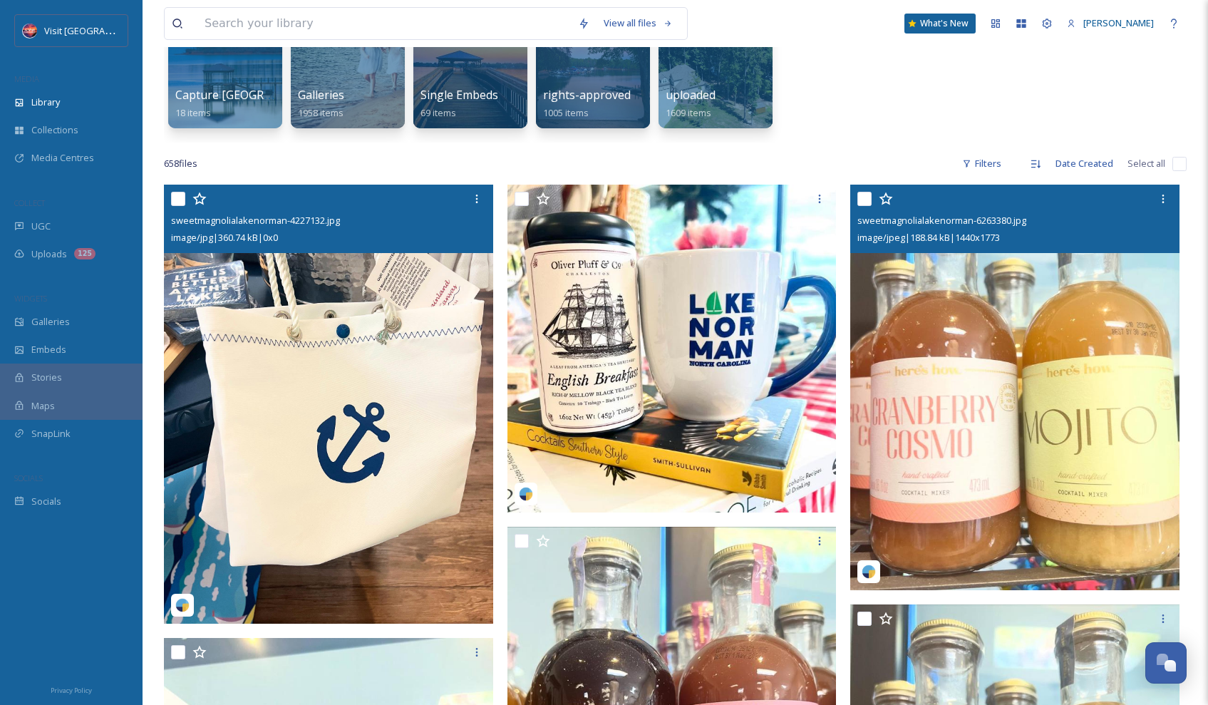
click at [170, 197] on div "sweetmagnolialakenorman-4227132.jpg image/jpg | 360.74 kB | 0 x 0" at bounding box center [328, 219] width 329 height 68
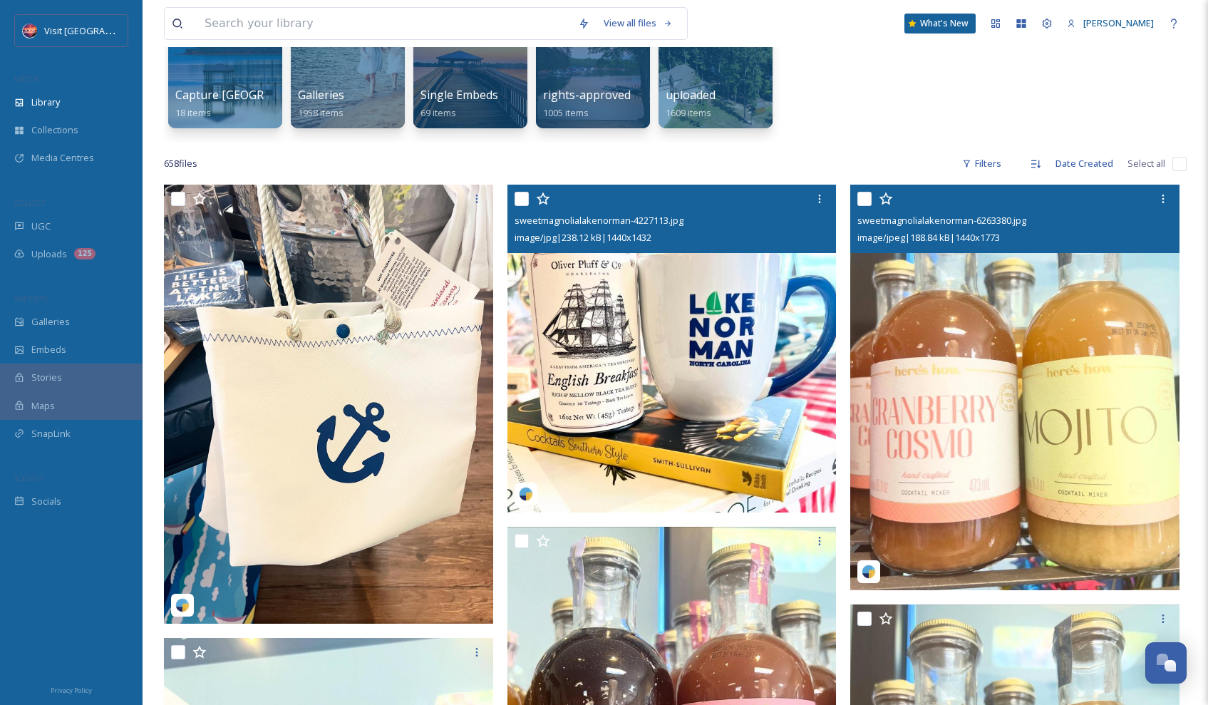
click at [516, 200] on input "checkbox" at bounding box center [522, 199] width 14 height 14
checkbox input "true"
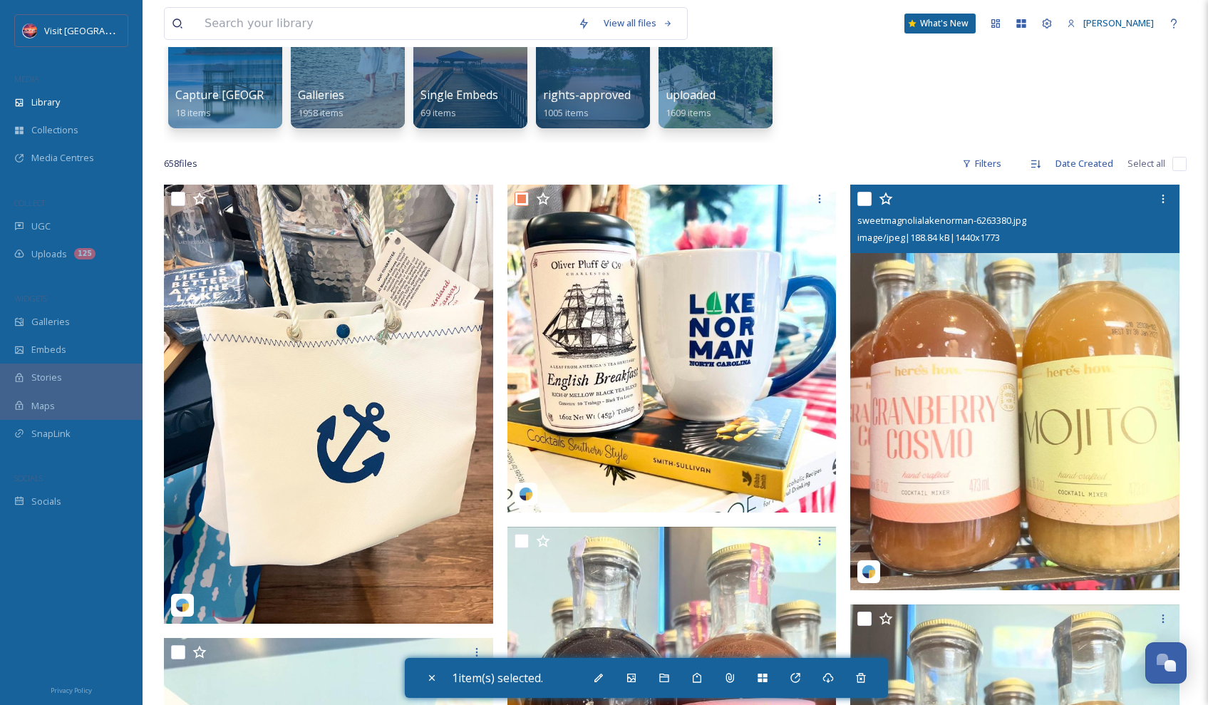
drag, startPoint x: 862, startPoint y: 197, endPoint x: 805, endPoint y: 198, distance: 57.0
click at [862, 197] on input "checkbox" at bounding box center [864, 199] width 14 height 14
checkbox input "true"
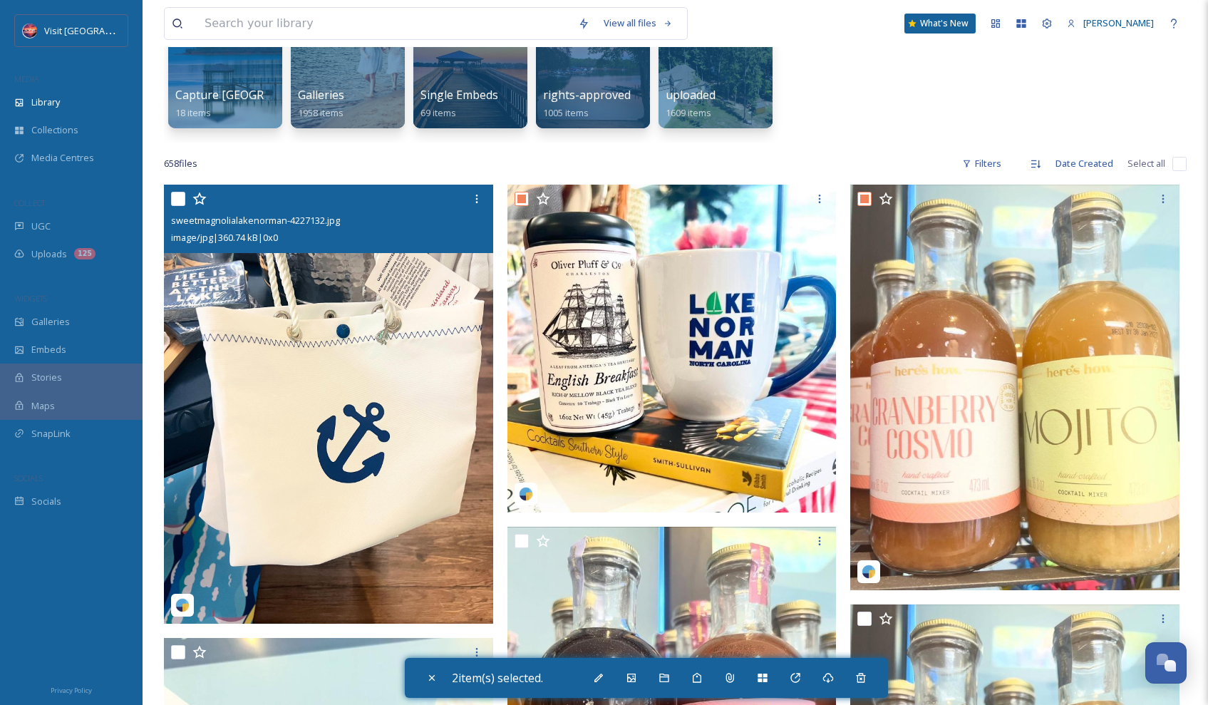
click at [176, 198] on input "checkbox" at bounding box center [178, 199] width 14 height 14
checkbox input "true"
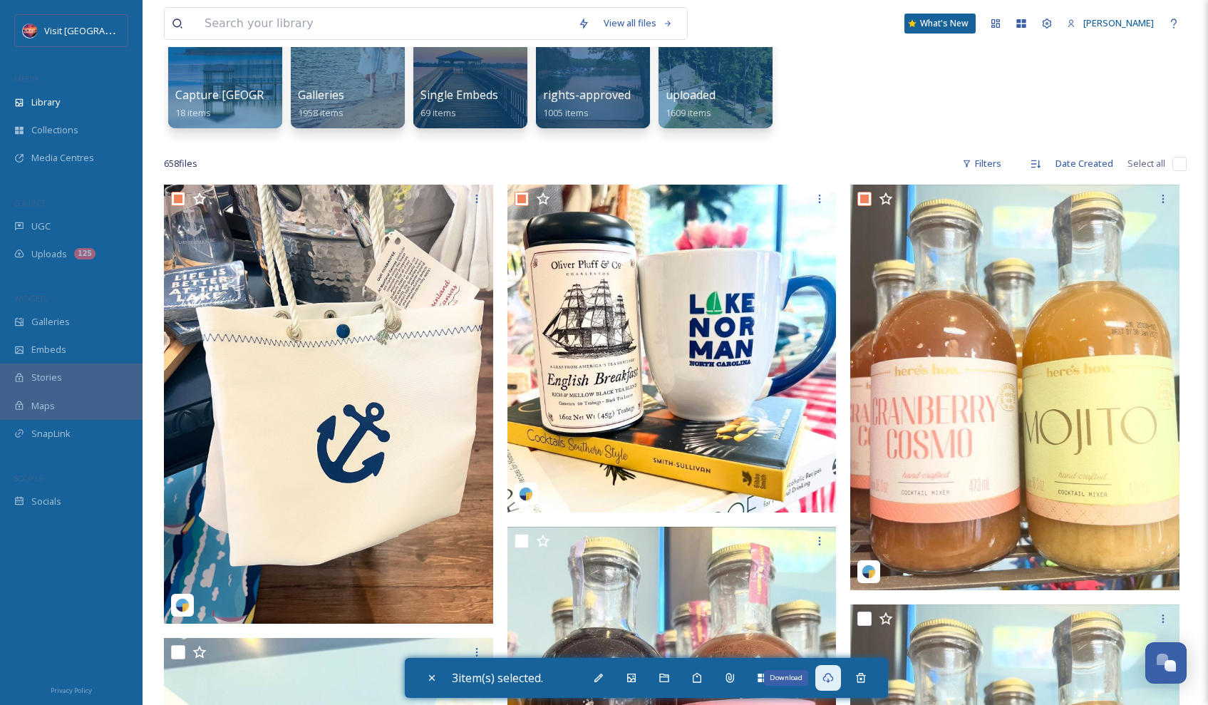
click at [833, 681] on icon at bounding box center [827, 678] width 11 height 10
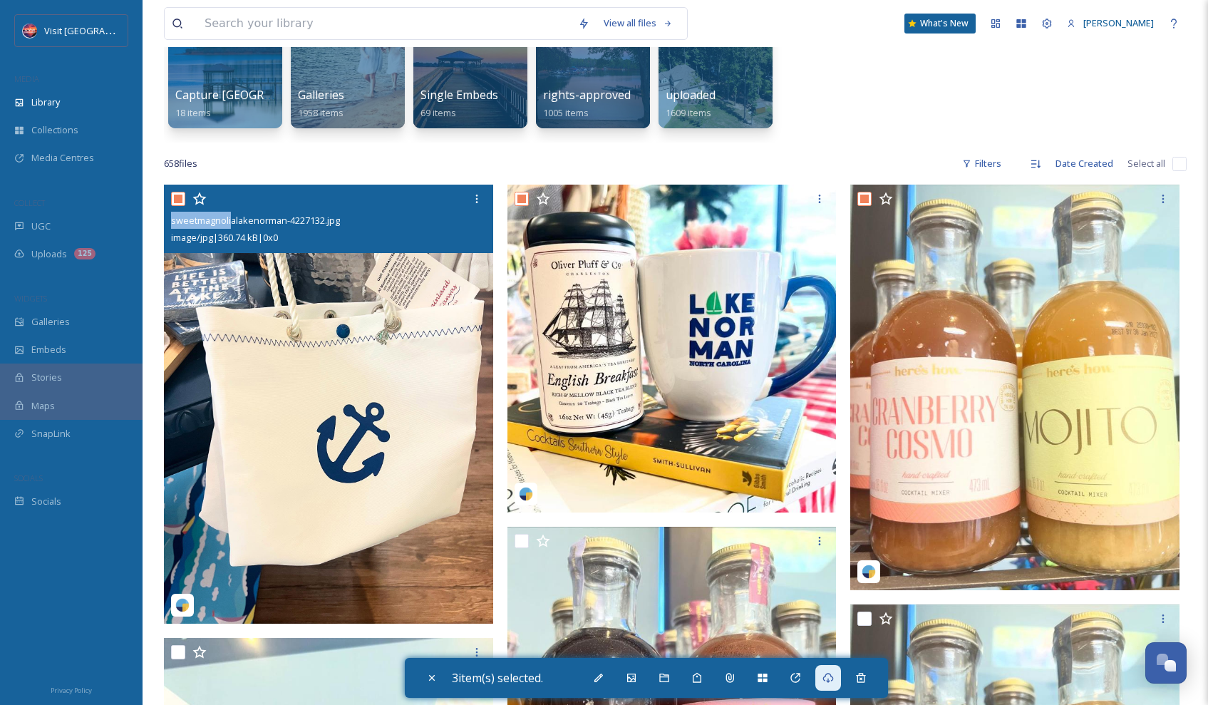
drag, startPoint x: 267, startPoint y: 205, endPoint x: 251, endPoint y: 222, distance: 23.7
click at [232, 212] on div "sweetmagnolialakenorman-4227132.jpg image/jpg | 360.74 kB | 0 x 0" at bounding box center [328, 219] width 329 height 68
drag, startPoint x: 251, startPoint y: 222, endPoint x: 260, endPoint y: 222, distance: 9.3
click at [260, 222] on span "sweetmagnolialakenorman-4227132.jpg" at bounding box center [255, 220] width 169 height 13
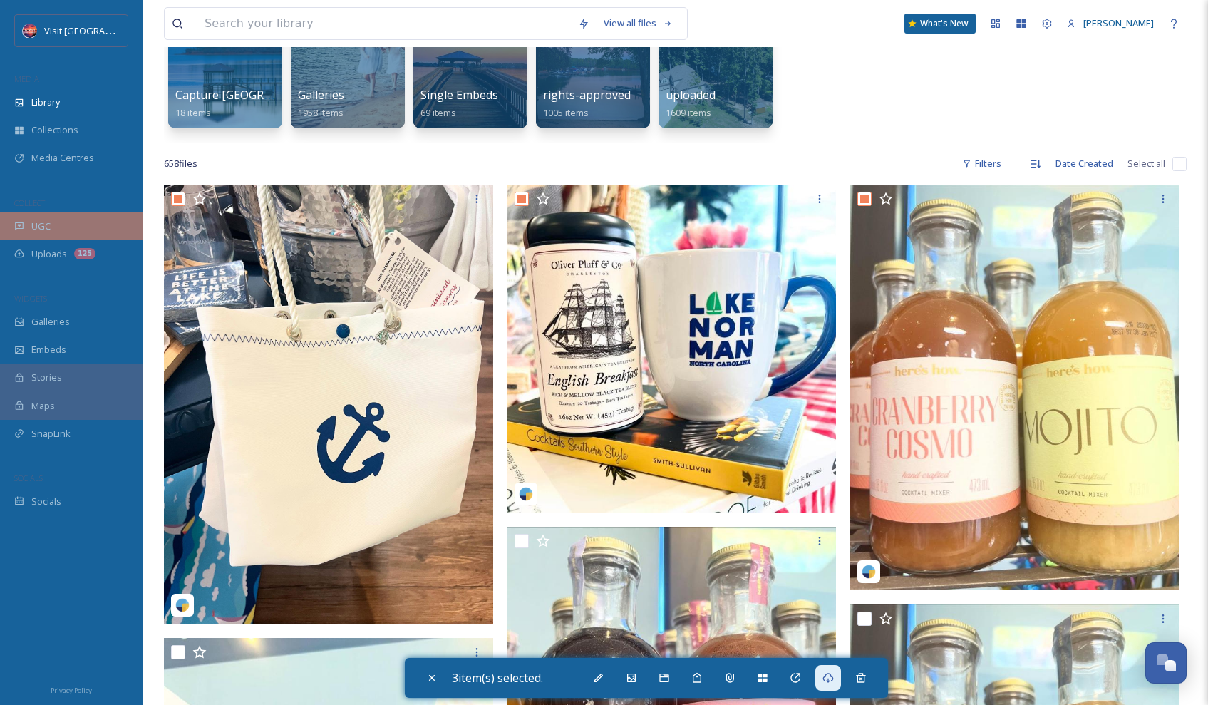
click at [76, 220] on div "UGC" at bounding box center [71, 226] width 143 height 28
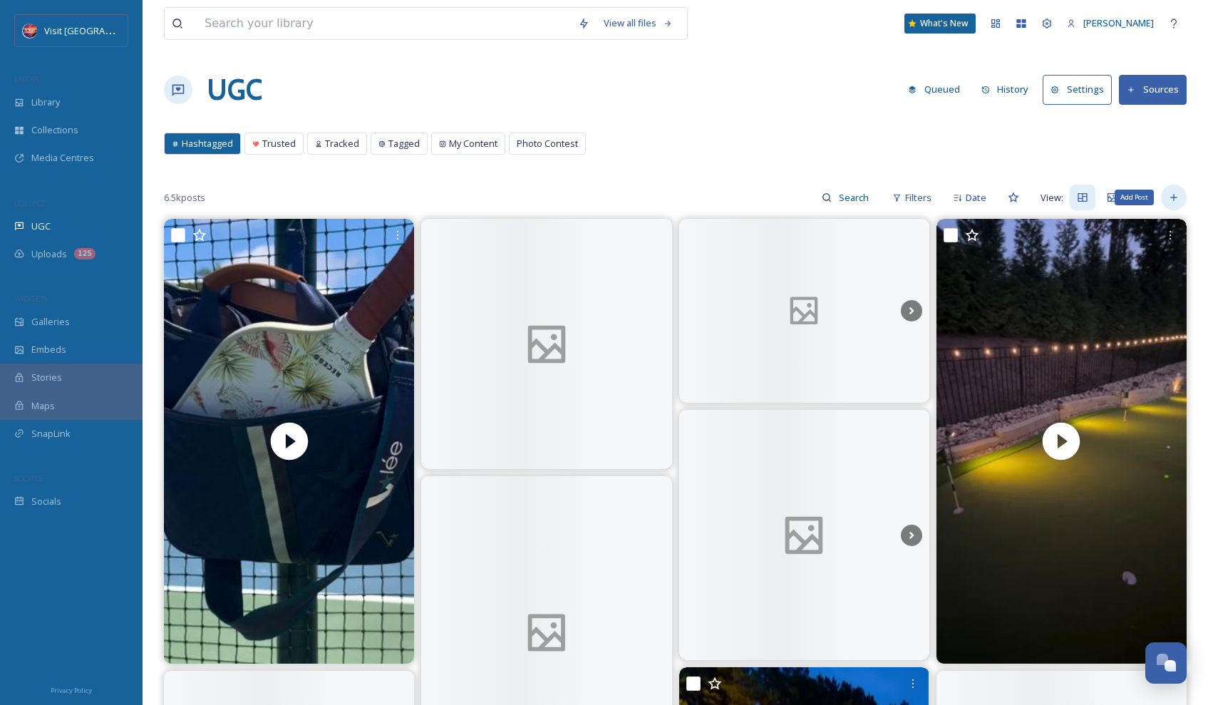
click at [1174, 199] on icon at bounding box center [1173, 198] width 6 height 6
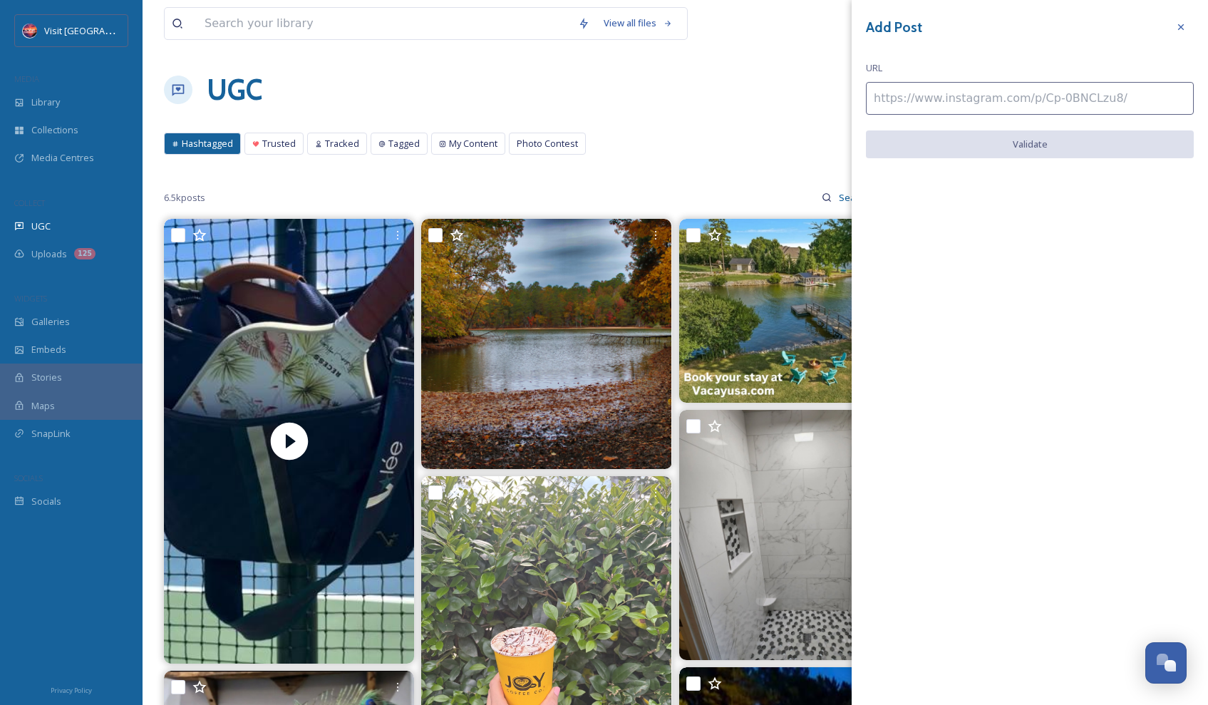
click at [988, 108] on input at bounding box center [1030, 98] width 328 height 33
paste input "https://www.instagram.com/p/DPUSTFGj7vz/"
type input "https://www.instagram.com/p/DPUSTFGj7vz/"
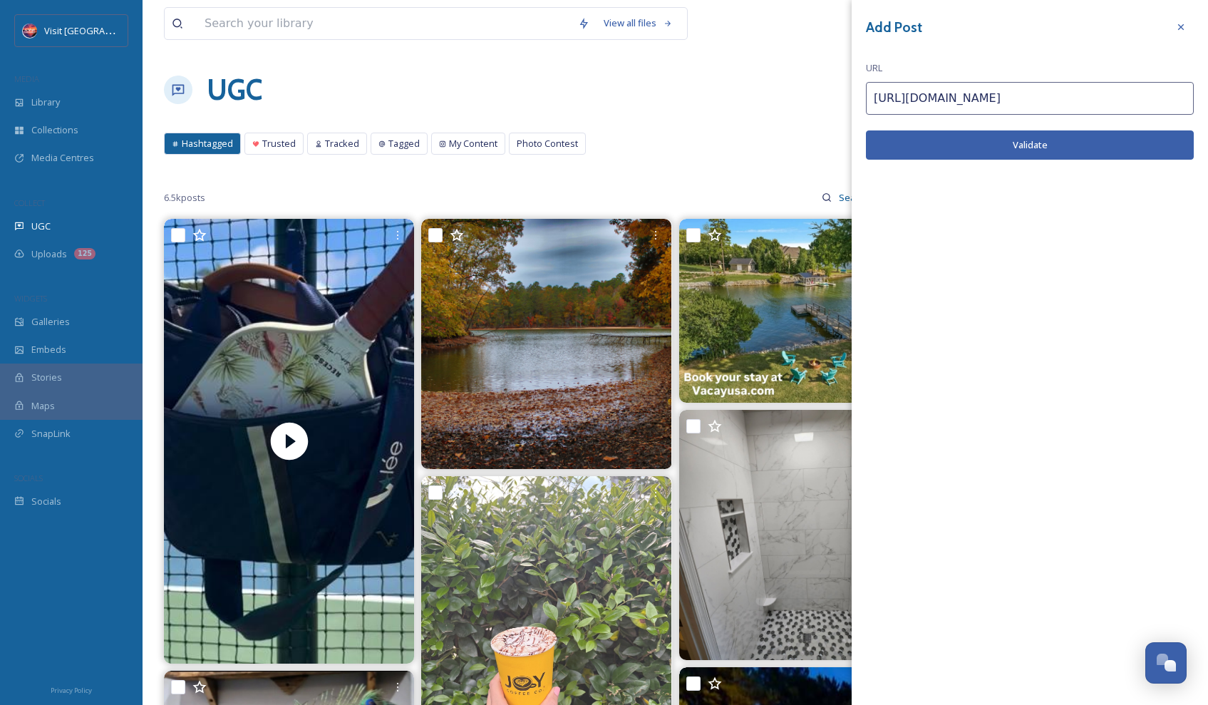
click at [1013, 145] on button "Validate" at bounding box center [1030, 144] width 328 height 29
click at [1100, 152] on button "Add Post" at bounding box center [1030, 144] width 328 height 29
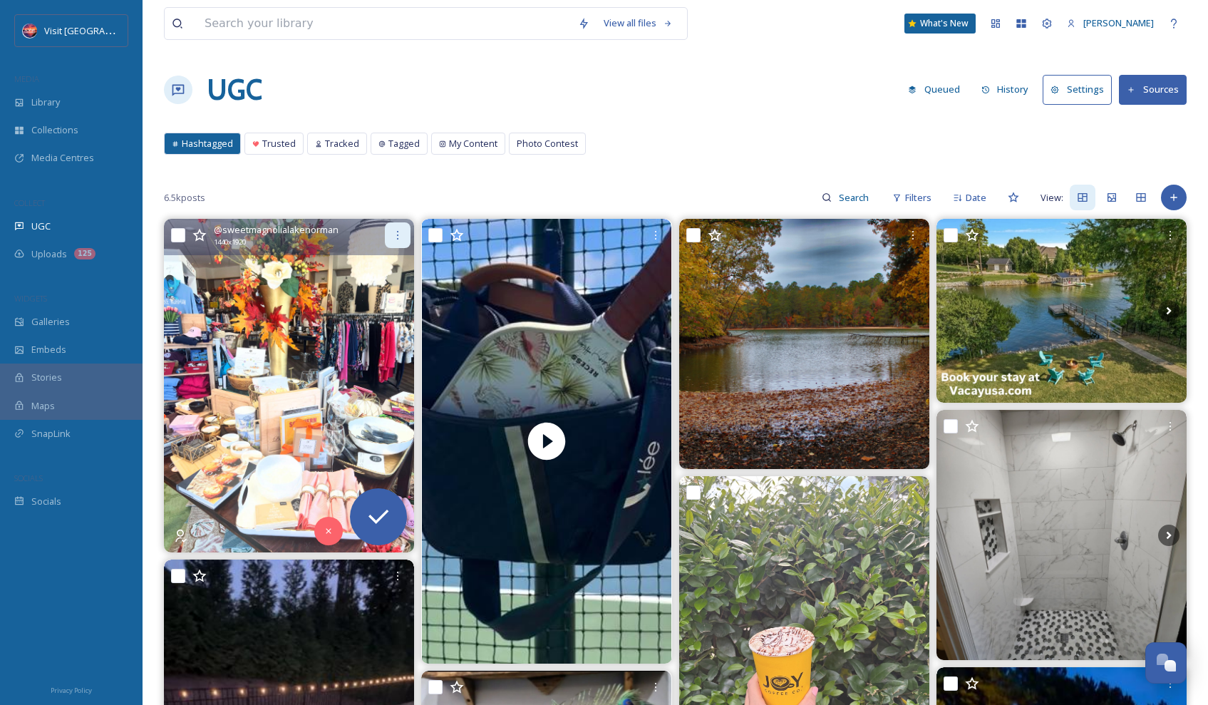
click at [391, 240] on div at bounding box center [398, 235] width 26 height 26
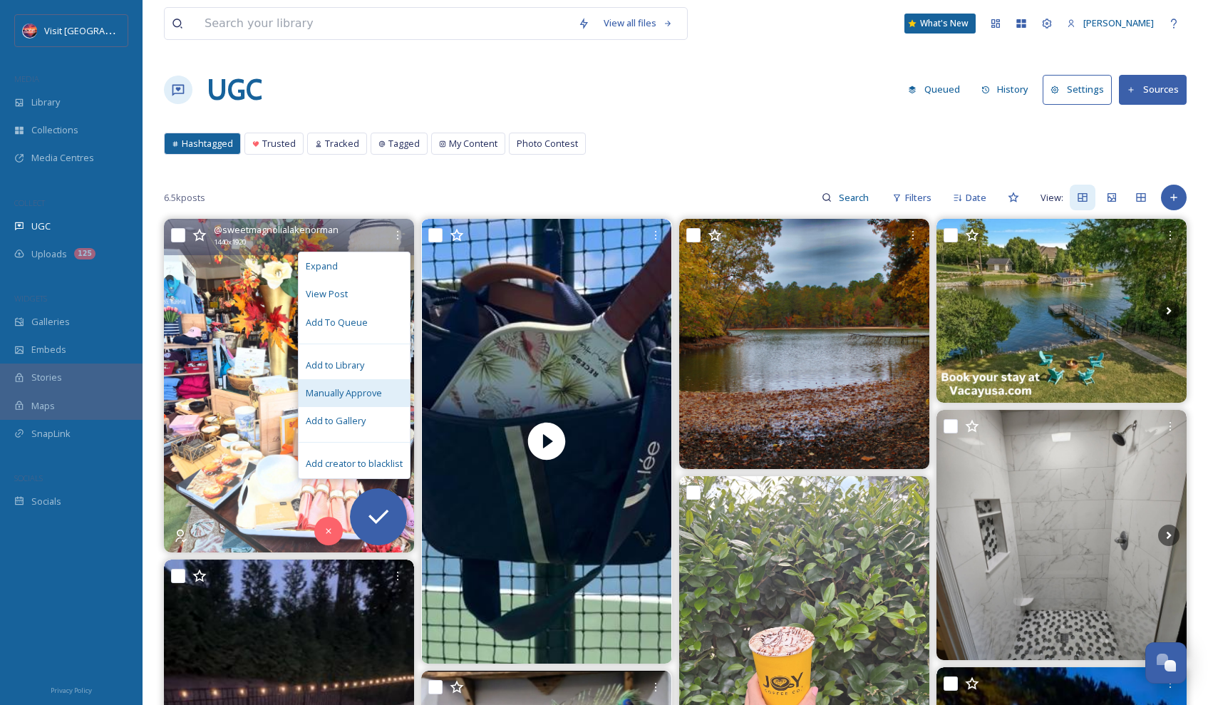
click at [353, 383] on div "Manually Approve" at bounding box center [354, 393] width 111 height 28
click at [354, 367] on span "Add to Library" at bounding box center [335, 365] width 58 height 14
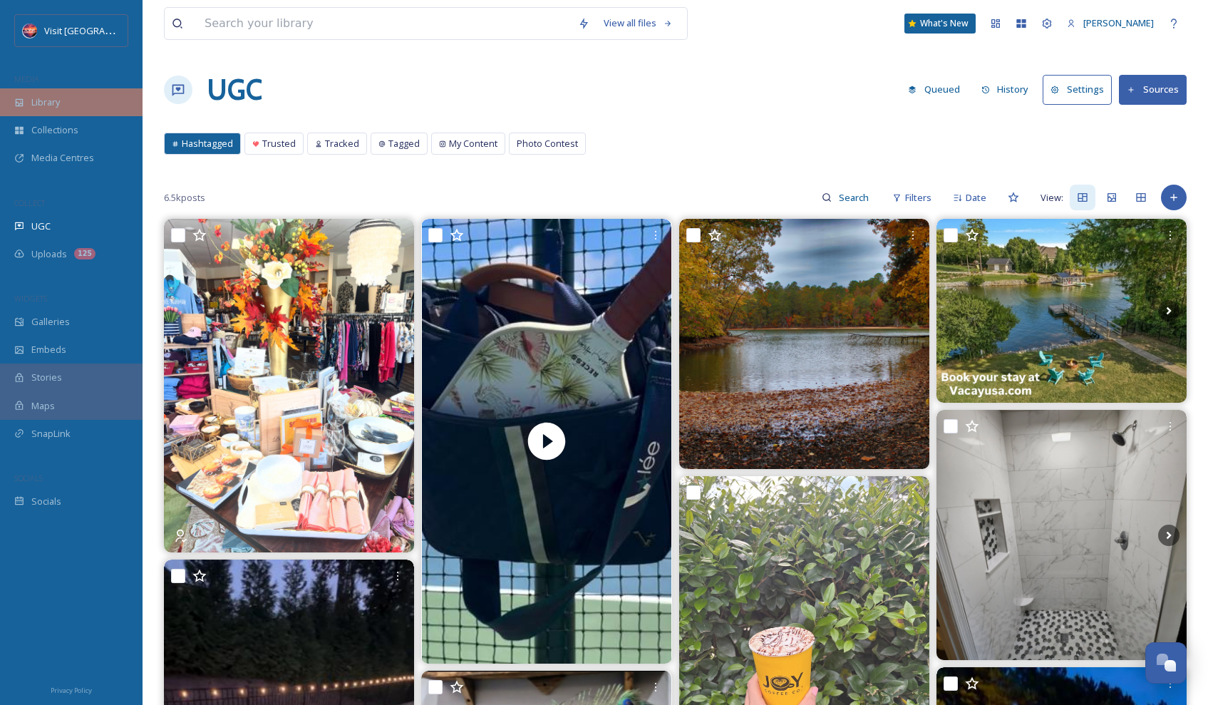
click at [82, 110] on div "Library" at bounding box center [71, 102] width 143 height 28
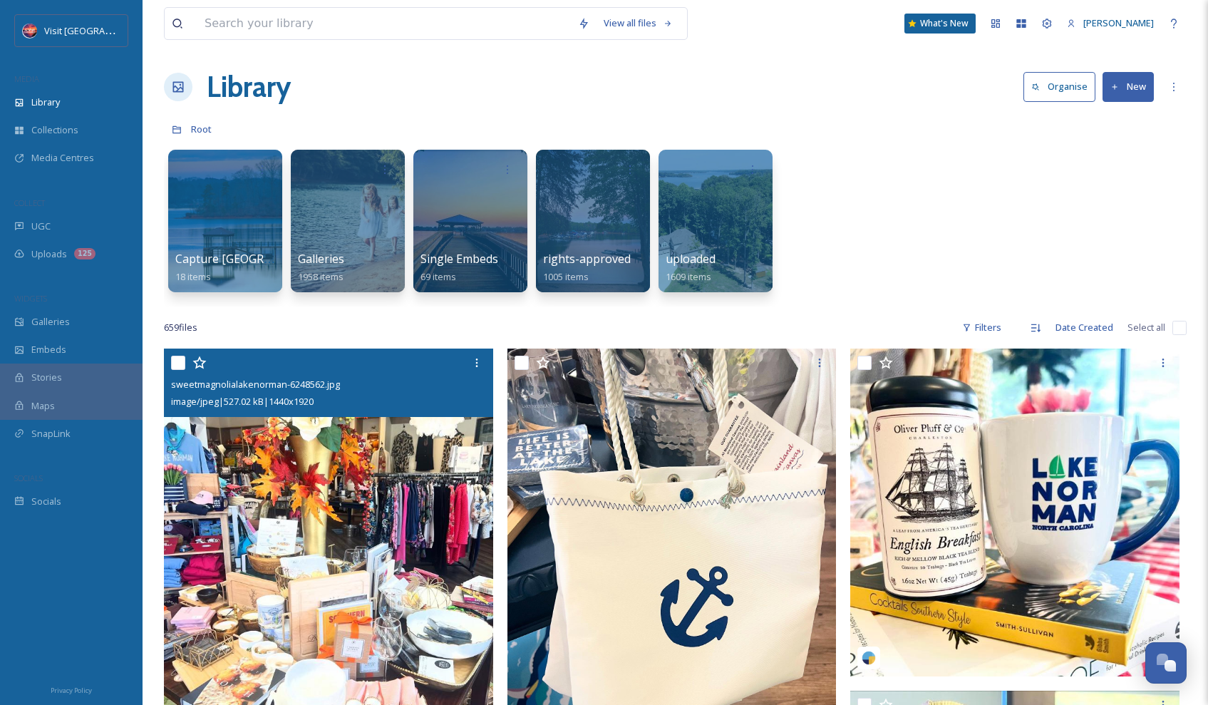
scroll to position [102, 0]
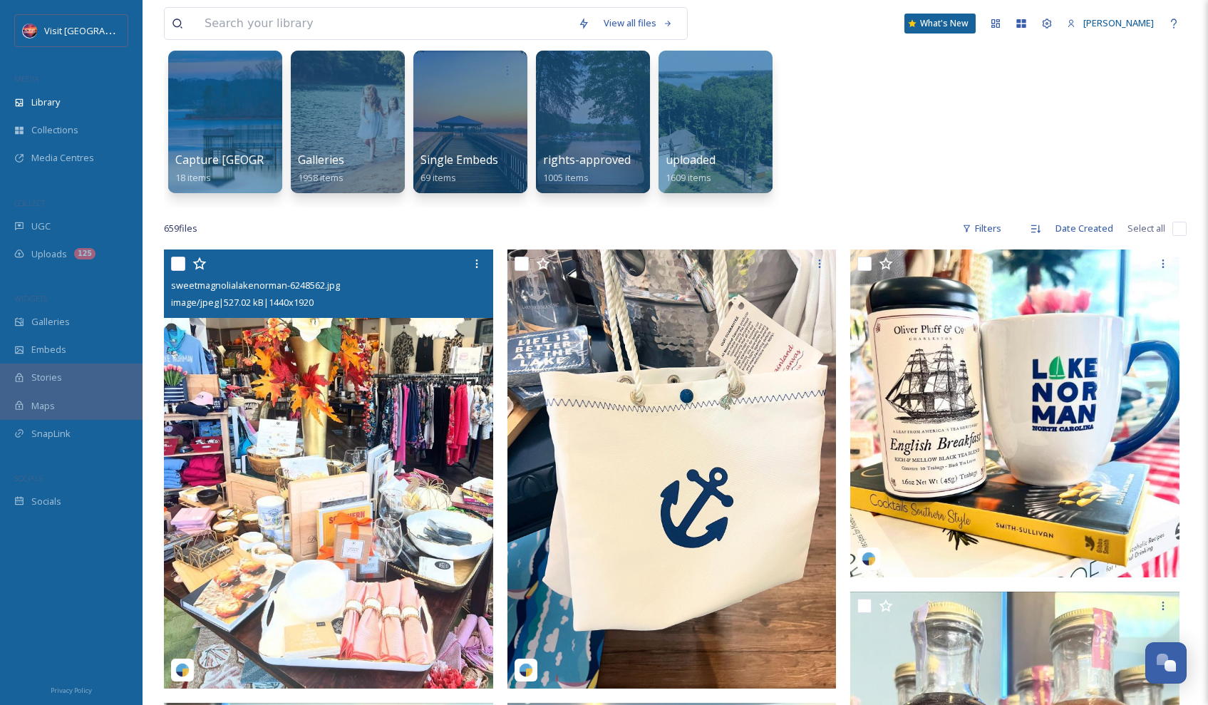
click at [180, 259] on input "checkbox" at bounding box center [178, 264] width 14 height 14
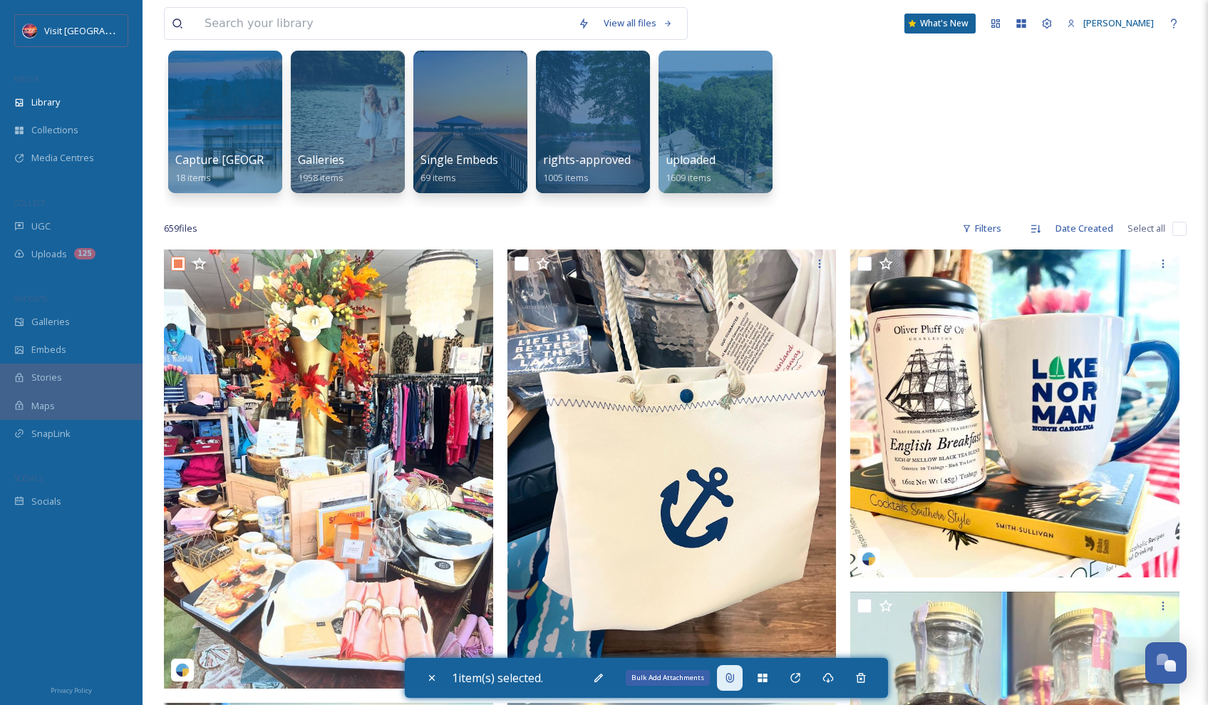
click at [736, 670] on div "Bulk Add Attachments" at bounding box center [730, 678] width 26 height 26
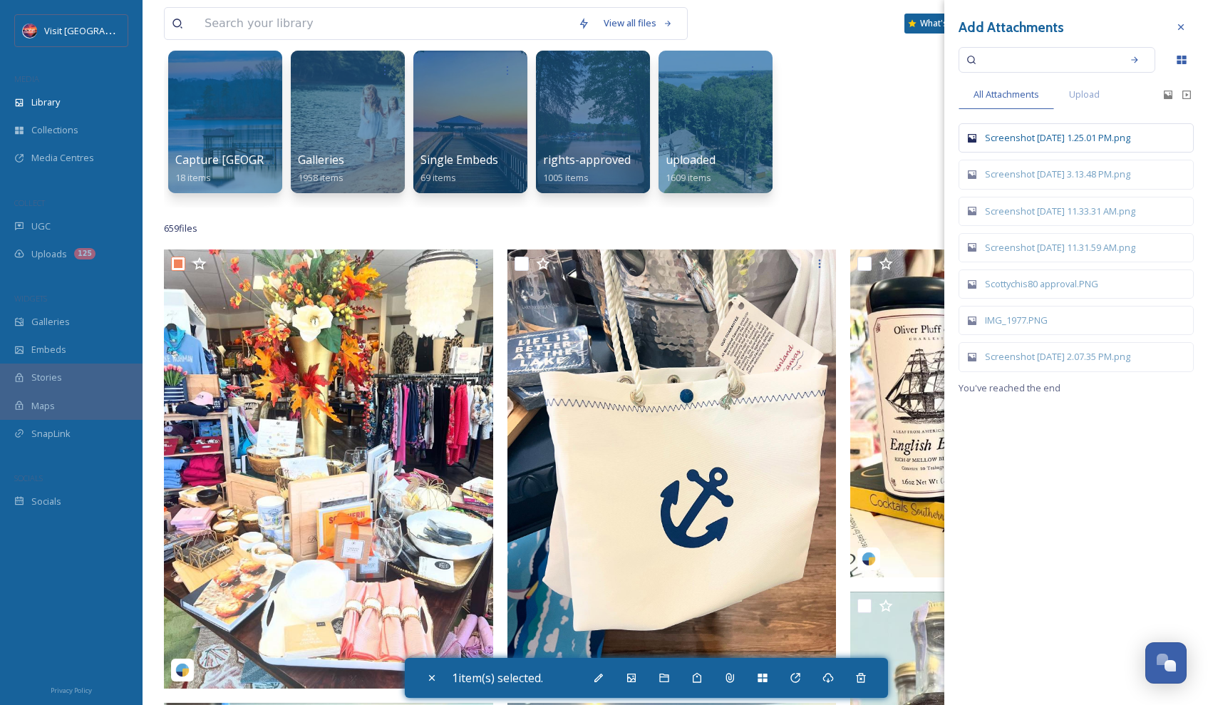
click at [1112, 142] on div "Screenshot 2025-10-07 at 1.25.01 PM.png" at bounding box center [1083, 138] width 197 height 14
checkbox input "false"
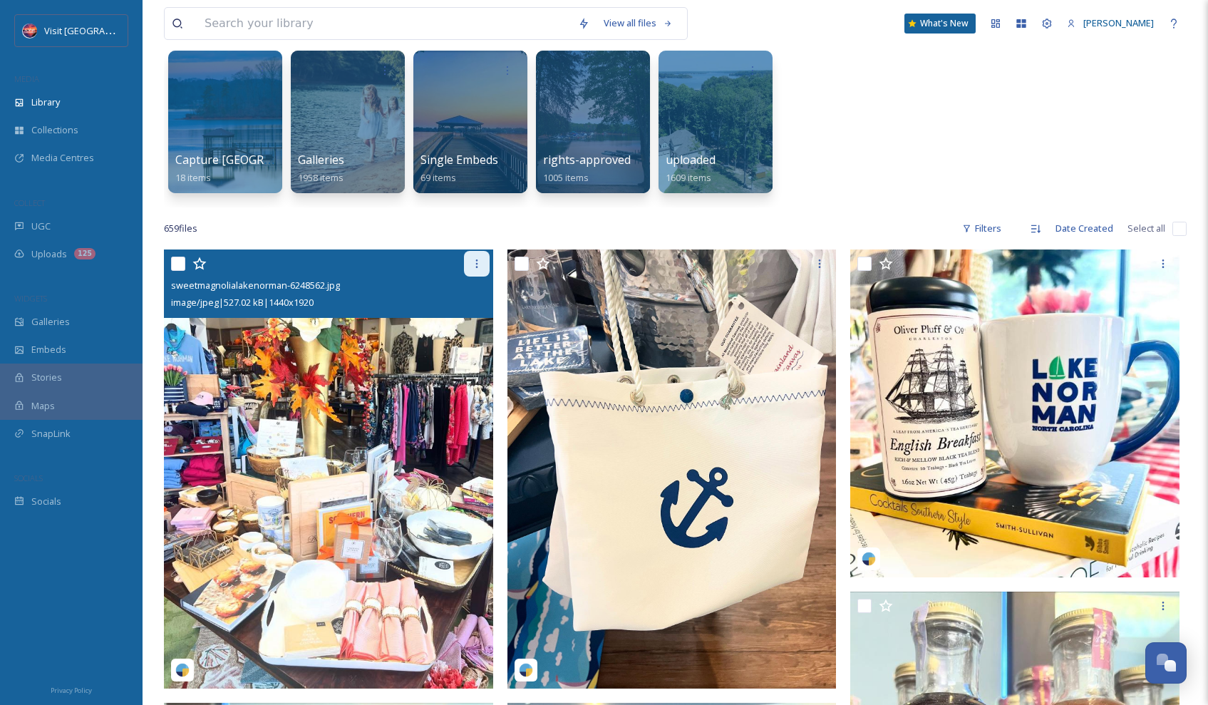
click at [480, 263] on icon at bounding box center [476, 263] width 11 height 11
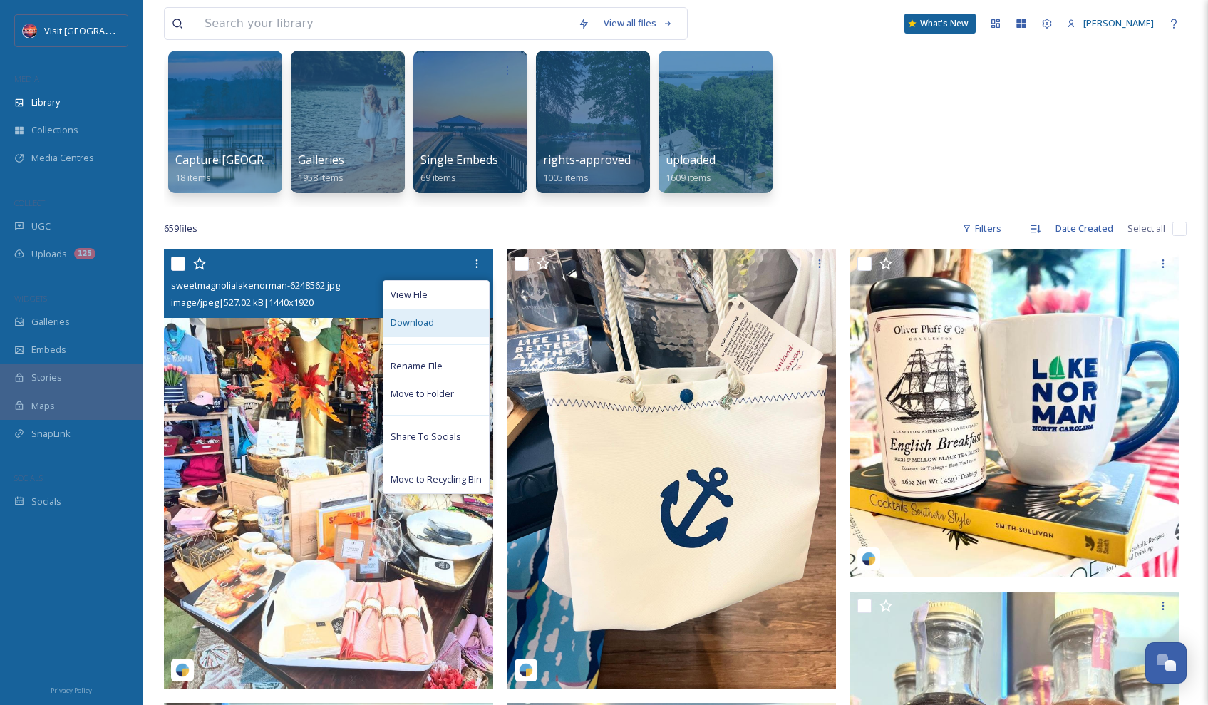
click at [453, 317] on div "Download" at bounding box center [435, 323] width 105 height 28
